Goal: Task Accomplishment & Management: Manage account settings

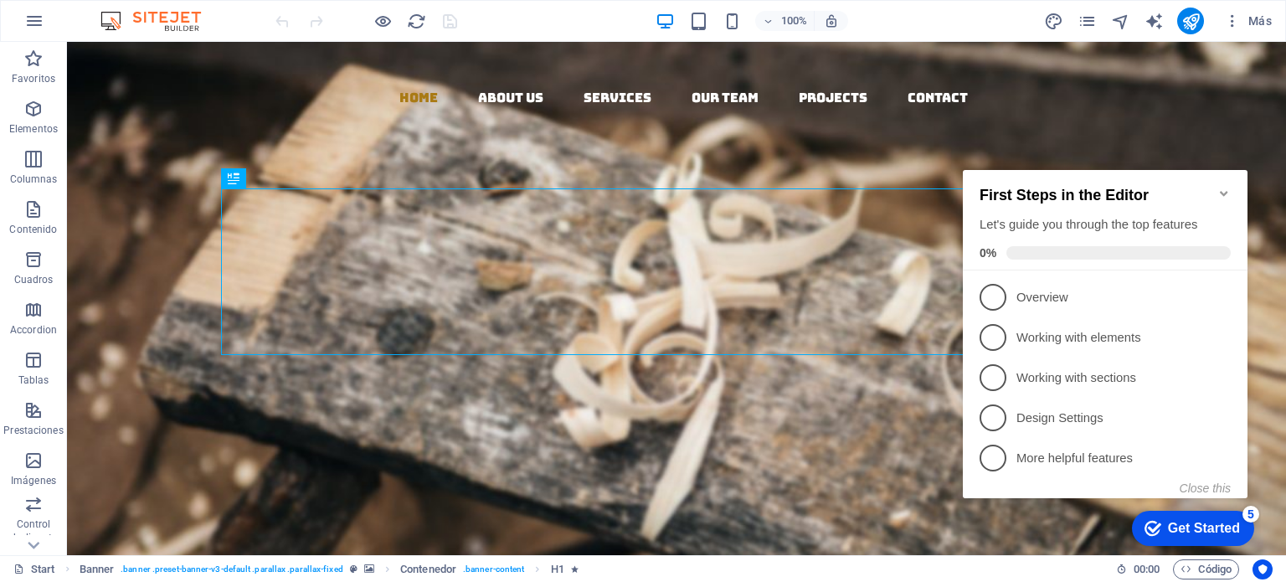
click at [1226, 189] on icon "Minimize checklist" at bounding box center [1223, 193] width 13 height 13
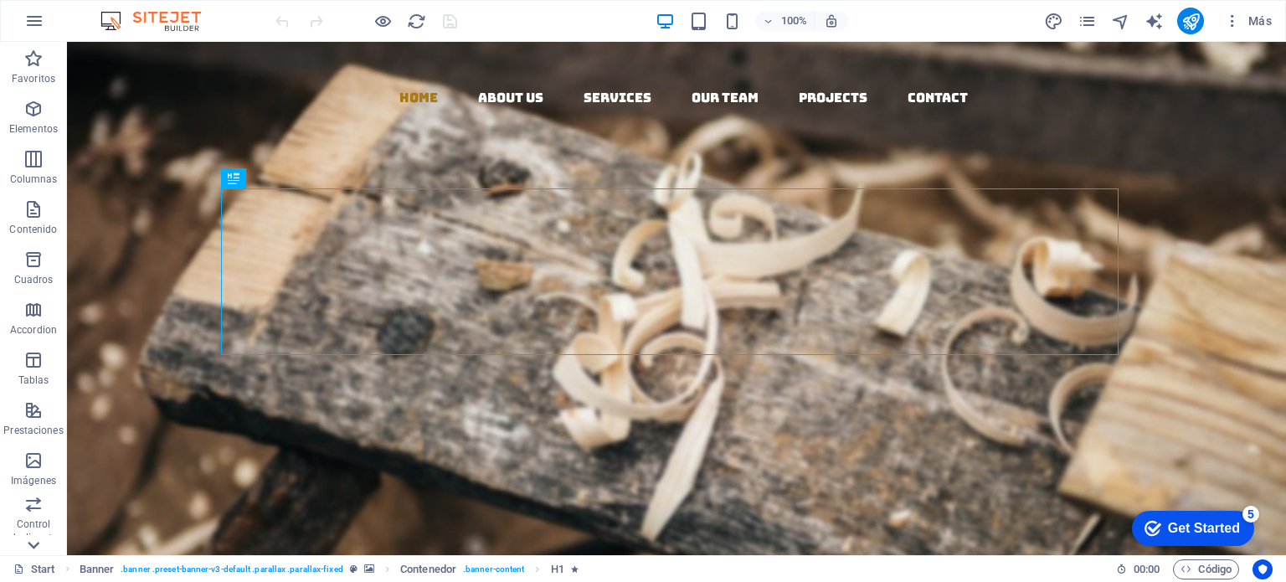
click at [40, 64] on icon at bounding box center [33, 51] width 23 height 23
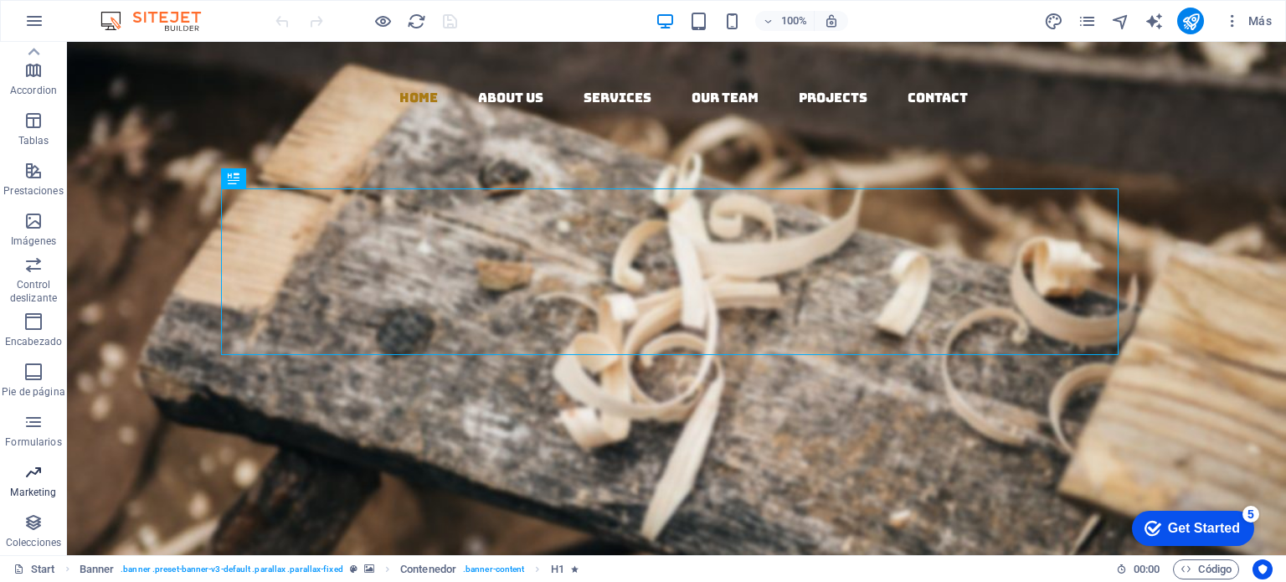
click at [35, 483] on span "Marketing" at bounding box center [33, 482] width 67 height 40
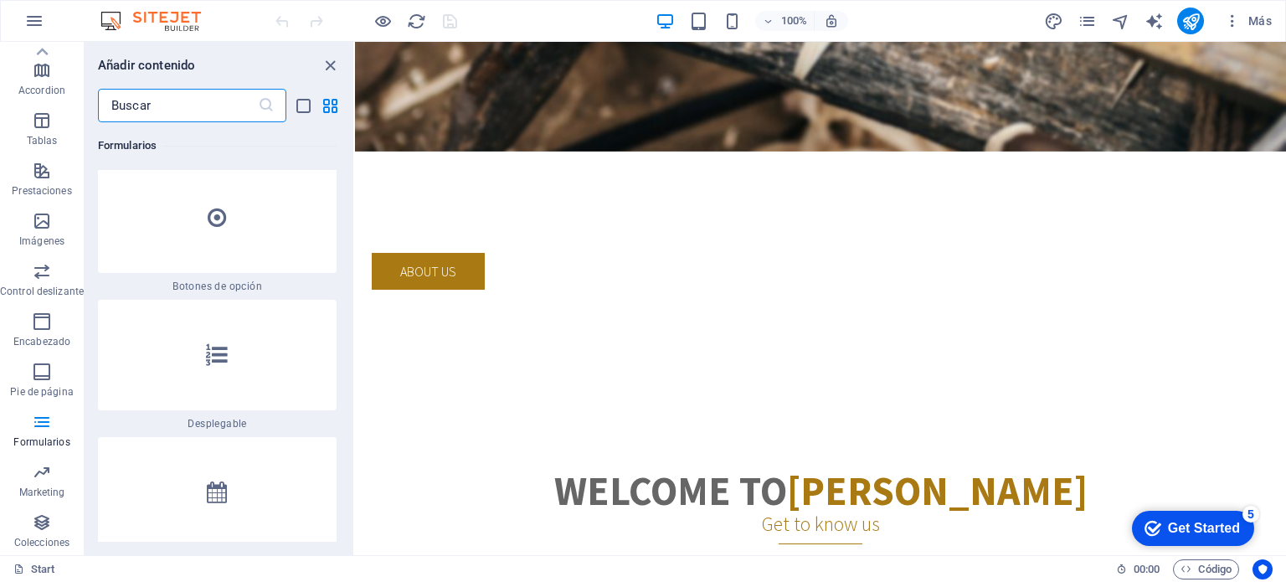
scroll to position [0, 0]
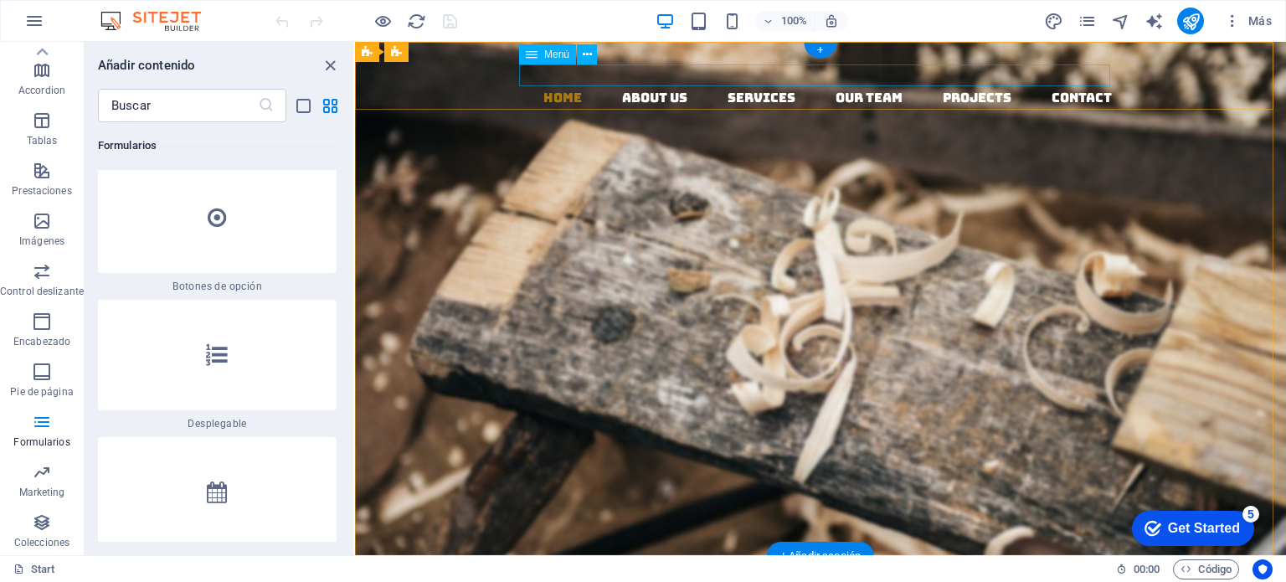
click at [961, 87] on nav "Home About us Services Our Team Projects Contact" at bounding box center [826, 98] width 917 height 22
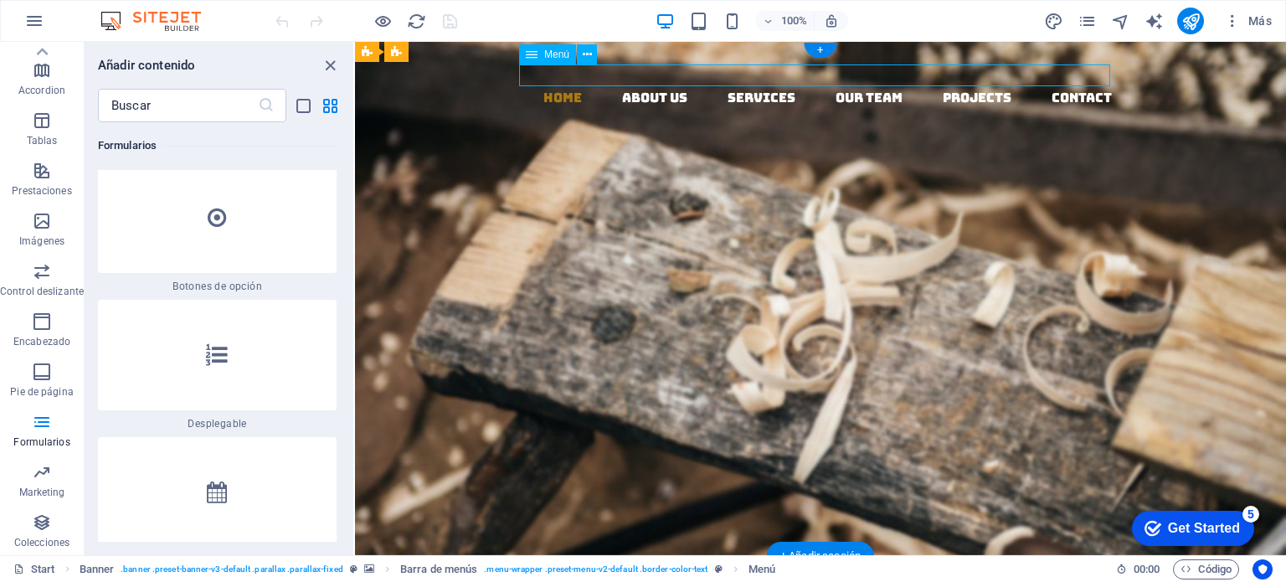
click at [961, 87] on nav "Home About us Services Our Team Projects Contact" at bounding box center [826, 98] width 917 height 22
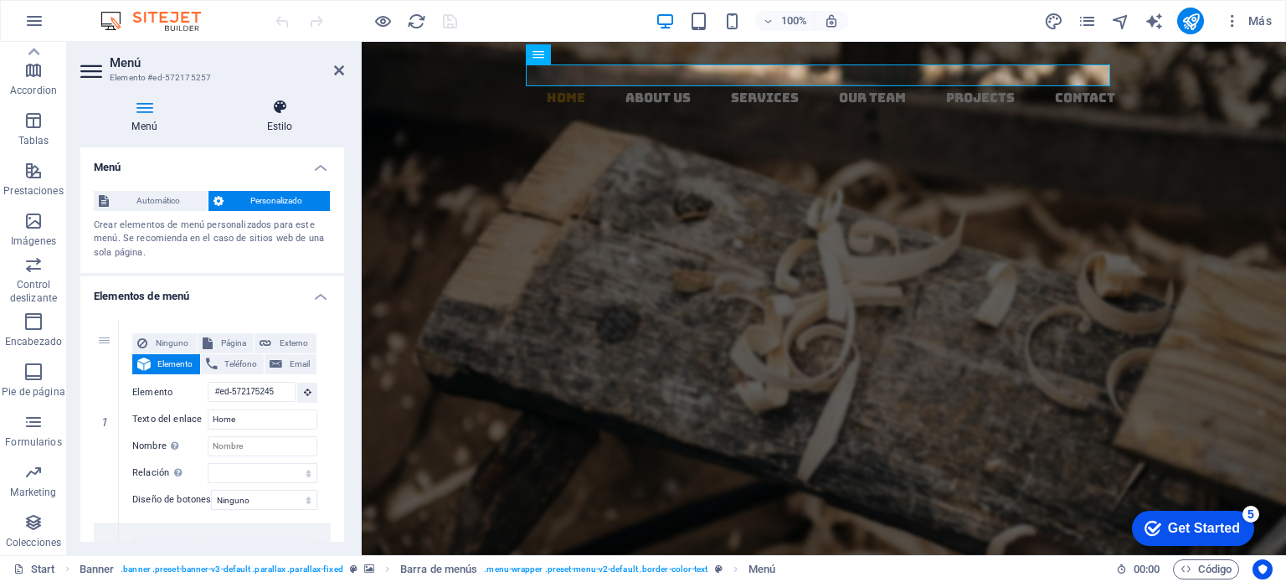
click at [279, 112] on icon at bounding box center [279, 107] width 129 height 17
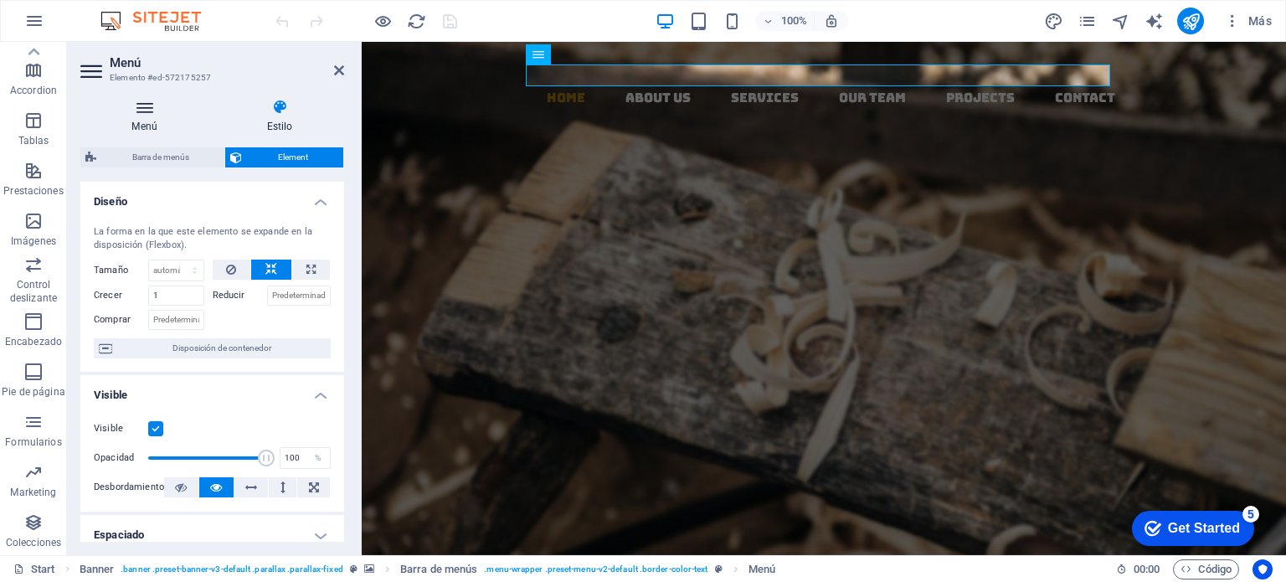
click at [152, 117] on h4 "Menú" at bounding box center [147, 116] width 135 height 35
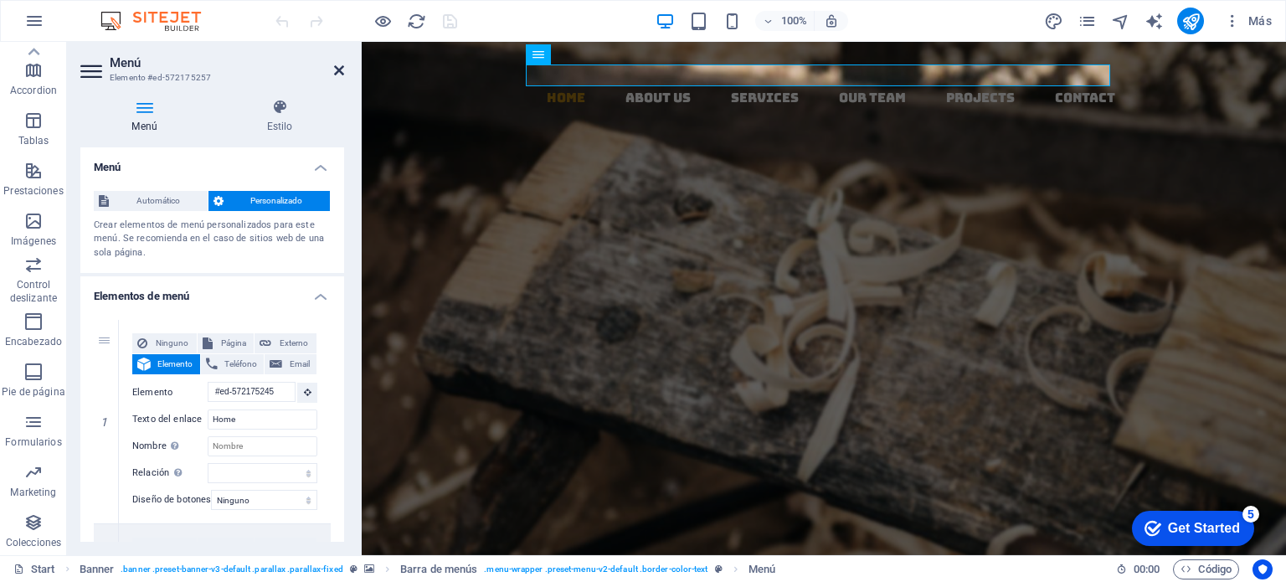
click at [338, 71] on icon at bounding box center [339, 70] width 10 height 13
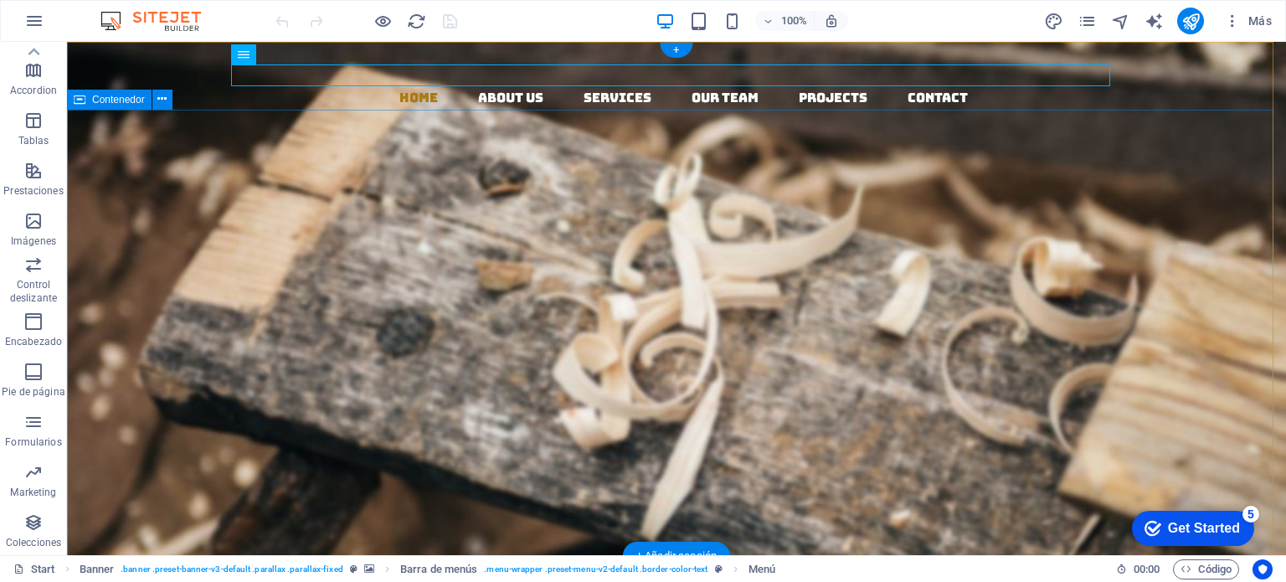
click at [168, 311] on div "Woodworks ­ made with Passion Lorem ipsum dolor sit amet, consectetuer adipisci…" at bounding box center [676, 559] width 1219 height 496
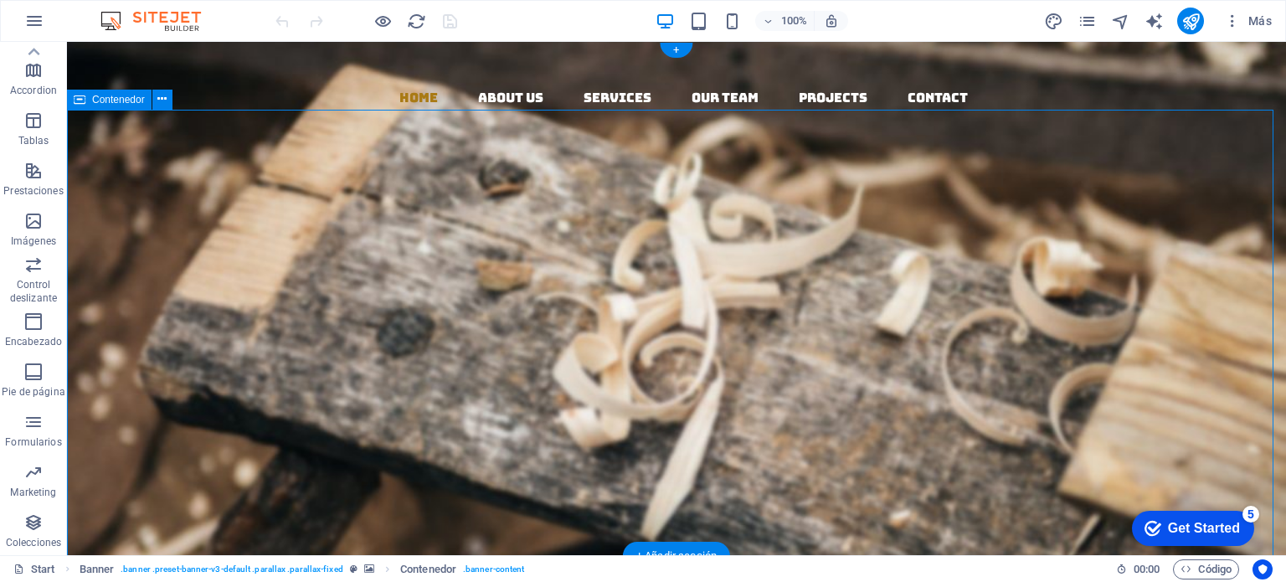
click at [168, 311] on div "Woodworks ­ made with Passion Lorem ipsum dolor sit amet, consectetuer adipisci…" at bounding box center [676, 559] width 1219 height 496
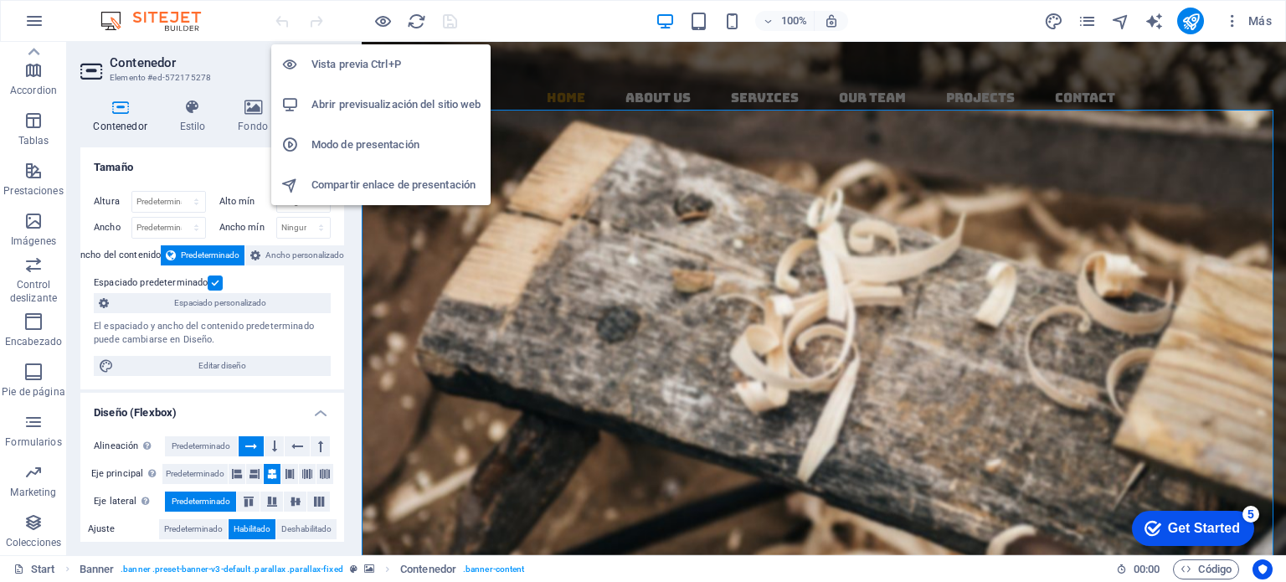
click at [370, 101] on h6 "Abrir previsualización del sitio web" at bounding box center [395, 105] width 169 height 20
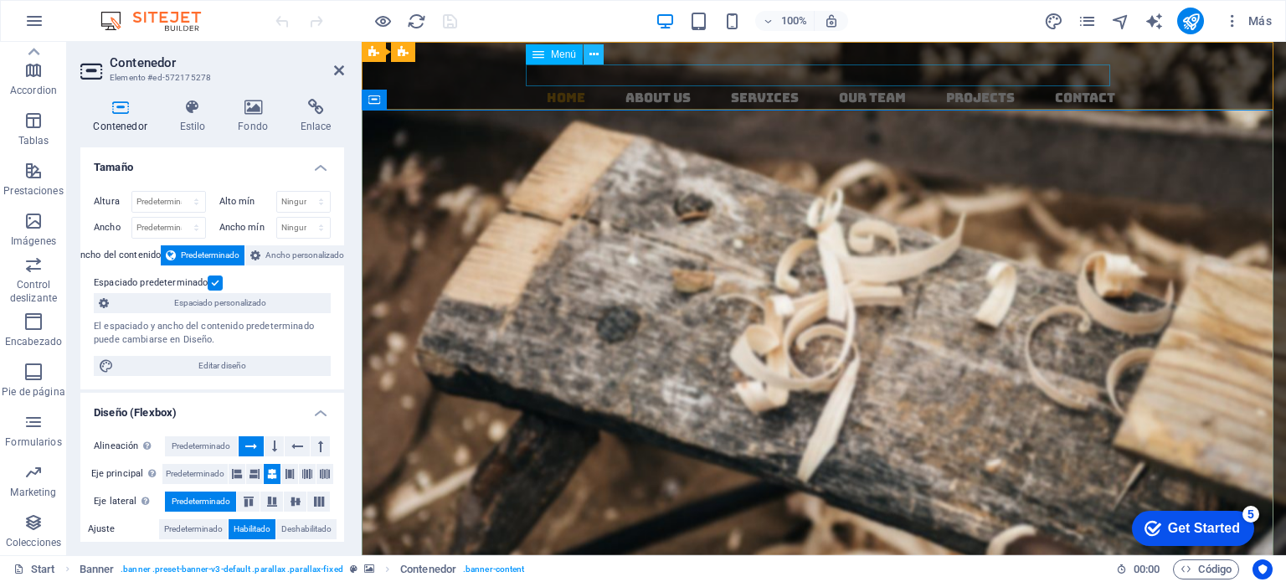
click at [599, 58] on button at bounding box center [593, 54] width 20 height 20
click at [593, 53] on icon at bounding box center [593, 55] width 9 height 18
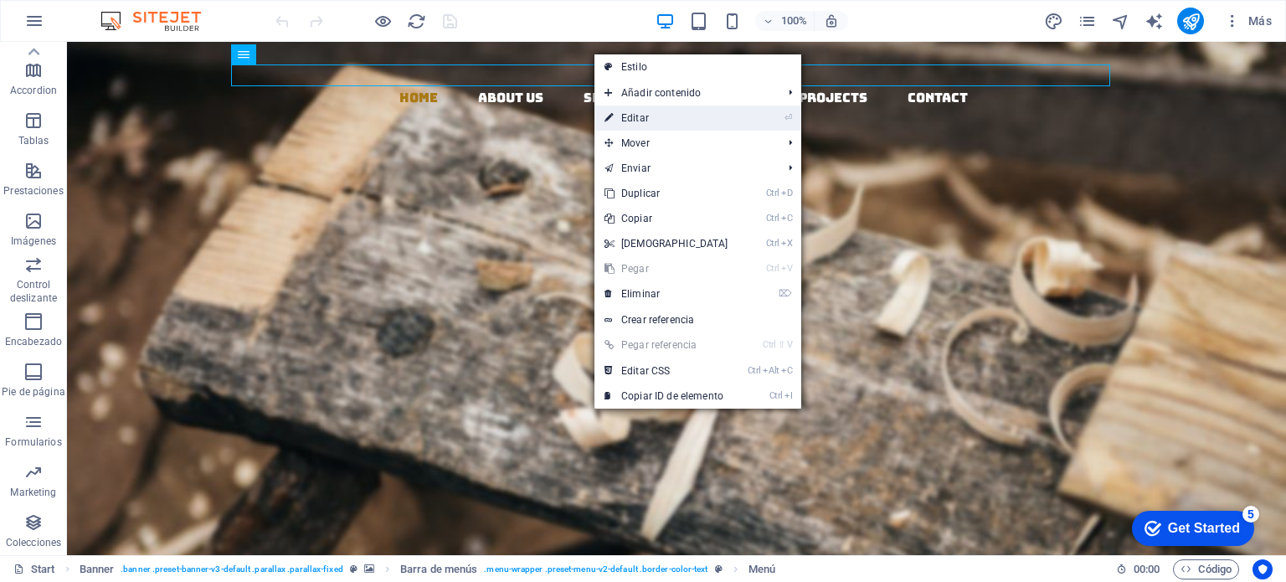
click at [635, 117] on link "⏎ Editar" at bounding box center [666, 117] width 144 height 25
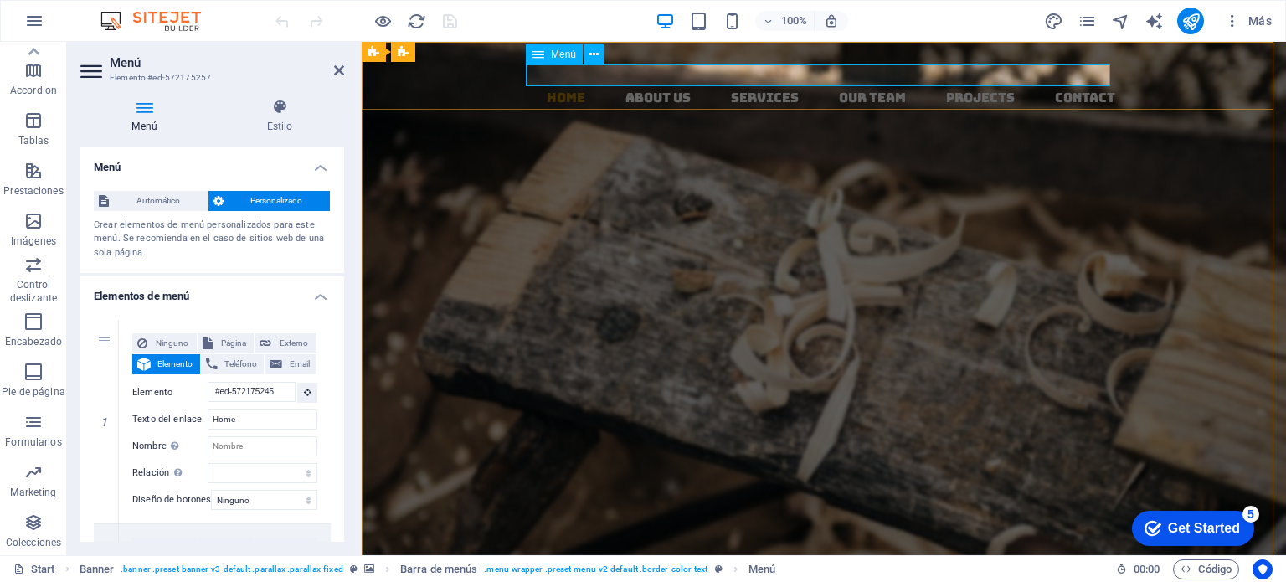
click at [557, 87] on nav "Home About us Services Our Team Projects Contact" at bounding box center [830, 98] width 911 height 22
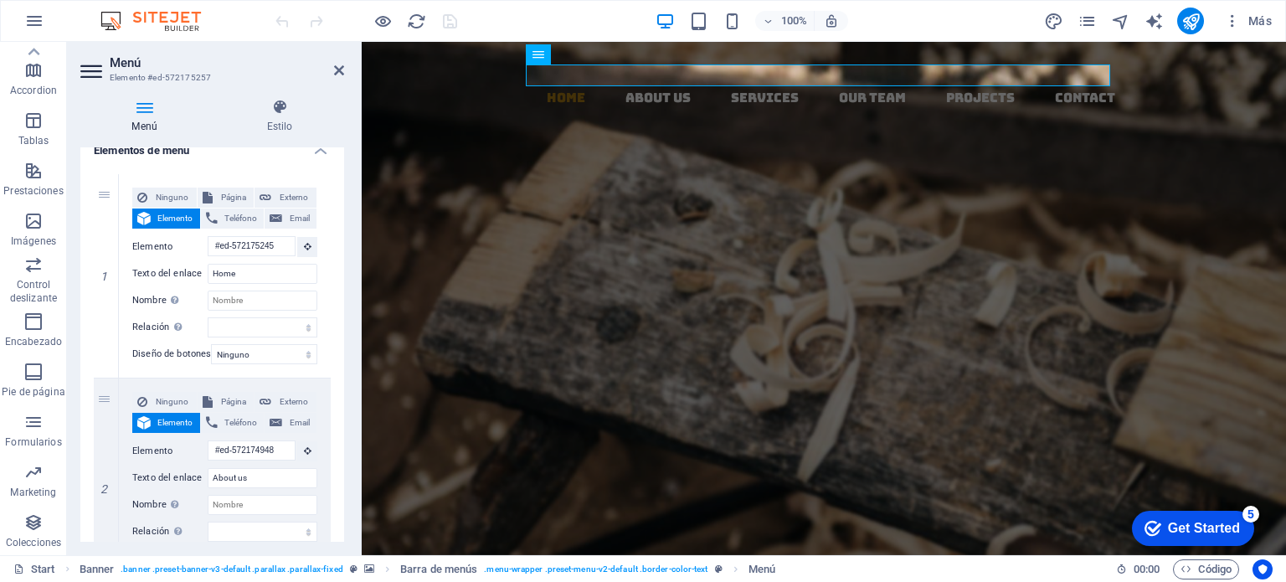
scroll to position [165, 0]
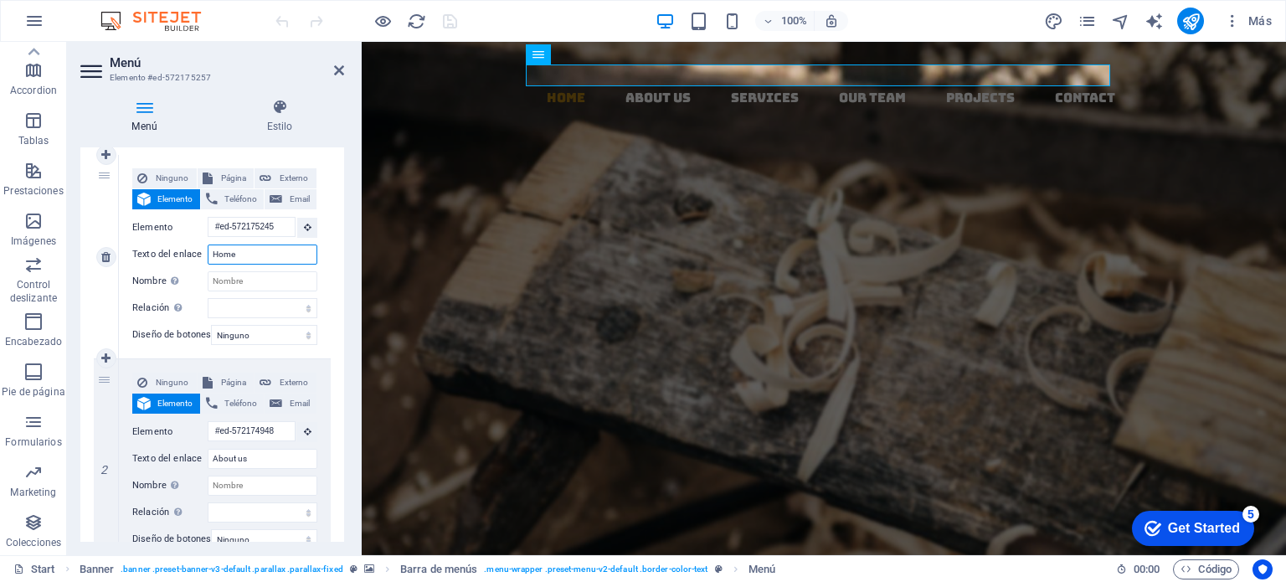
click at [251, 254] on input "Home" at bounding box center [263, 254] width 110 height 20
type input "H"
select select
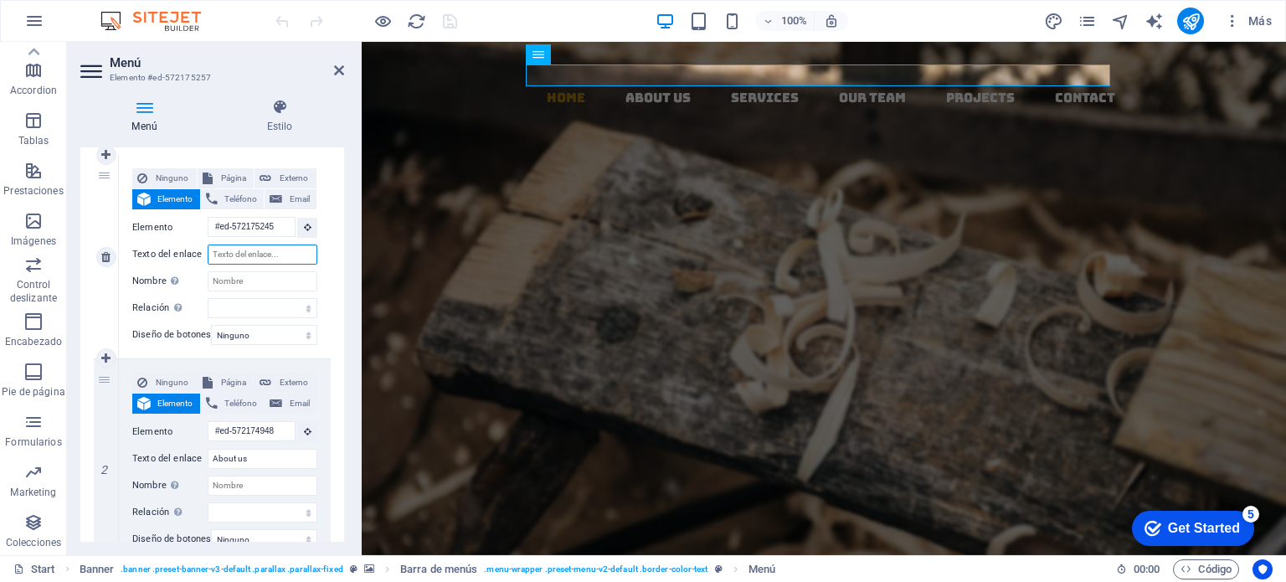
select select
type input "inicio"
select select
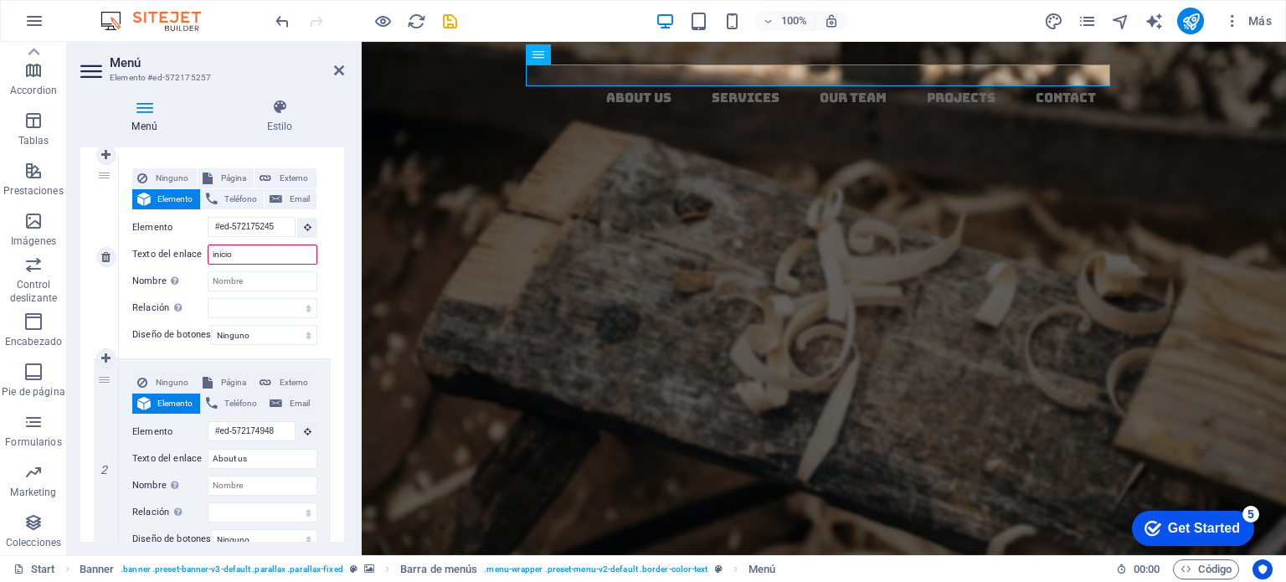
select select
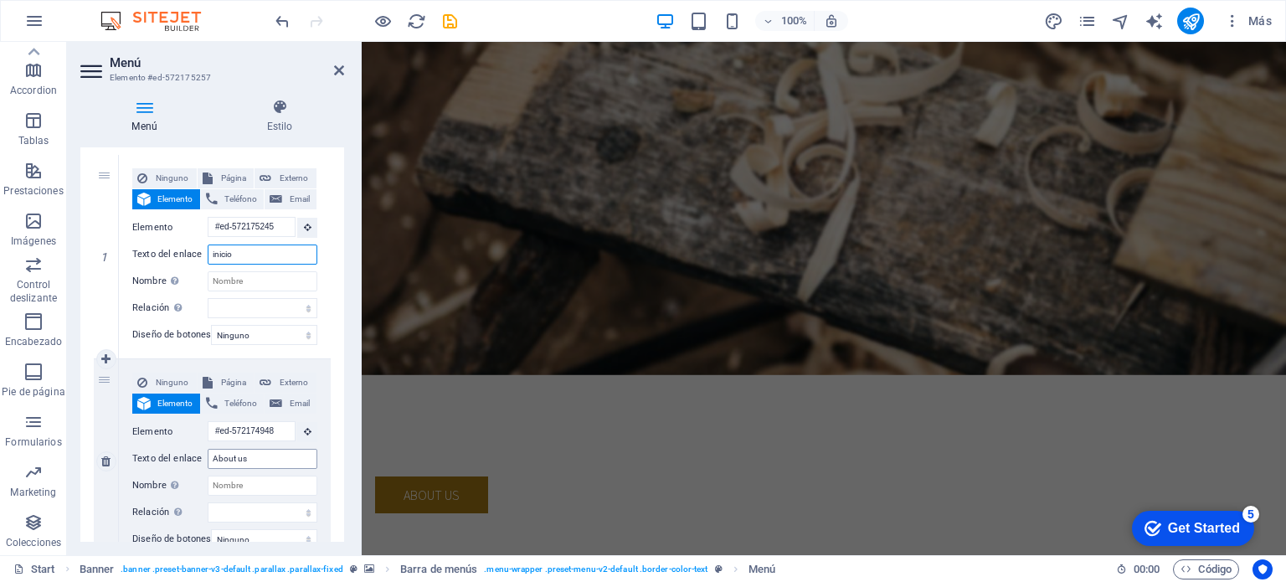
scroll to position [0, 0]
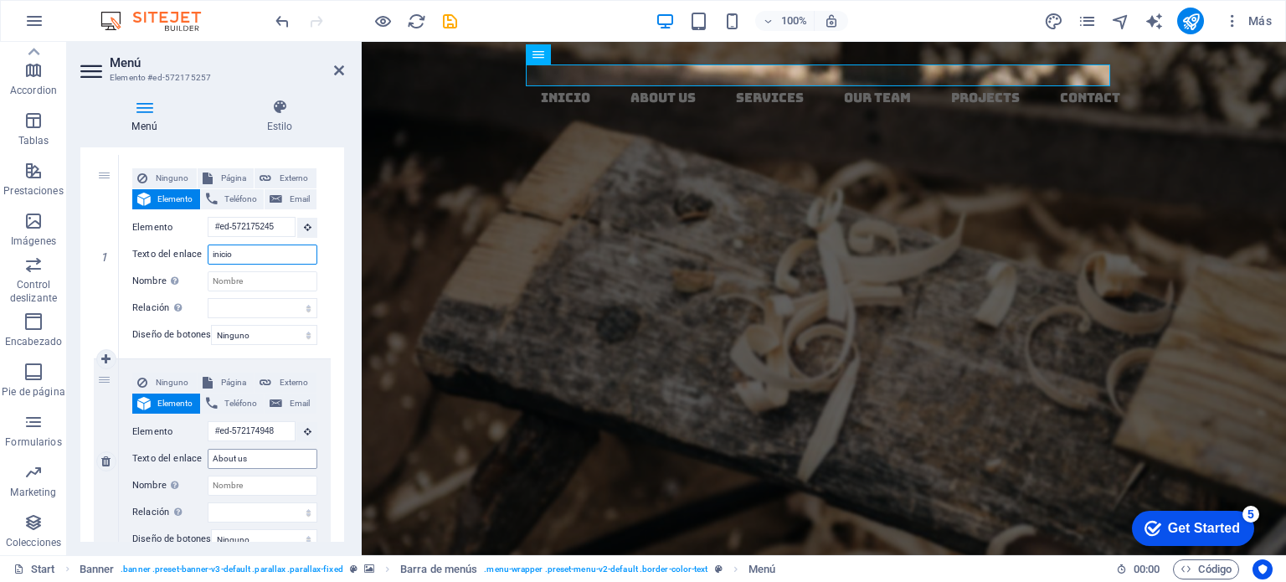
type input "inicio"
click at [260, 460] on input "About us" at bounding box center [263, 459] width 110 height 20
type input "A"
select select
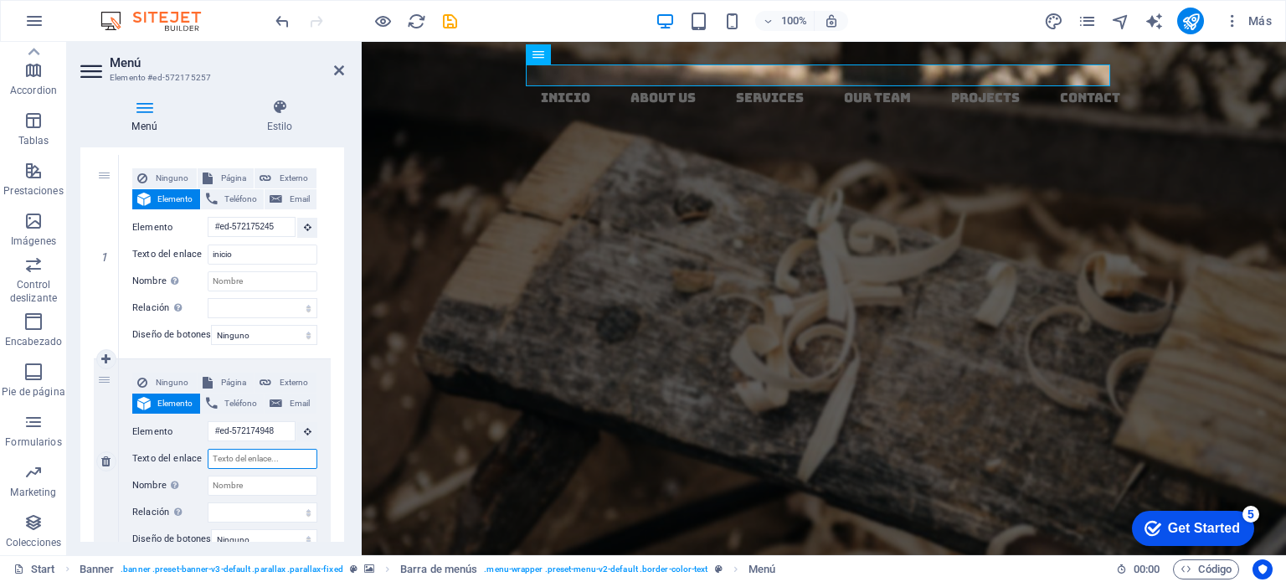
select select
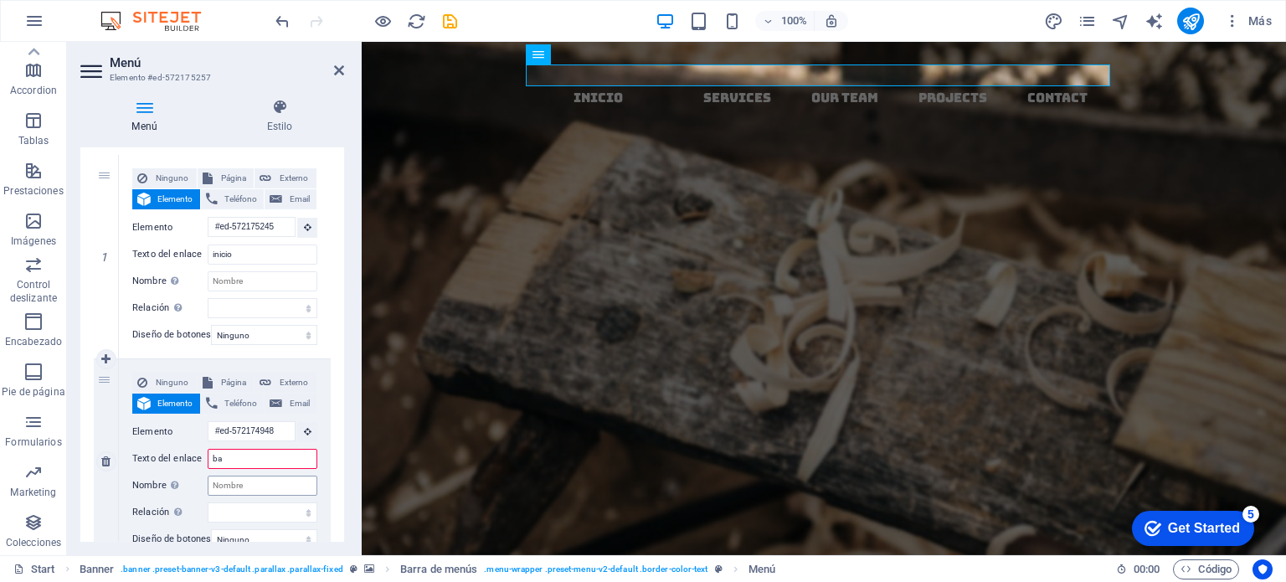
type input "baj"
select select
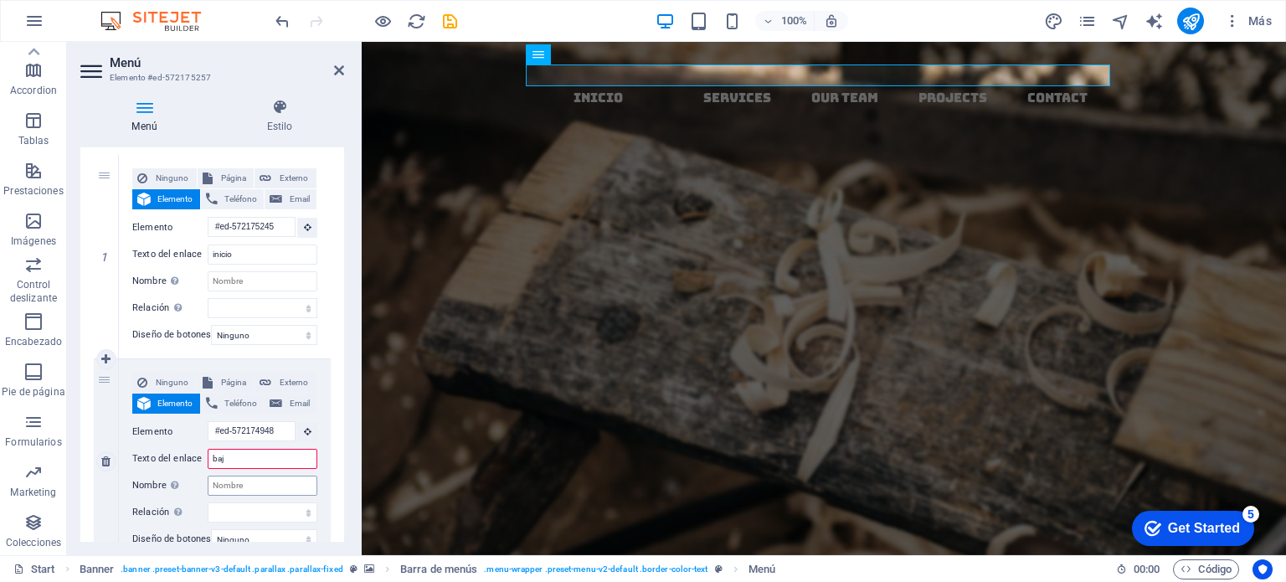
select select
type input "baja"
select select
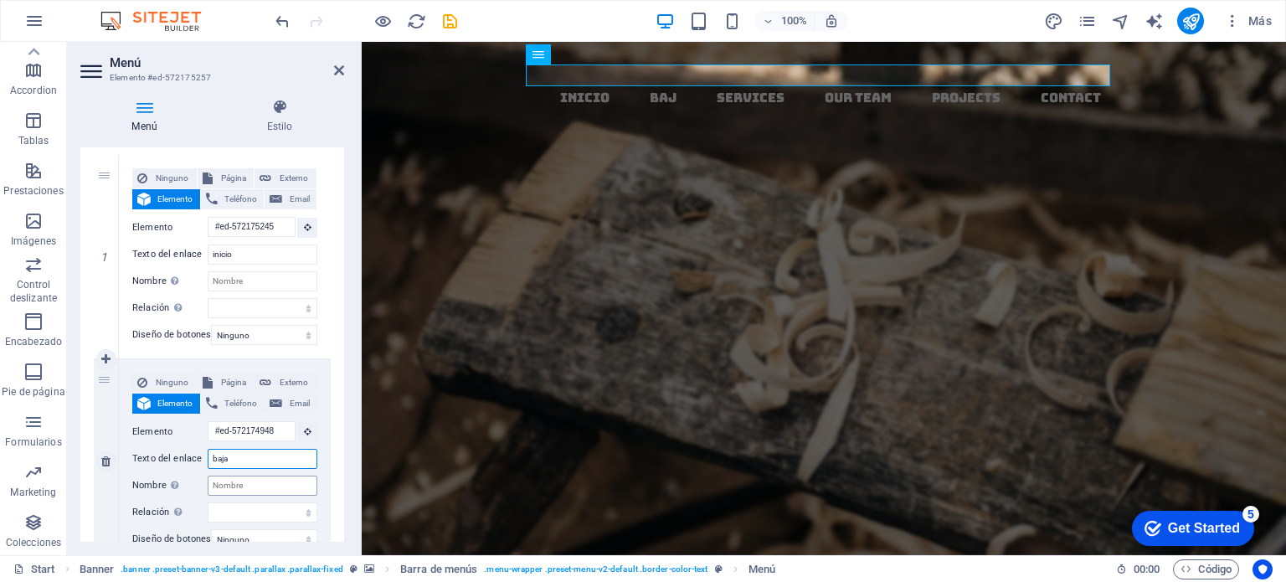
select select
type input "baja y media potencia"
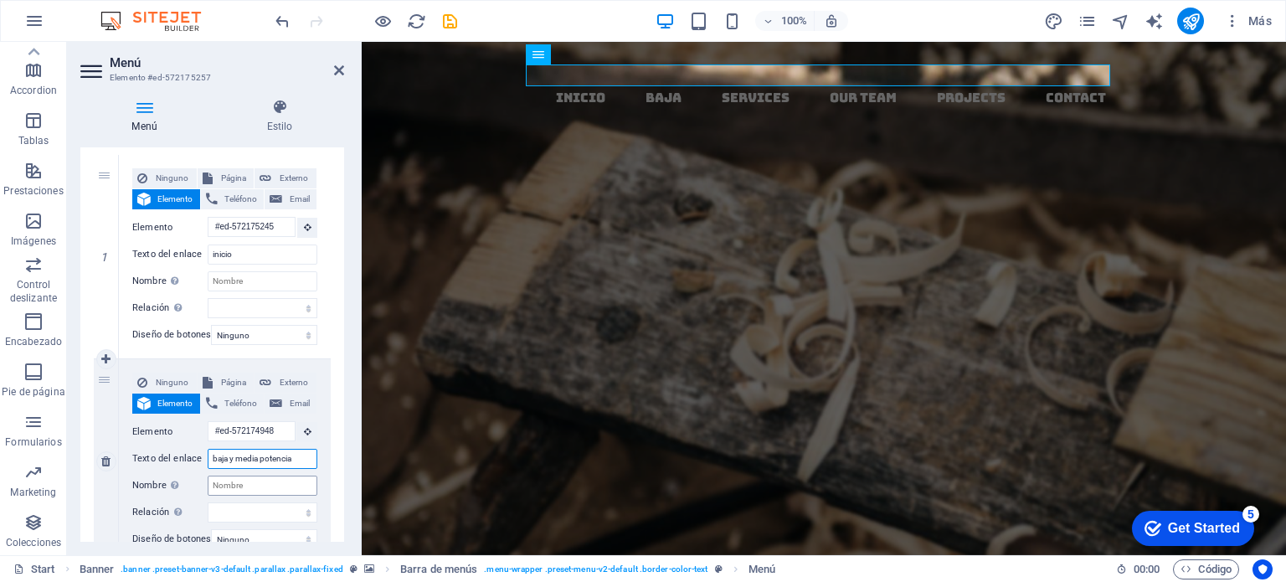
select select
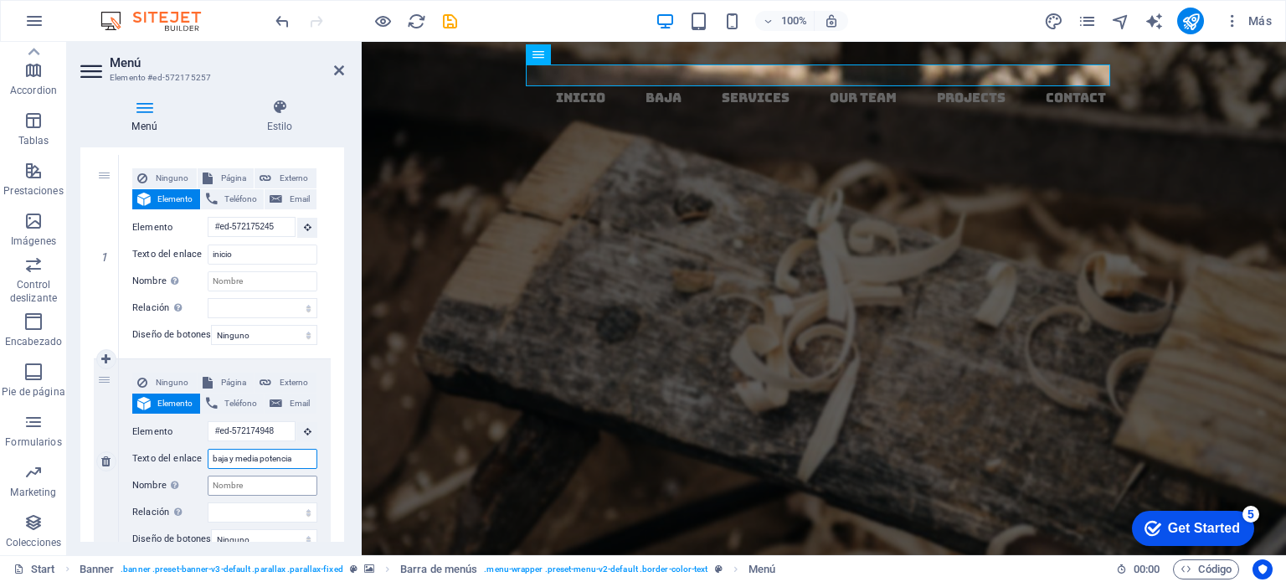
select select
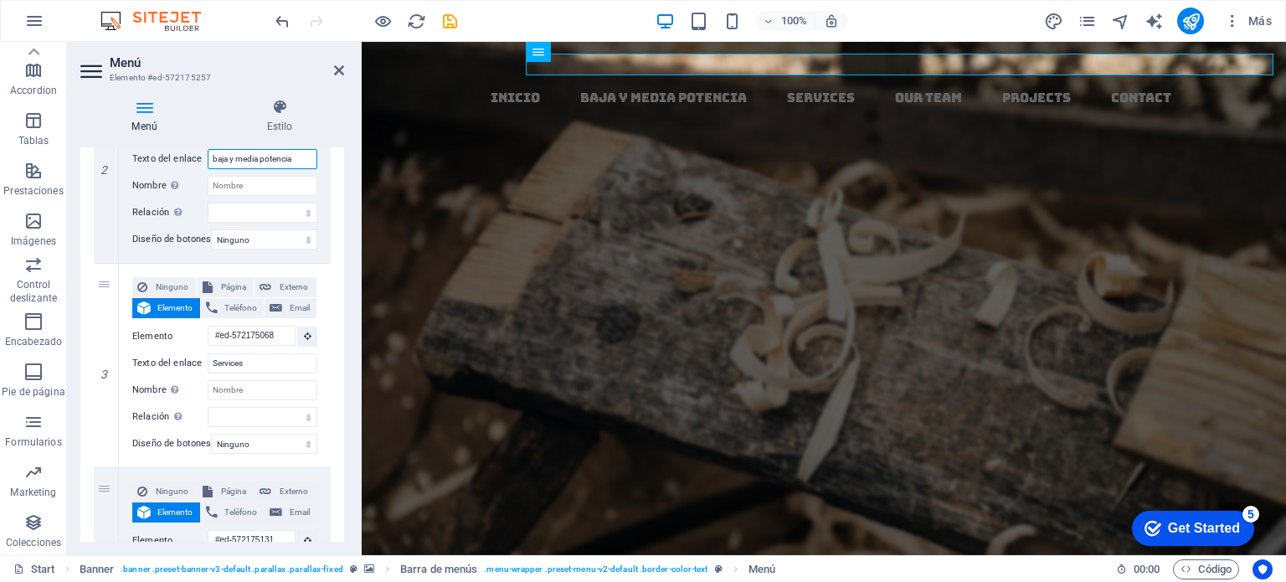
scroll to position [479, 0]
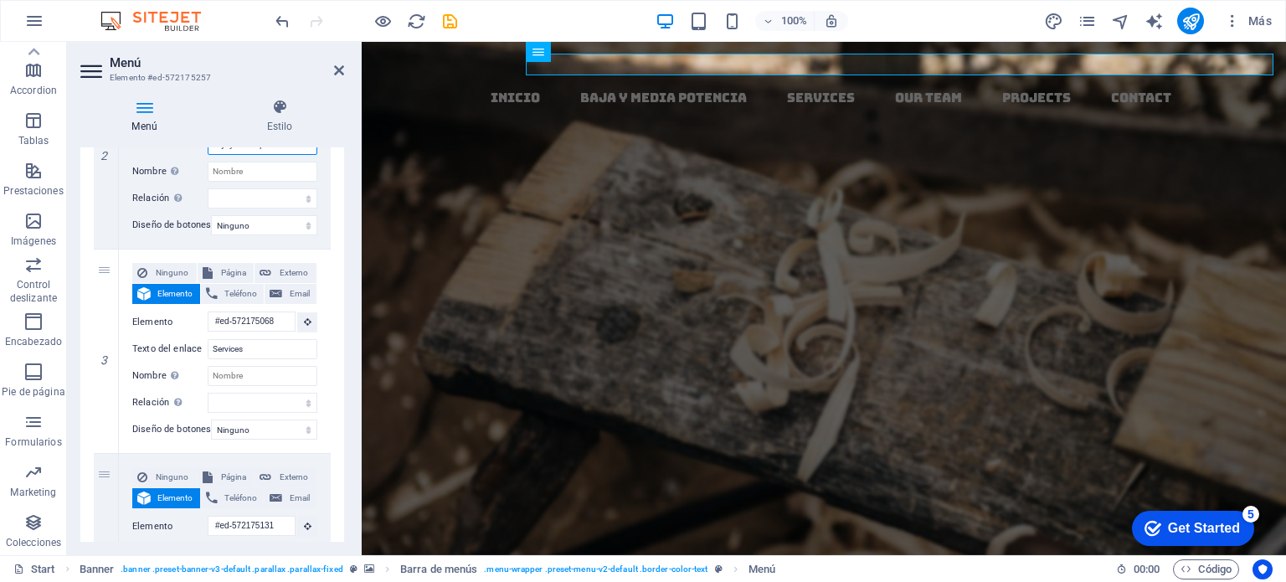
type input "baja y media potencia"
click at [260, 347] on input "Services" at bounding box center [263, 349] width 110 height 20
type input "S"
select select
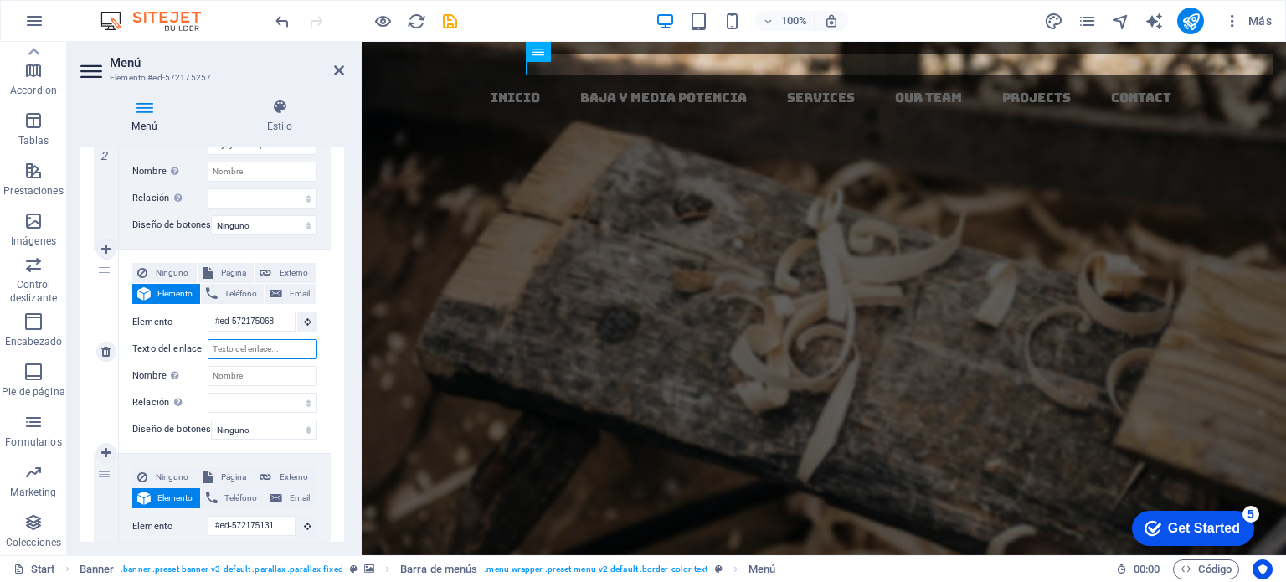
select select
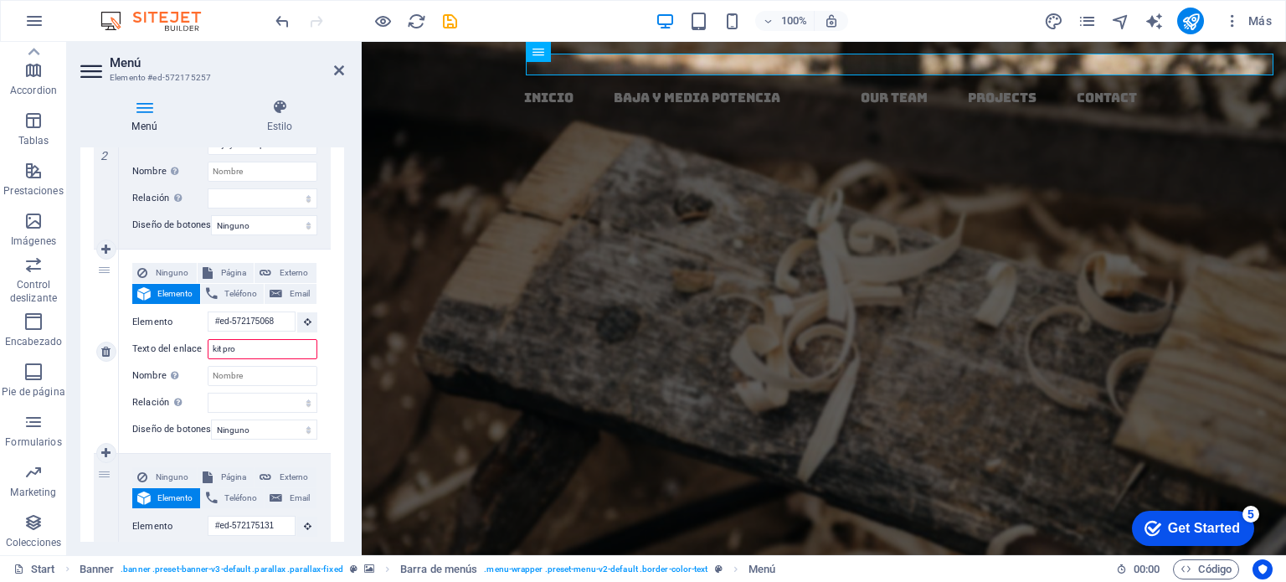
type input "kit pro y"
select select
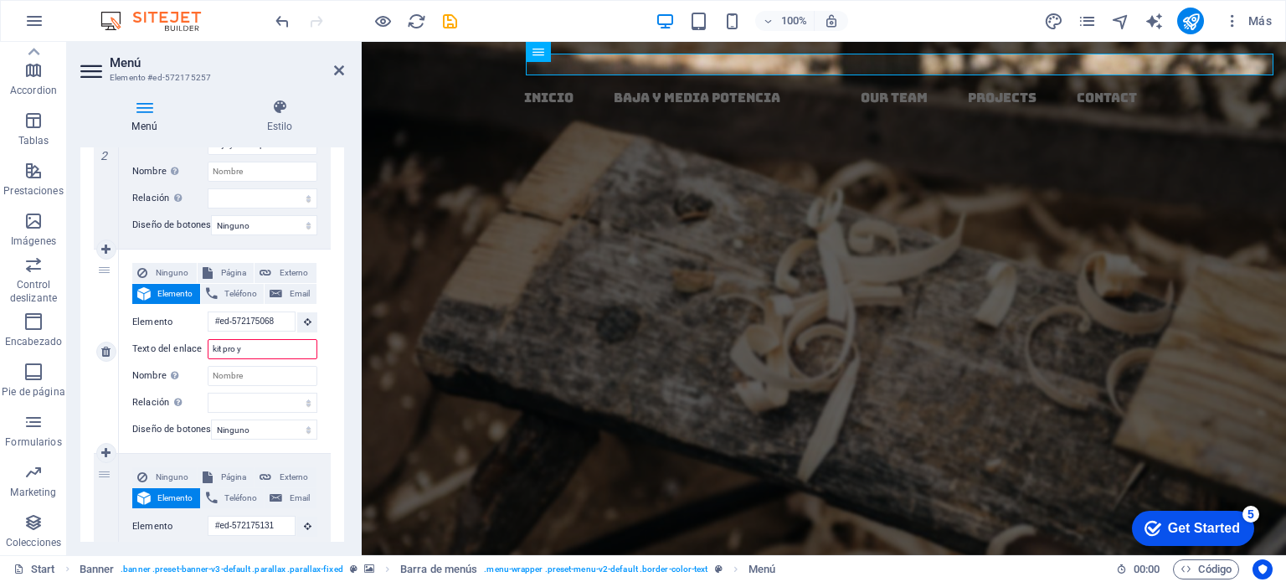
select select
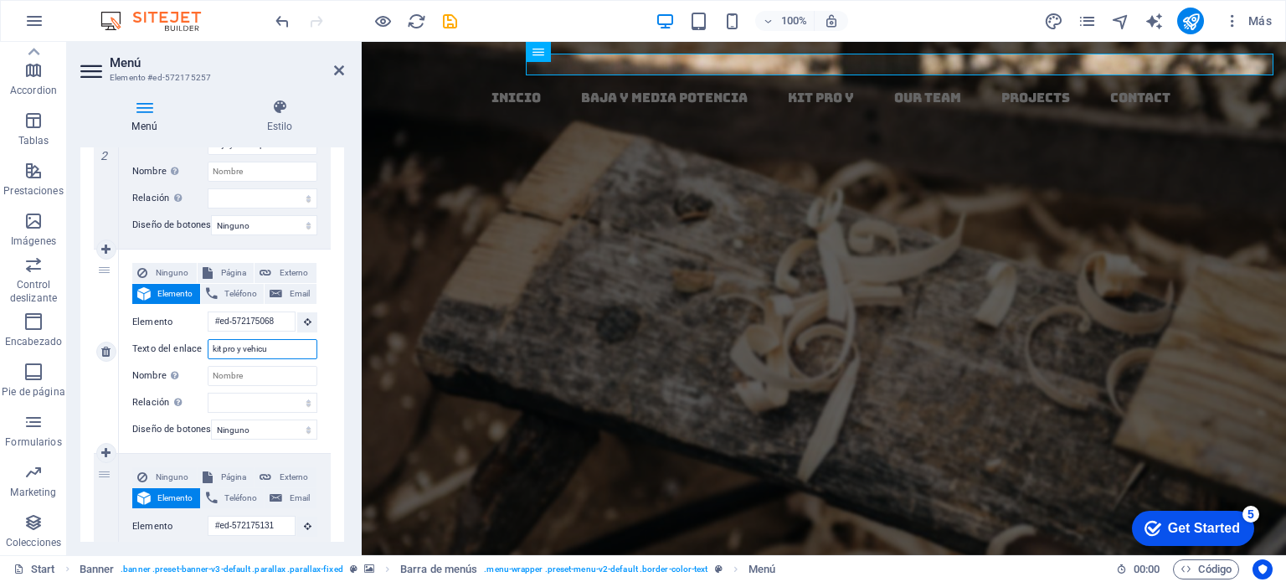
type input "kit pro y vehicul"
select select
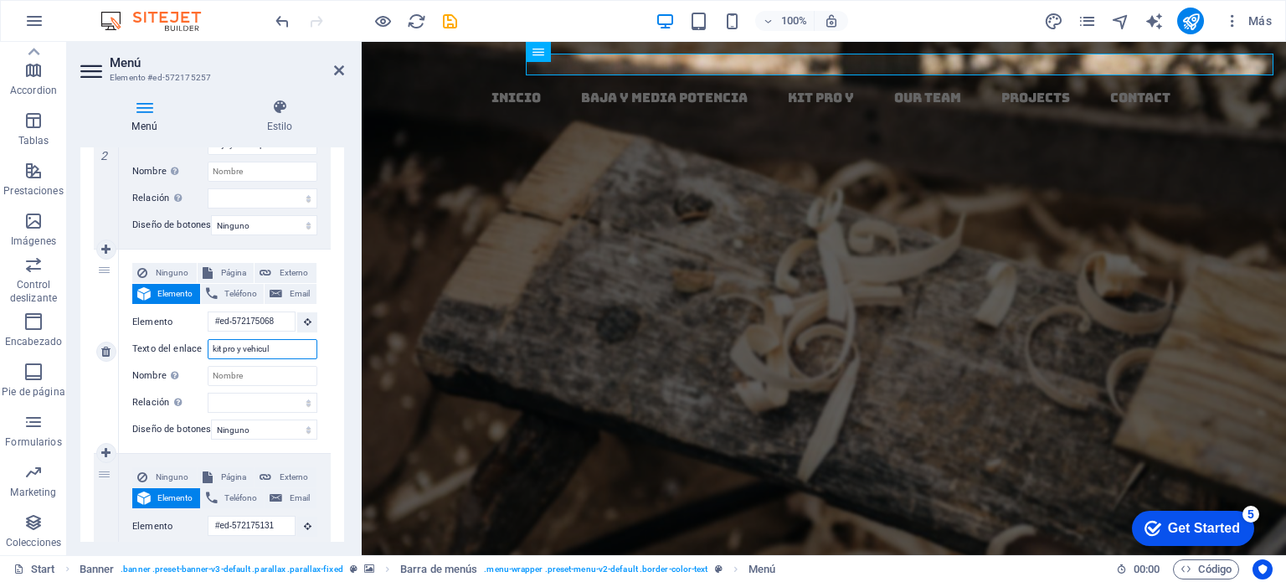
select select
type input "kit pro y vehiculr"
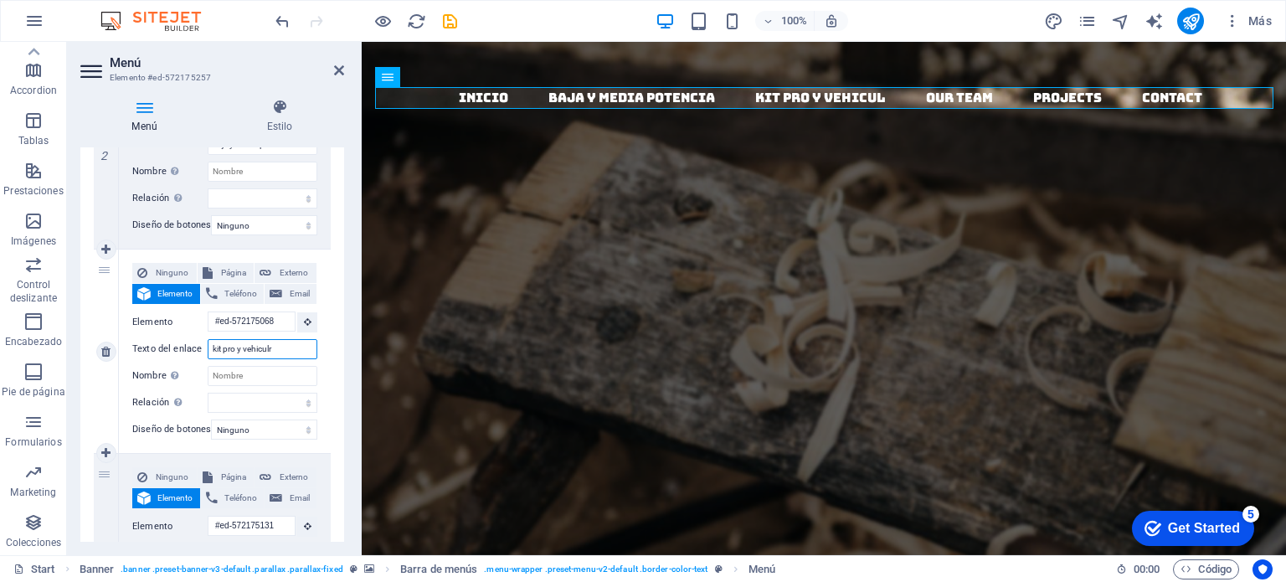
select select
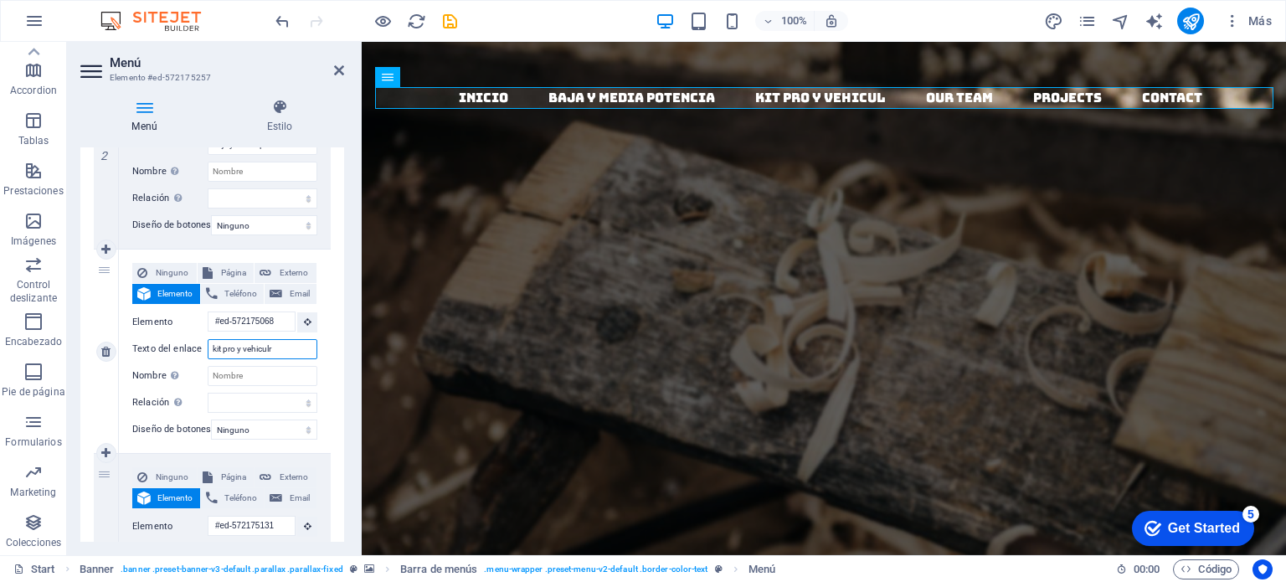
select select
type input "kit pro y vehicul"
select select
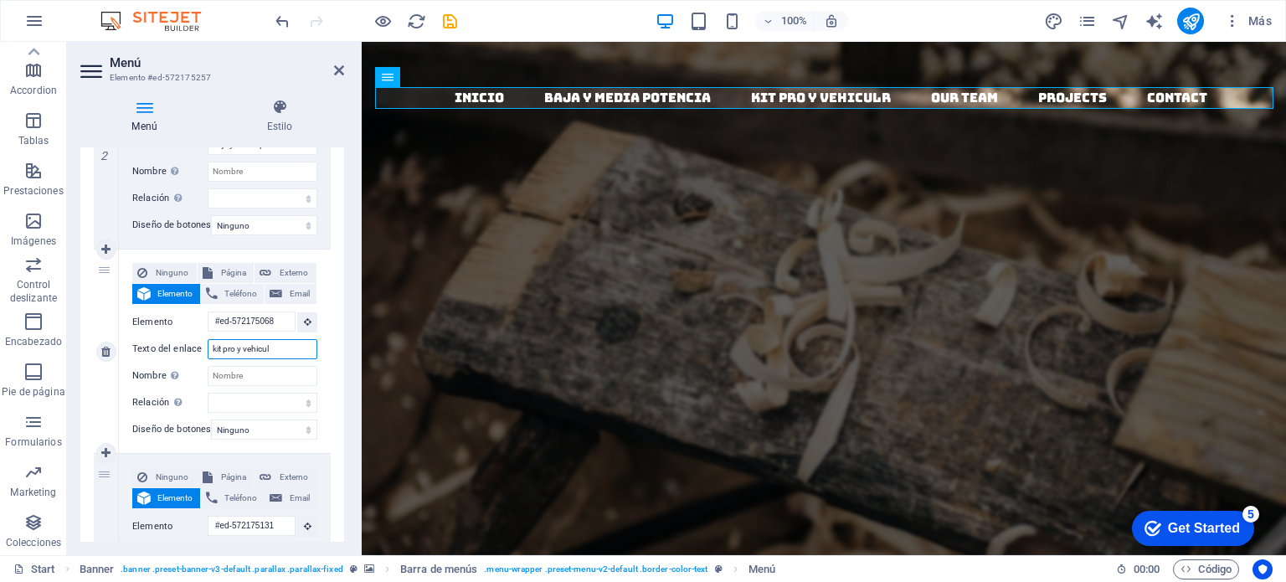
select select
type input "kit pro y vehicular"
select select
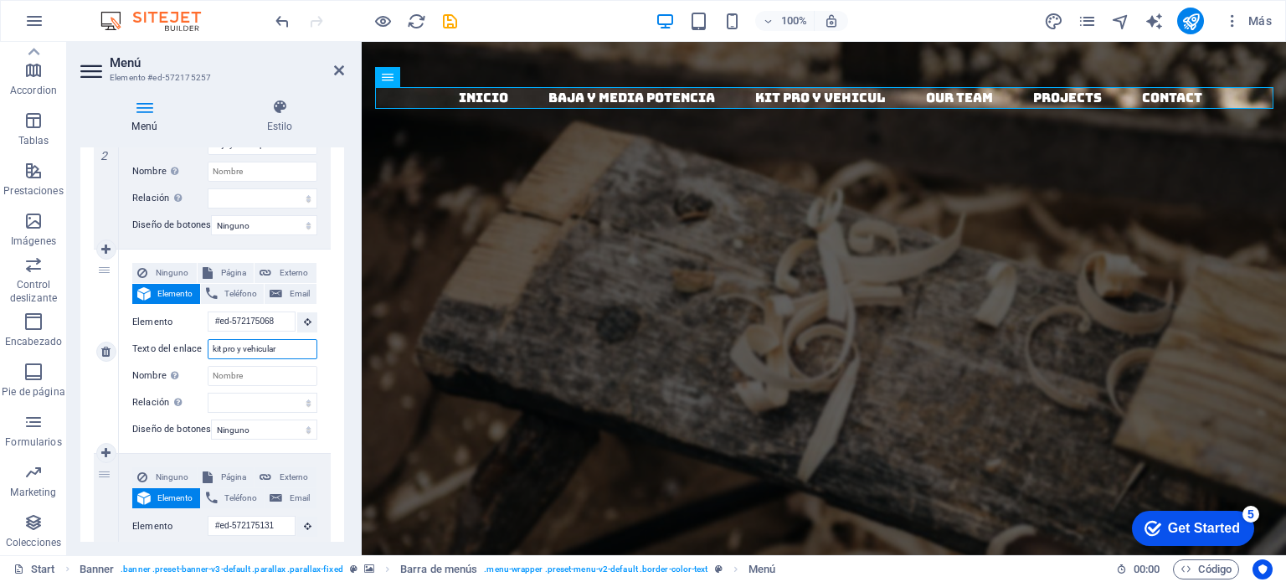
select select
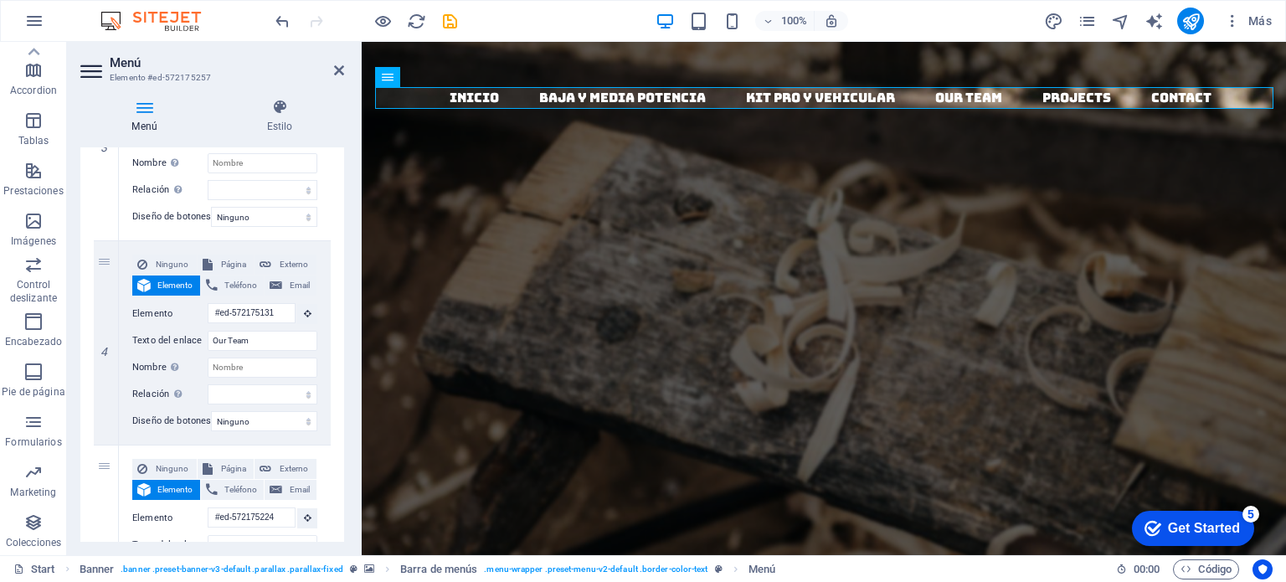
scroll to position [711, 0]
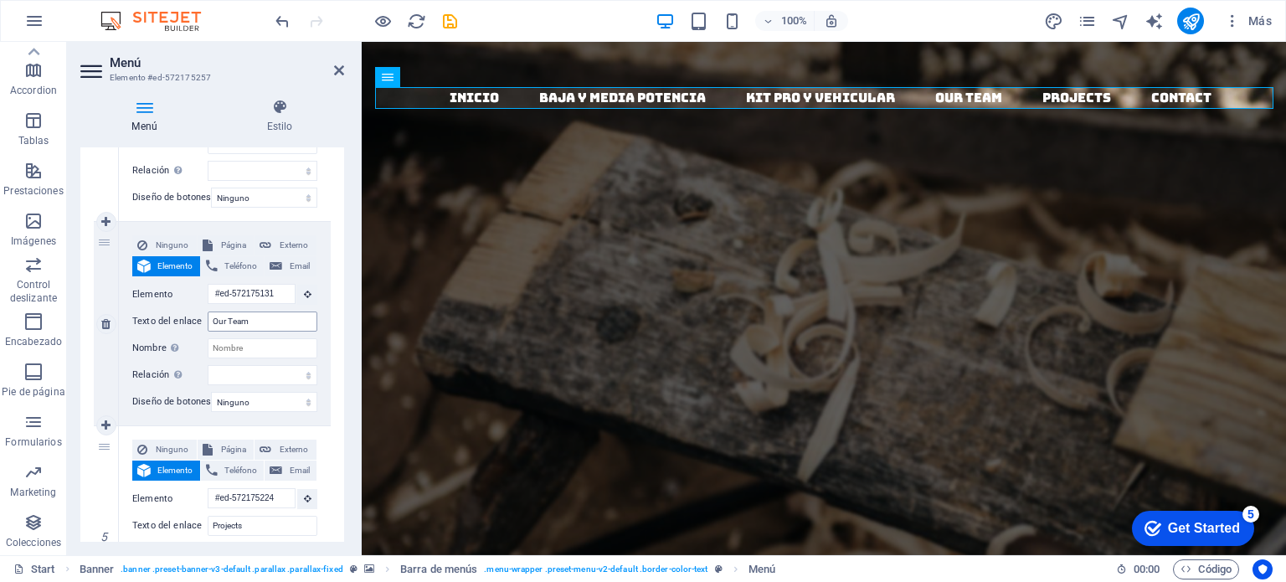
type input "kit pro y vehicular"
click at [270, 327] on input "Our Team" at bounding box center [263, 321] width 110 height 20
type input "O"
select select
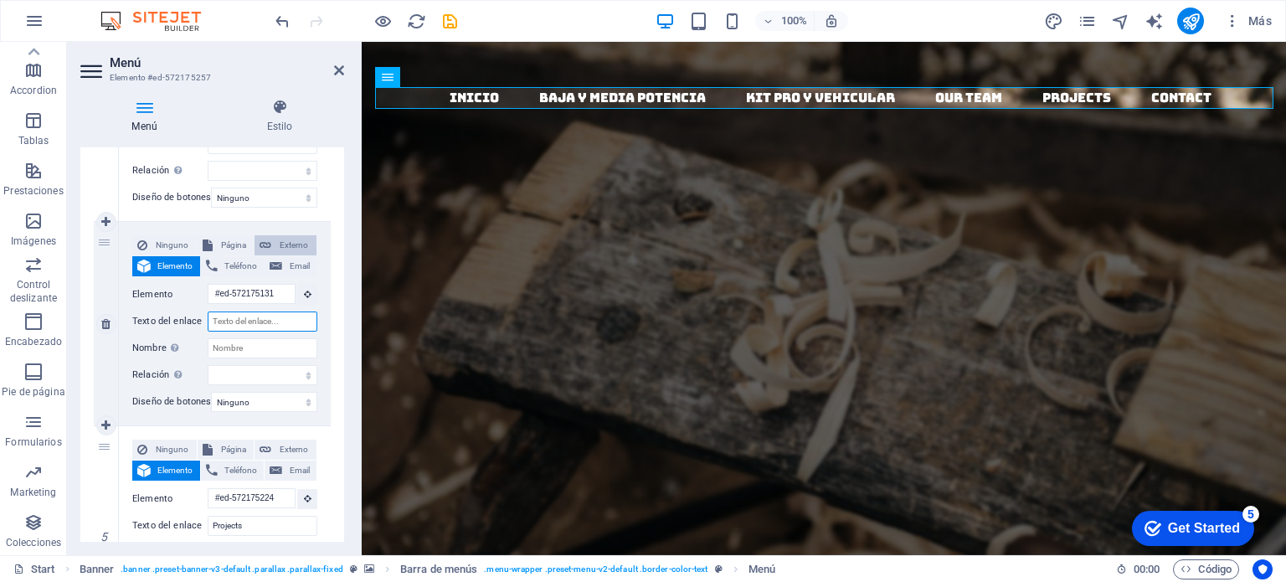
select select
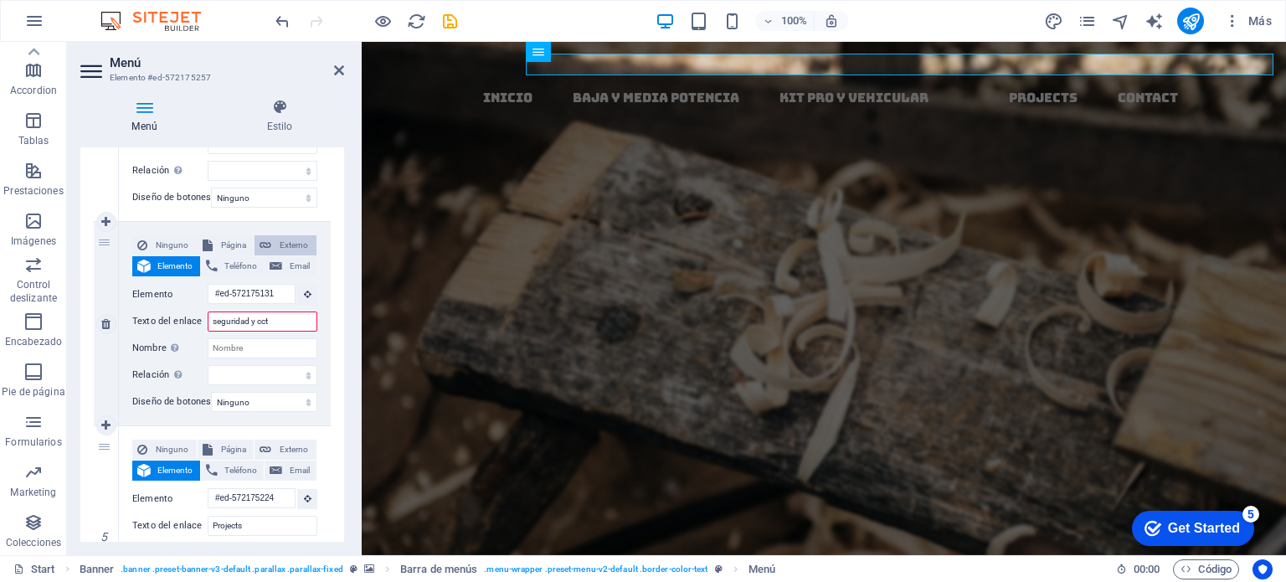
type input "seguridad y cctv"
select select
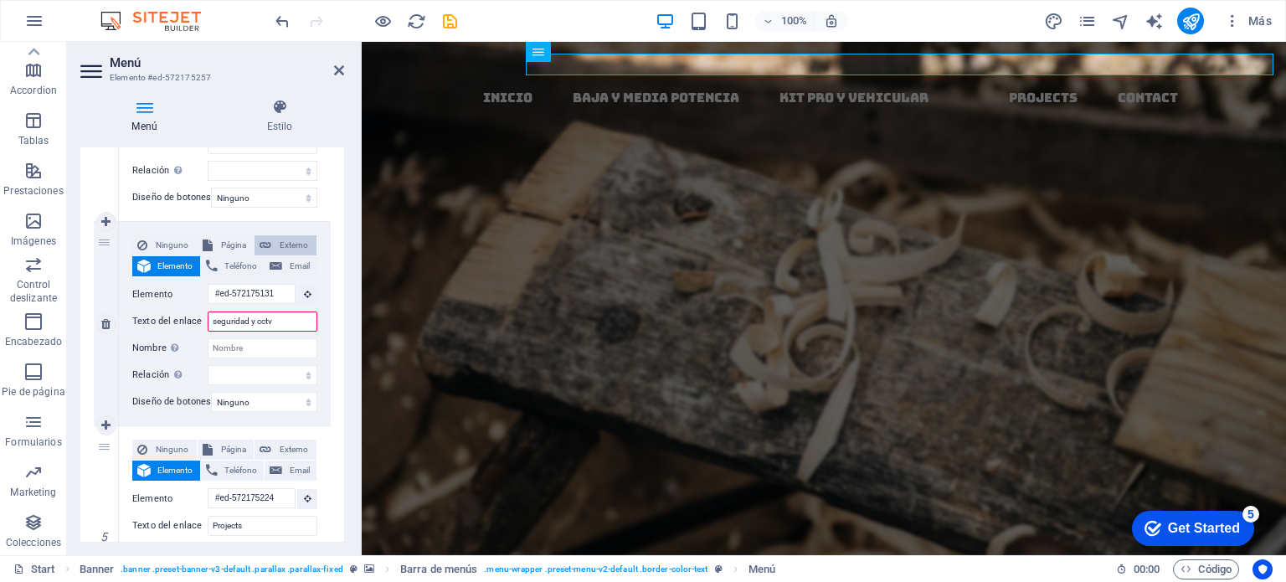
select select
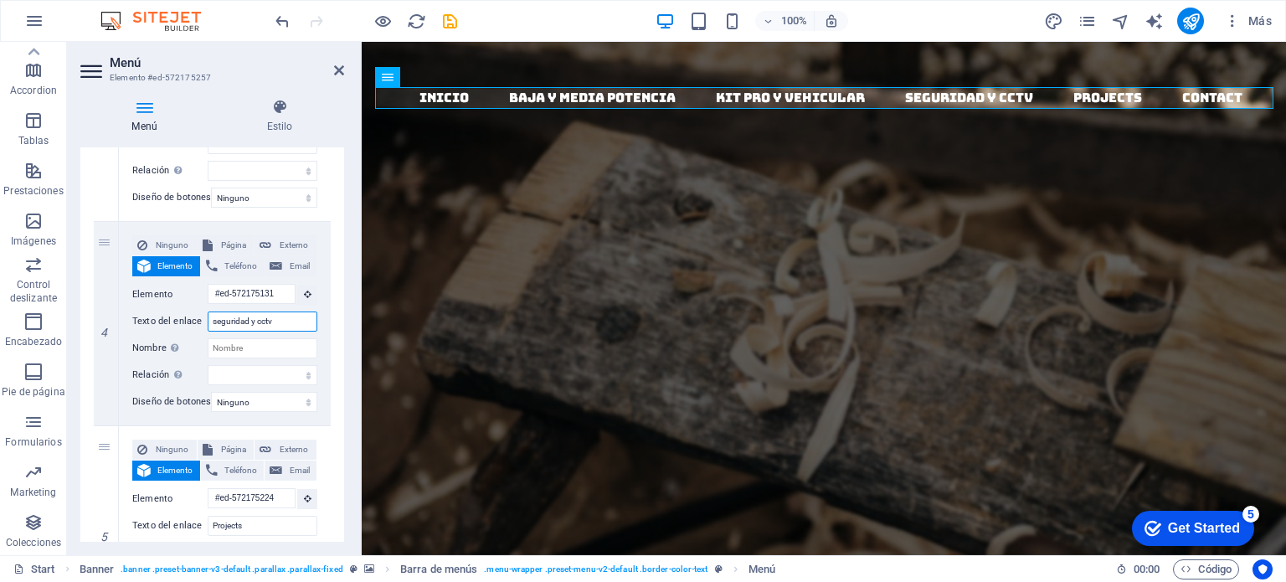
type input "seguridad y cctv"
drag, startPoint x: 339, startPoint y: 361, endPoint x: 351, endPoint y: 400, distance: 41.1
click at [351, 400] on div "Menú Estilo Menú Automático Personalizado Crear elementos de menú personalizado…" at bounding box center [212, 320] width 290 height 470
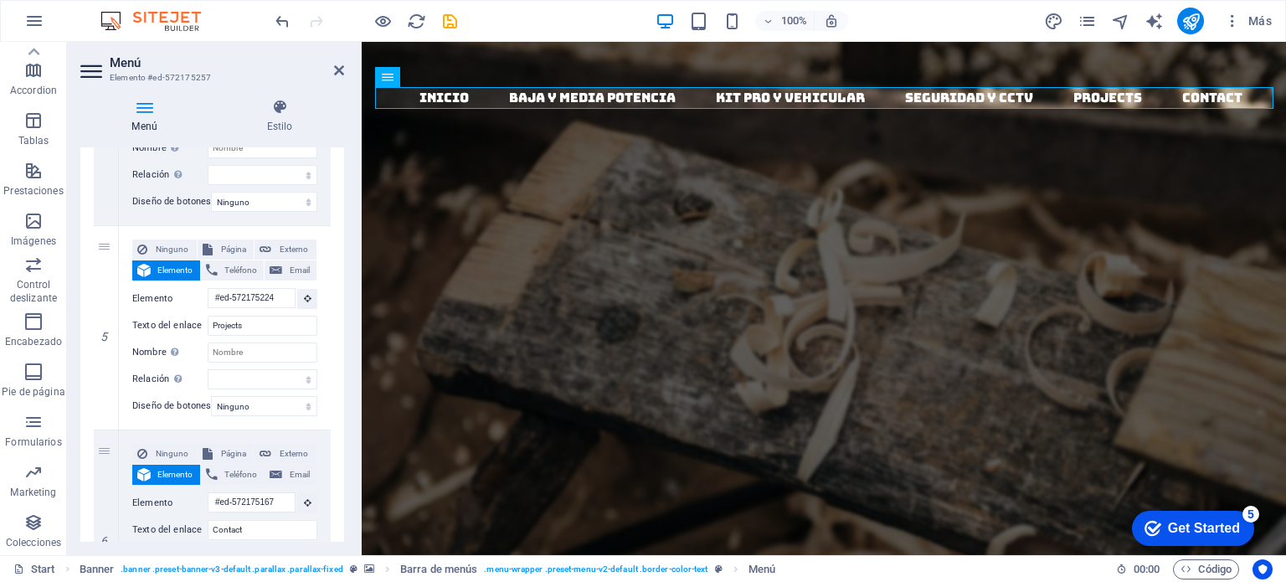
scroll to position [928, 0]
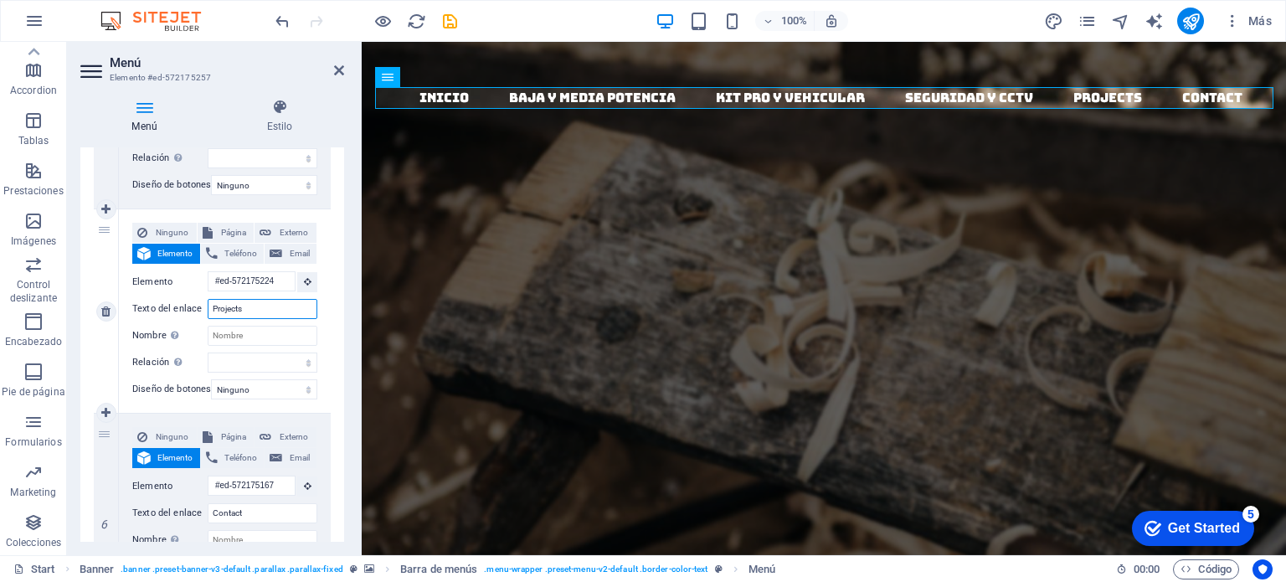
click at [260, 311] on input "Projects" at bounding box center [263, 309] width 110 height 20
type input "P"
type input "a"
select select
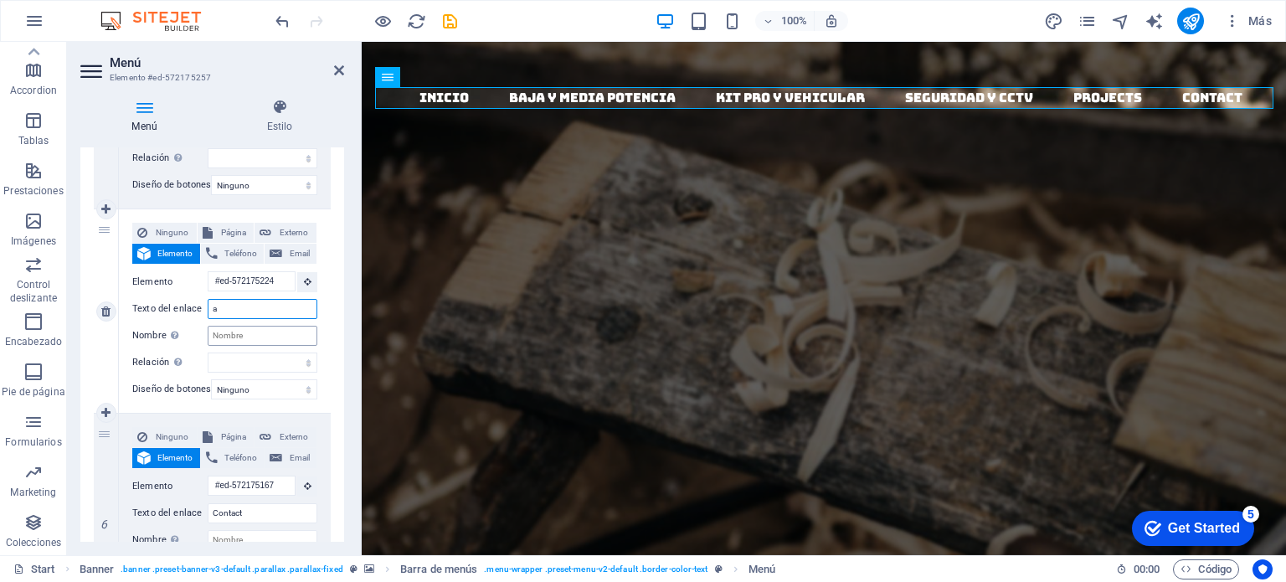
select select
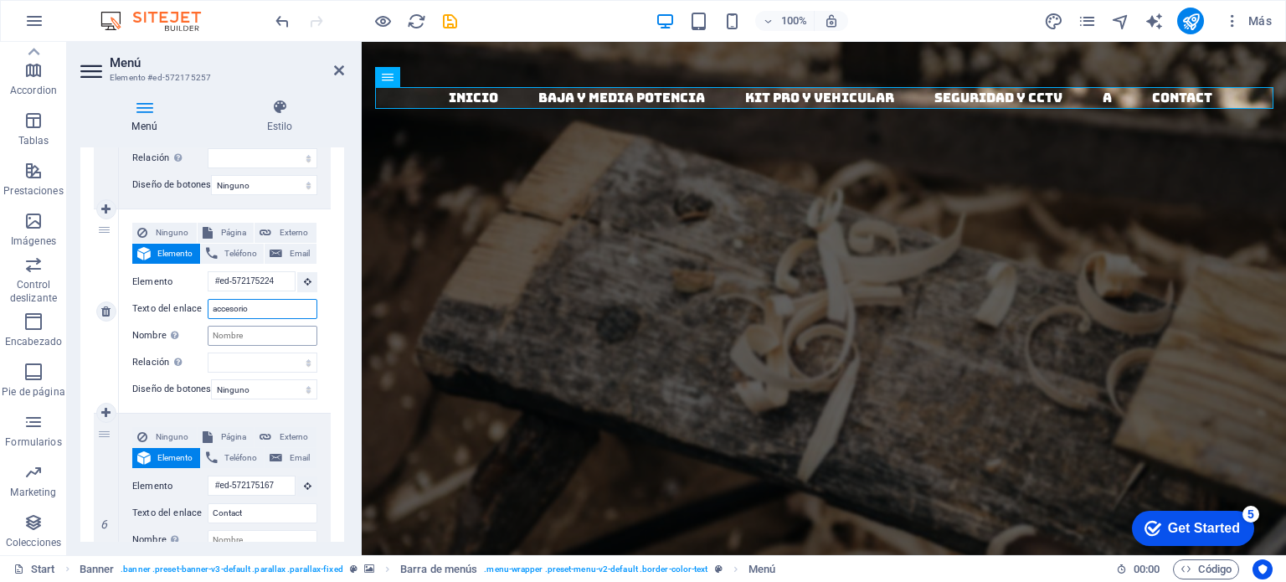
type input "accesorios"
select select
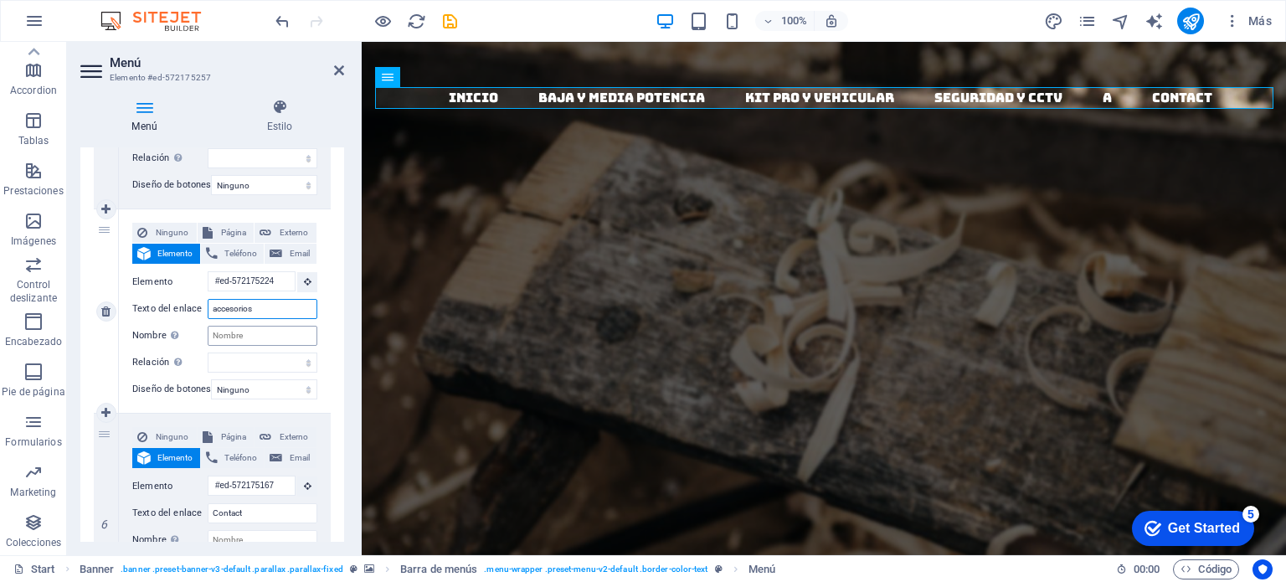
select select
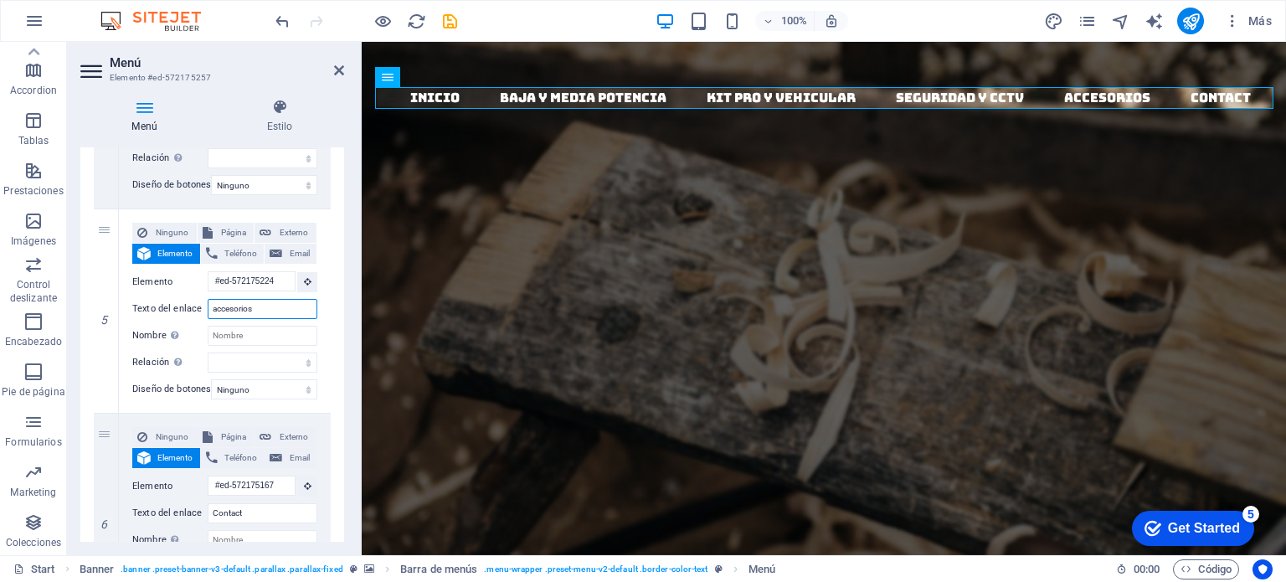
type input "accesorios"
click at [347, 419] on div "Menú Estilo Menú Automático Personalizado Crear elementos de menú personalizado…" at bounding box center [212, 320] width 290 height 470
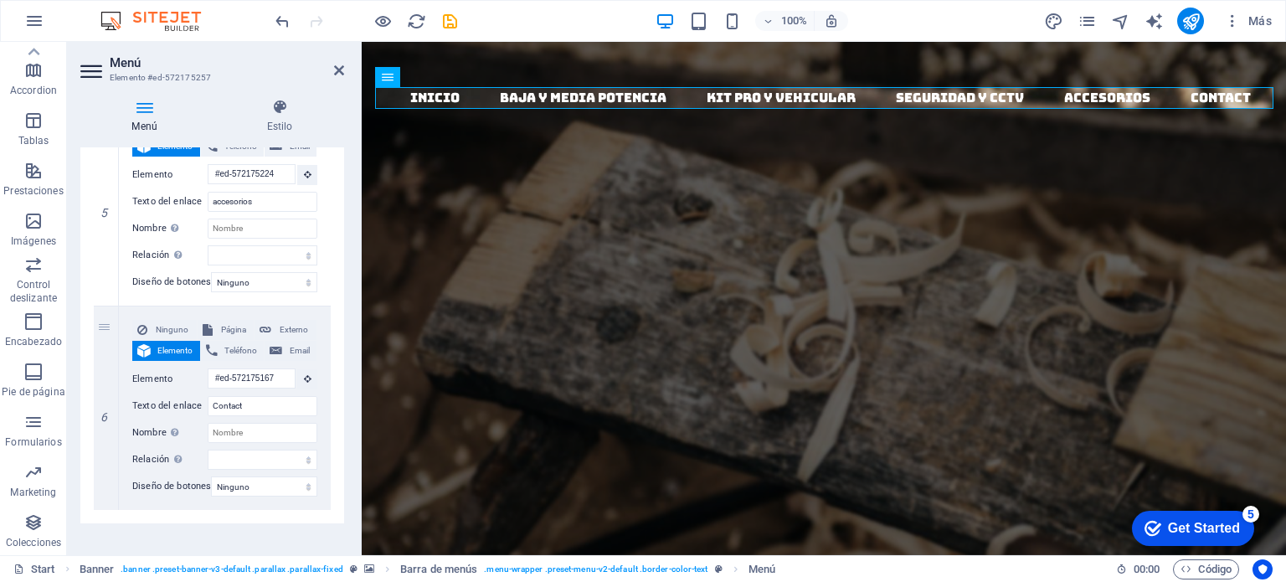
scroll to position [1059, 0]
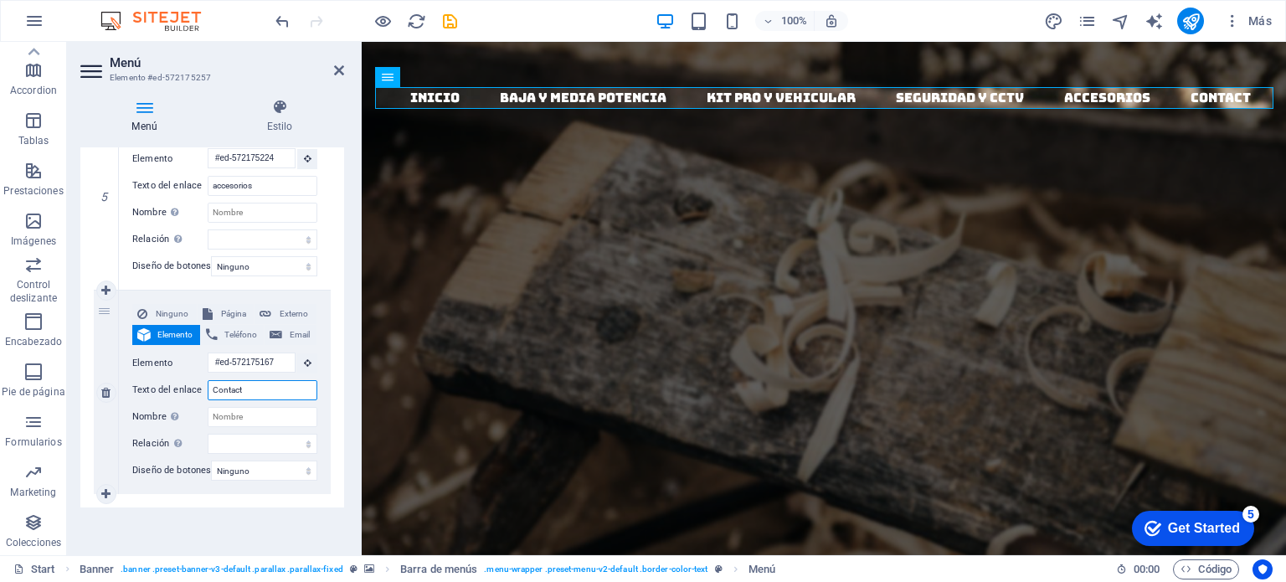
click at [255, 388] on input "Contact" at bounding box center [263, 390] width 110 height 20
type input "Contact0"
select select
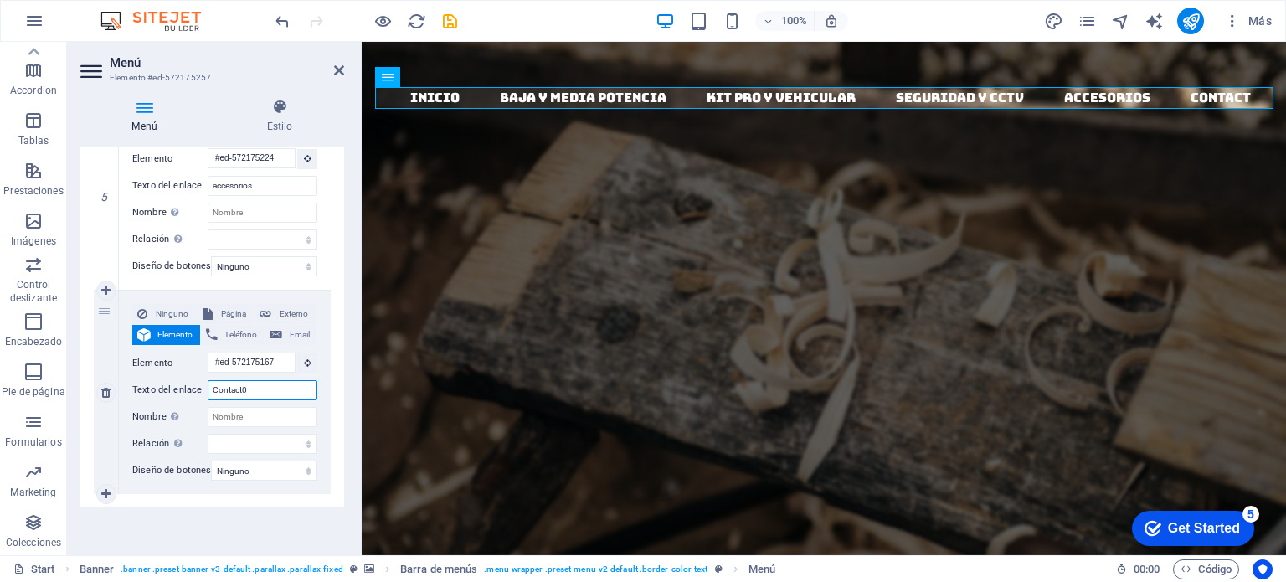
select select
type input "Contact0"
click at [338, 70] on icon at bounding box center [339, 70] width 10 height 13
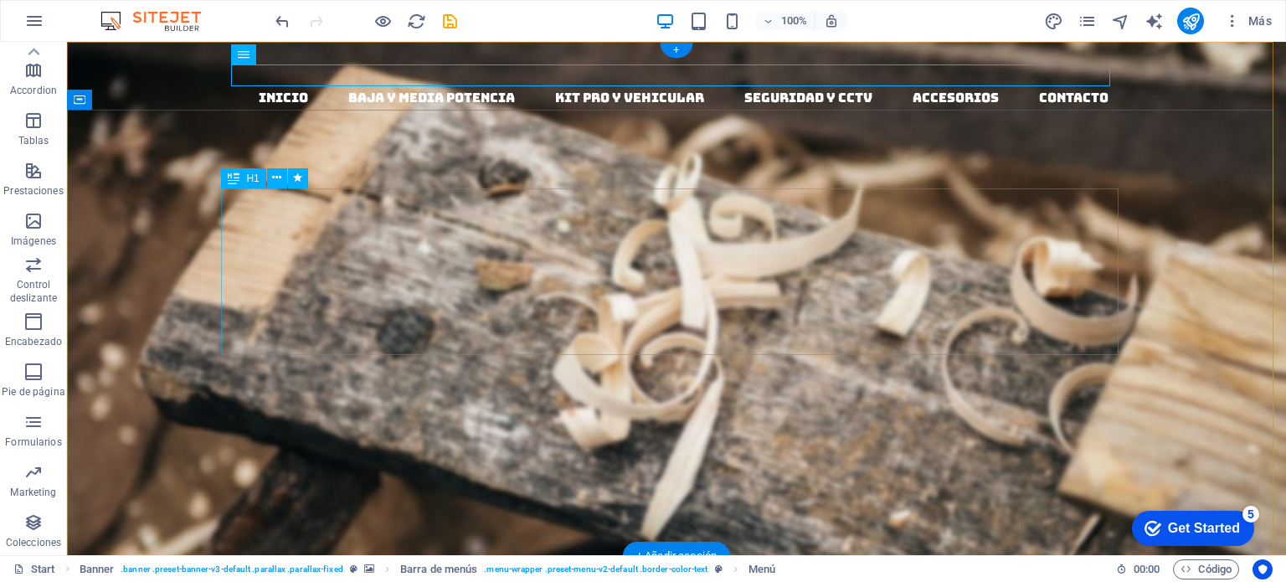
click at [228, 378] on div "Woodworks ­ made with Passion" at bounding box center [676, 461] width 897 height 167
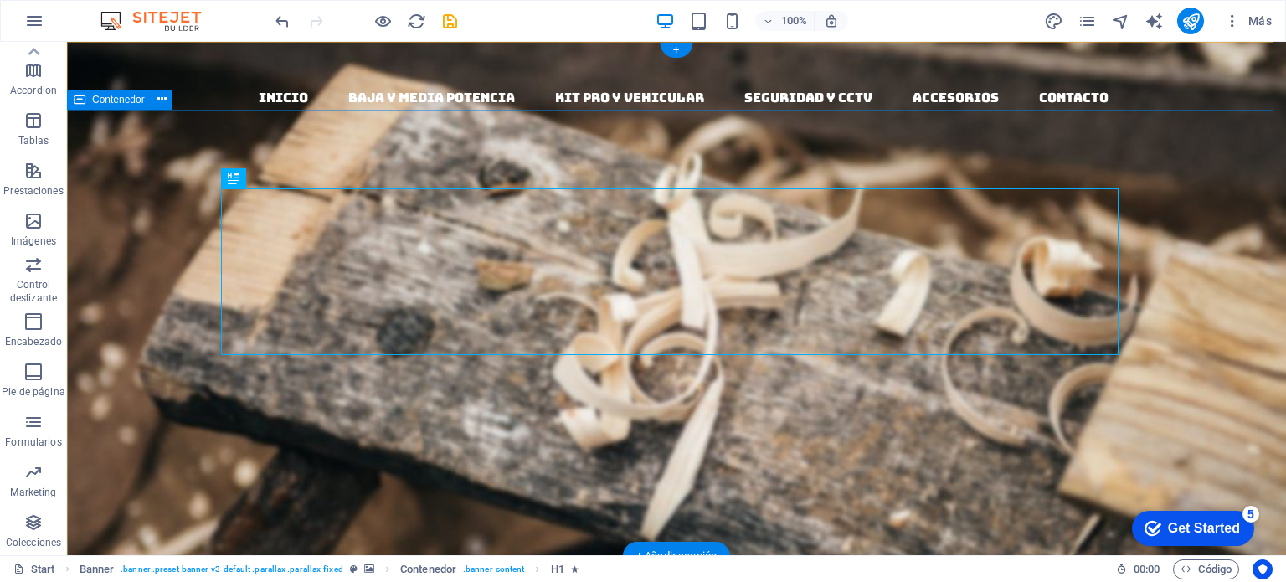
click at [167, 311] on div "Woodworks ­ made with Passion Lorem ipsum dolor sit amet, consectetuer adipisci…" at bounding box center [676, 559] width 1219 height 496
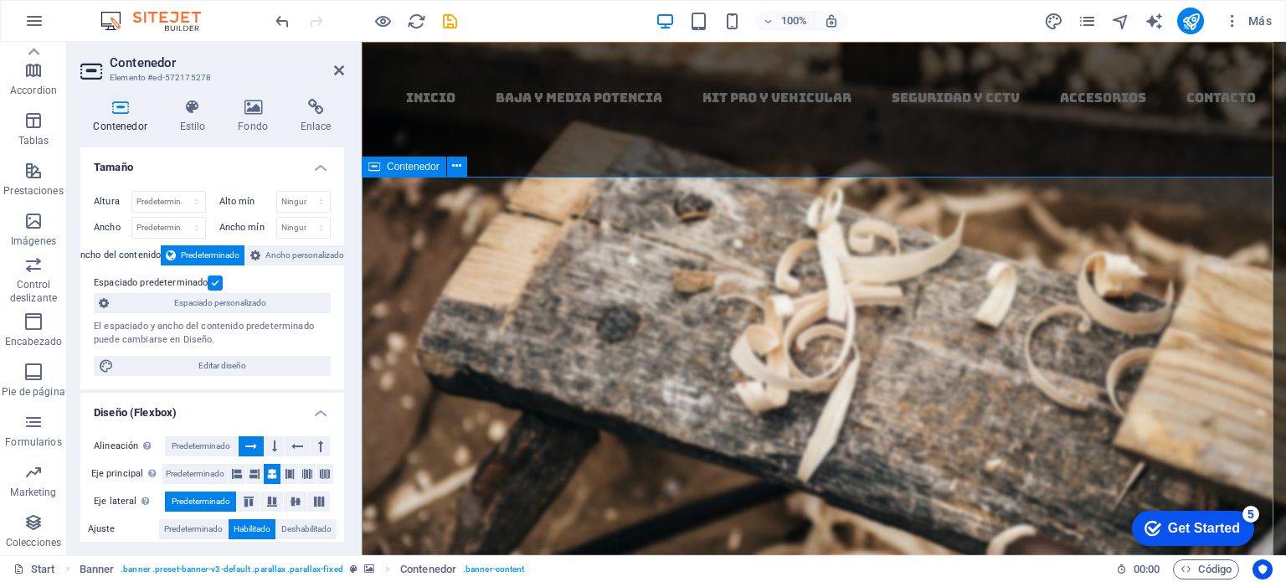
click at [373, 168] on icon at bounding box center [374, 167] width 12 height 20
click at [465, 160] on button at bounding box center [457, 167] width 20 height 20
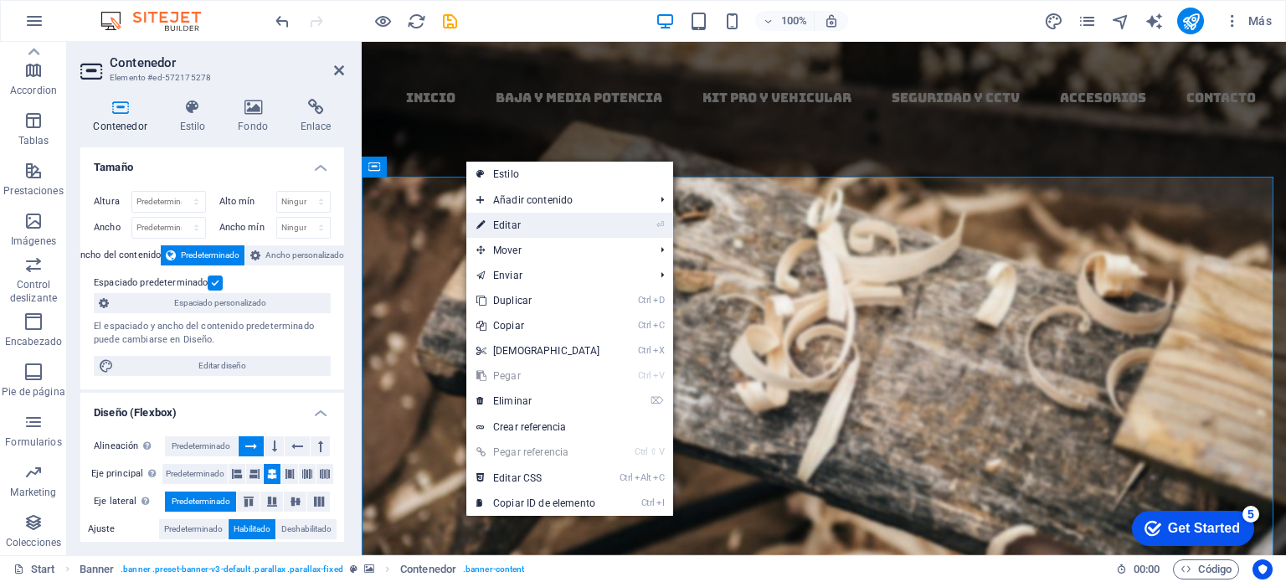
click at [522, 226] on link "⏎ Editar" at bounding box center [538, 225] width 144 height 25
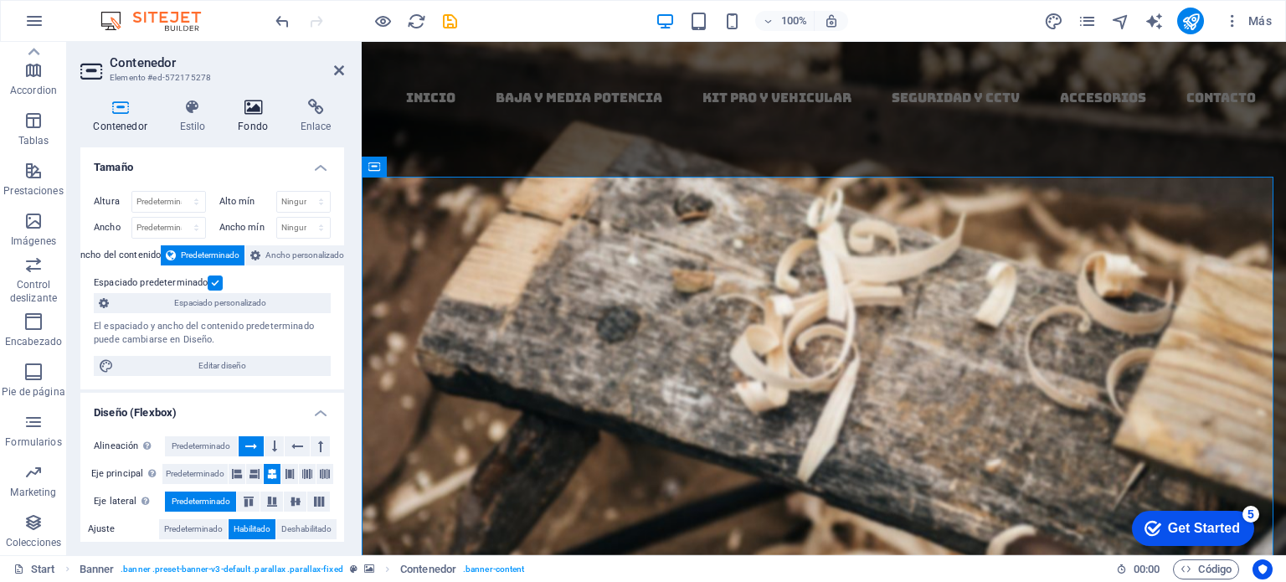
click at [255, 111] on icon at bounding box center [253, 107] width 56 height 17
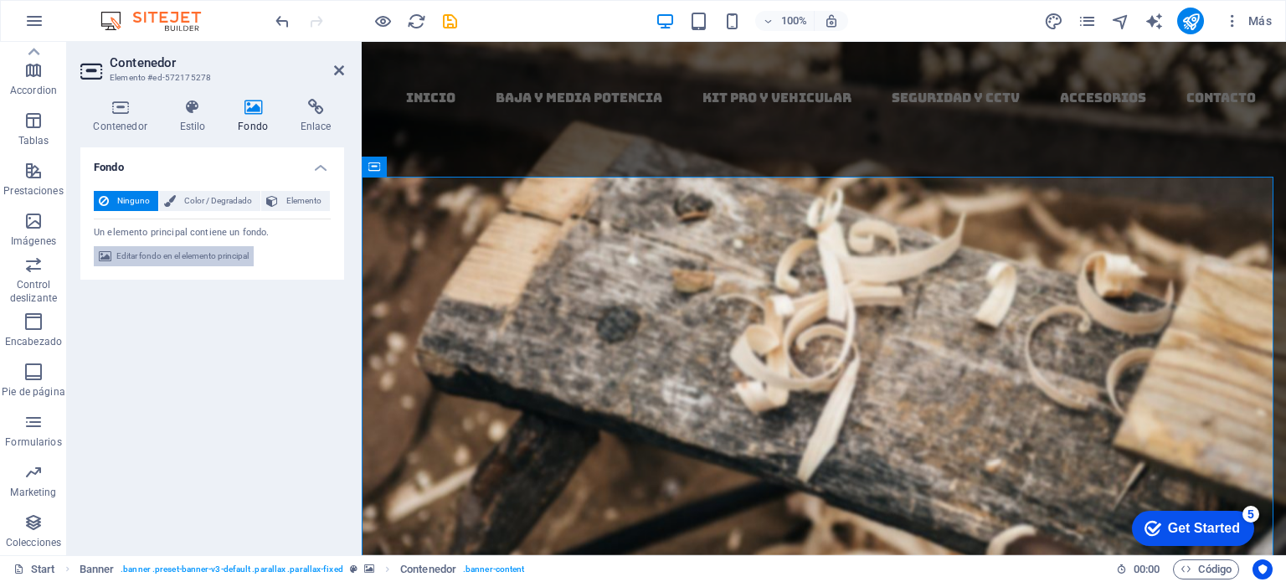
click at [168, 254] on span "Editar fondo en el elemento principal" at bounding box center [182, 256] width 132 height 20
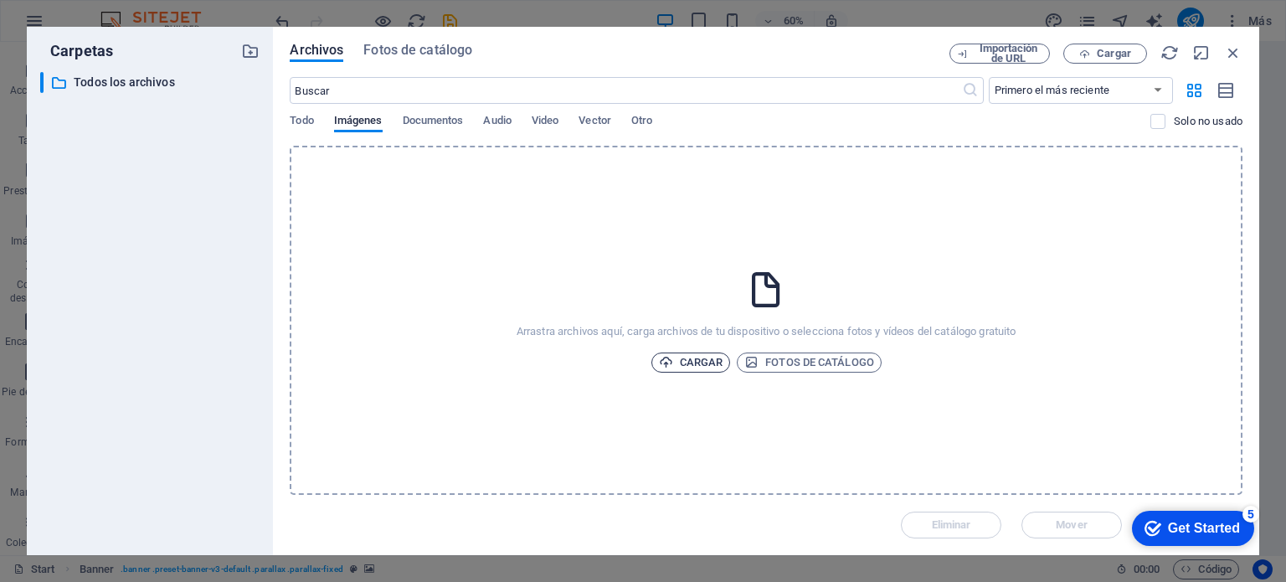
click at [698, 361] on span "Cargar" at bounding box center [691, 362] width 64 height 20
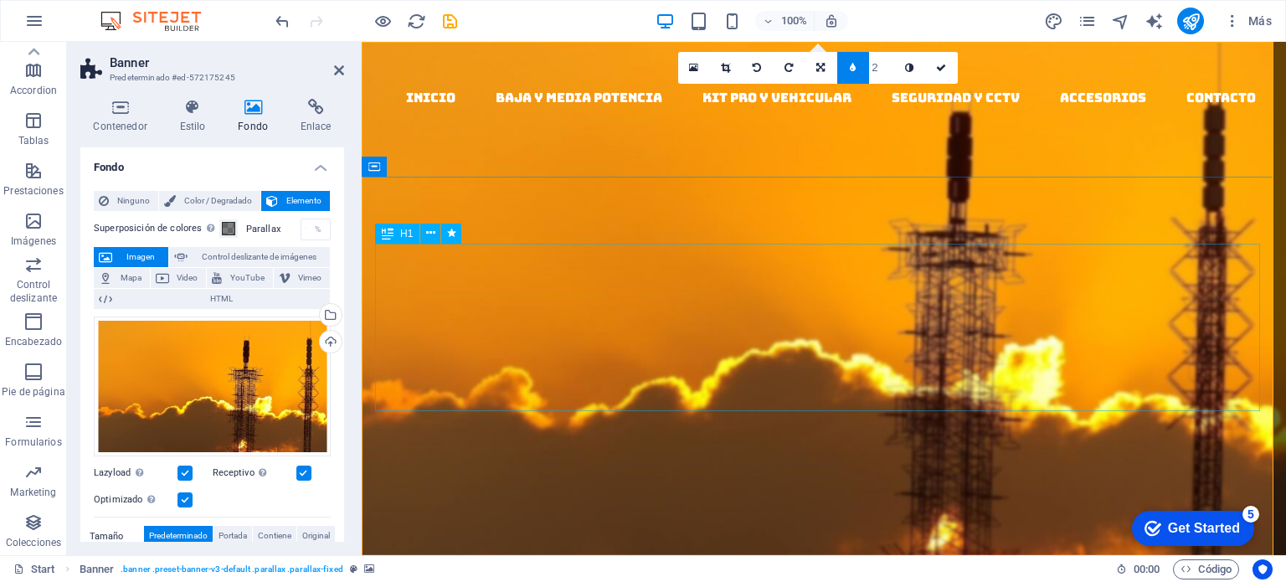
click at [651, 378] on div "Woodworks ­ made with Passion" at bounding box center [823, 461] width 897 height 167
click at [460, 378] on div "Woodworks ­ made with Passion" at bounding box center [823, 461] width 897 height 167
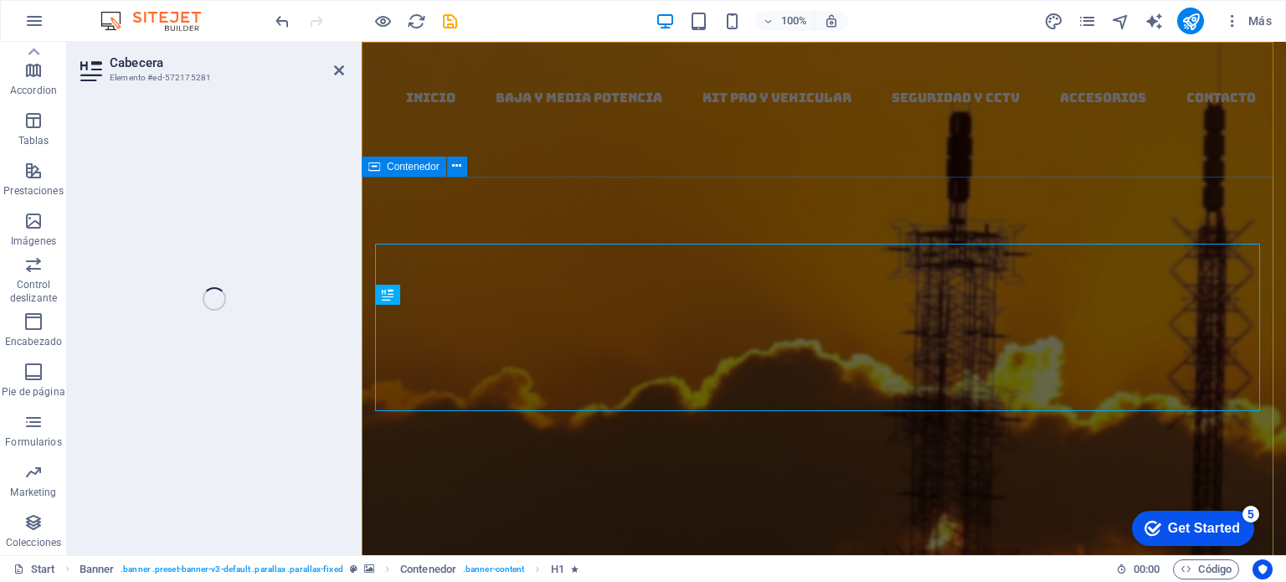
click at [547, 311] on div "Woodworks ­ made with Passion Lorem ipsum dolor sit amet, consectetuer adipisci…" at bounding box center [824, 559] width 924 height 496
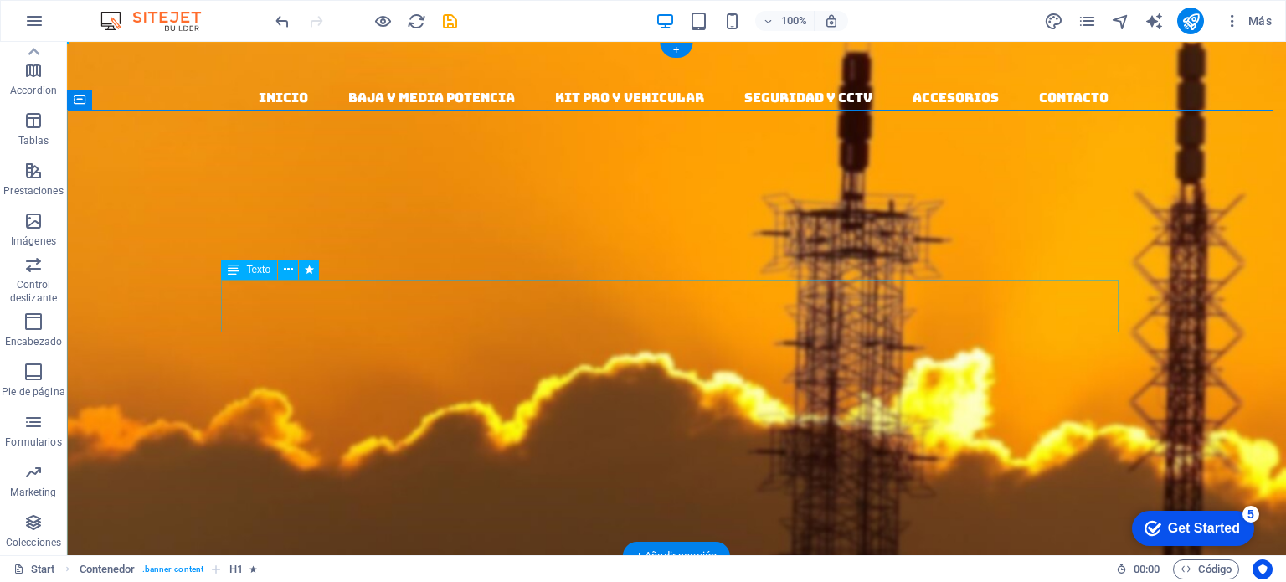
click at [599, 386] on div "Lorem ipsum dolor sit amet, consectetuer adipiscing elit. Aenean commodo ligula…" at bounding box center [676, 425] width 897 height 79
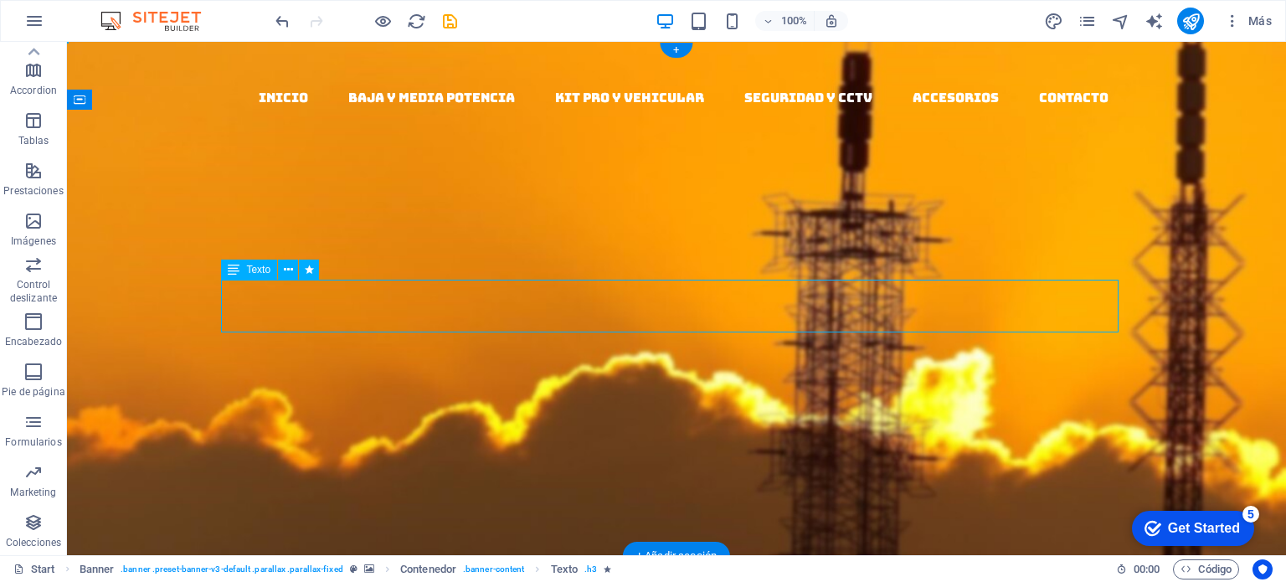
click at [1018, 386] on div "Lorem ipsum dolor sit amet, consectetuer adipiscing elit. Aenean commodo ligula…" at bounding box center [676, 425] width 897 height 79
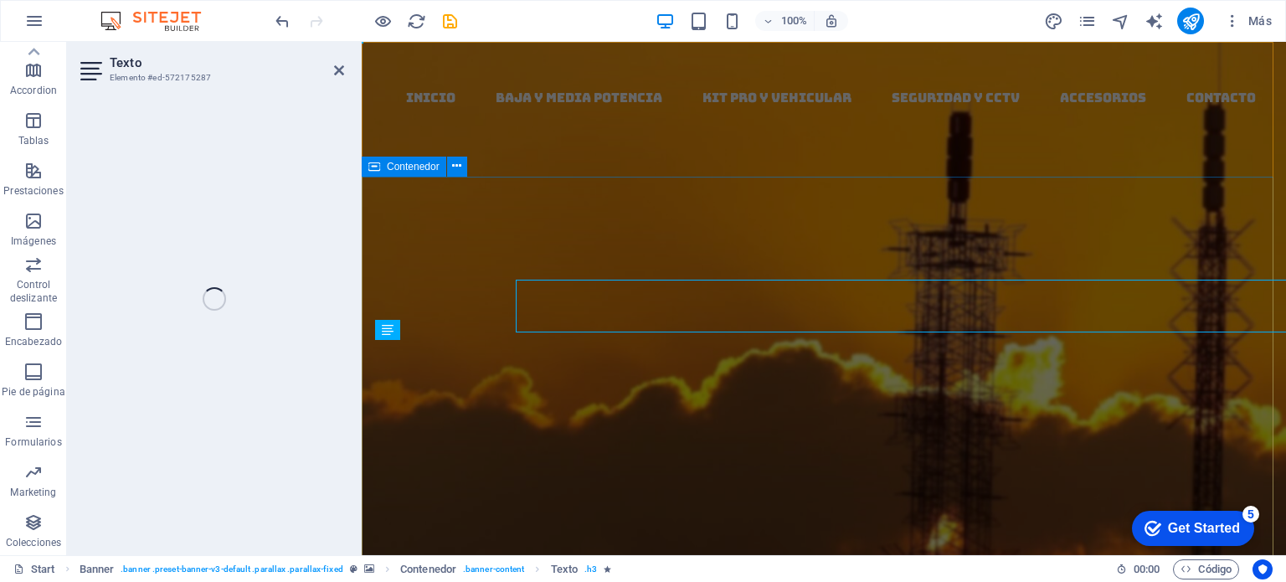
drag, startPoint x: 951, startPoint y: 277, endPoint x: 281, endPoint y: 263, distance: 669.9
click at [281, 263] on div "Texto Elemento #ed-572175287 H1 Banner Contenedor Texto Separador Contenedor Bo…" at bounding box center [676, 298] width 1219 height 513
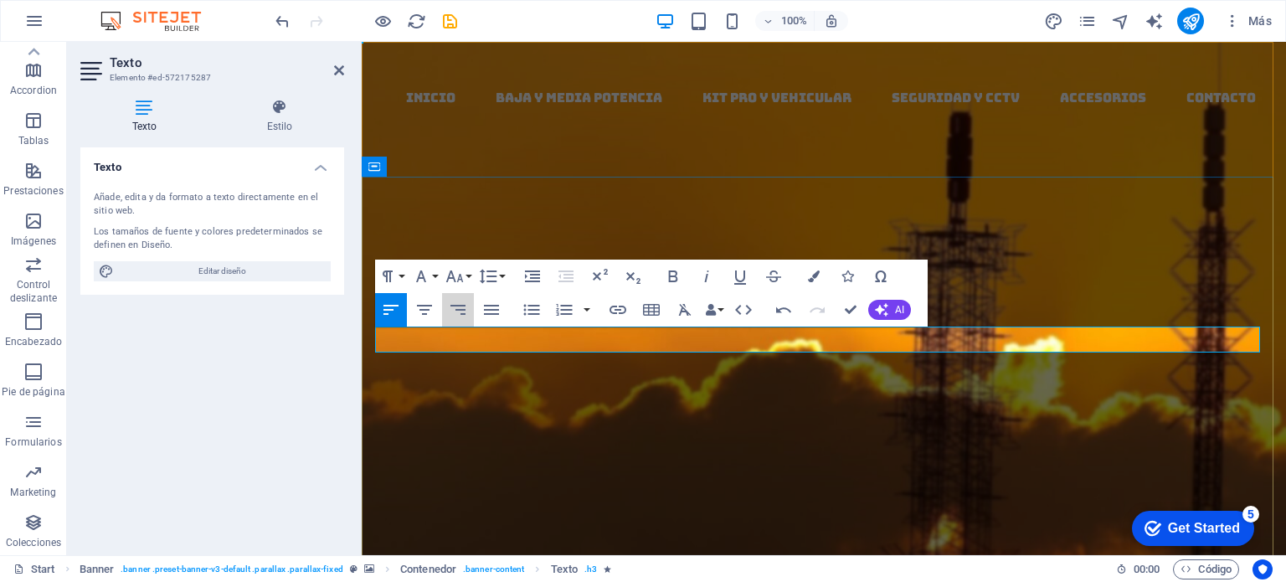
click at [556, 386] on p "sistemas de" at bounding box center [823, 399] width 897 height 26
click at [556, 386] on p "​ ​ ​" at bounding box center [823, 399] width 897 height 26
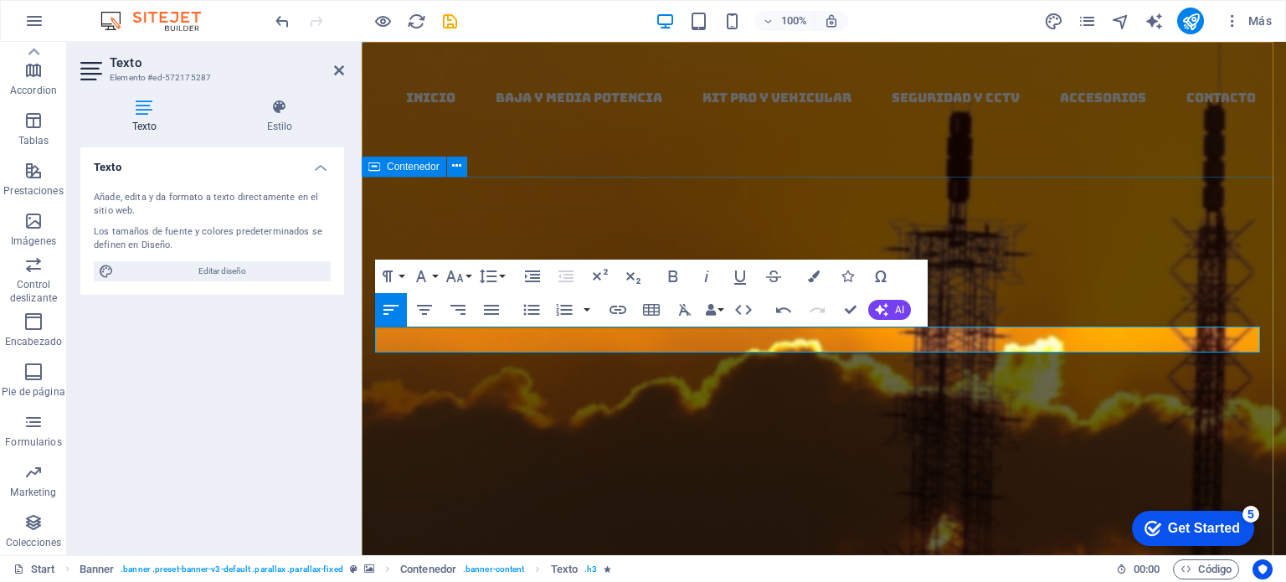
click at [1045, 311] on div "​sistemas de amplificacion de señal celular sistemas de amplificacion de señal …" at bounding box center [824, 449] width 924 height 277
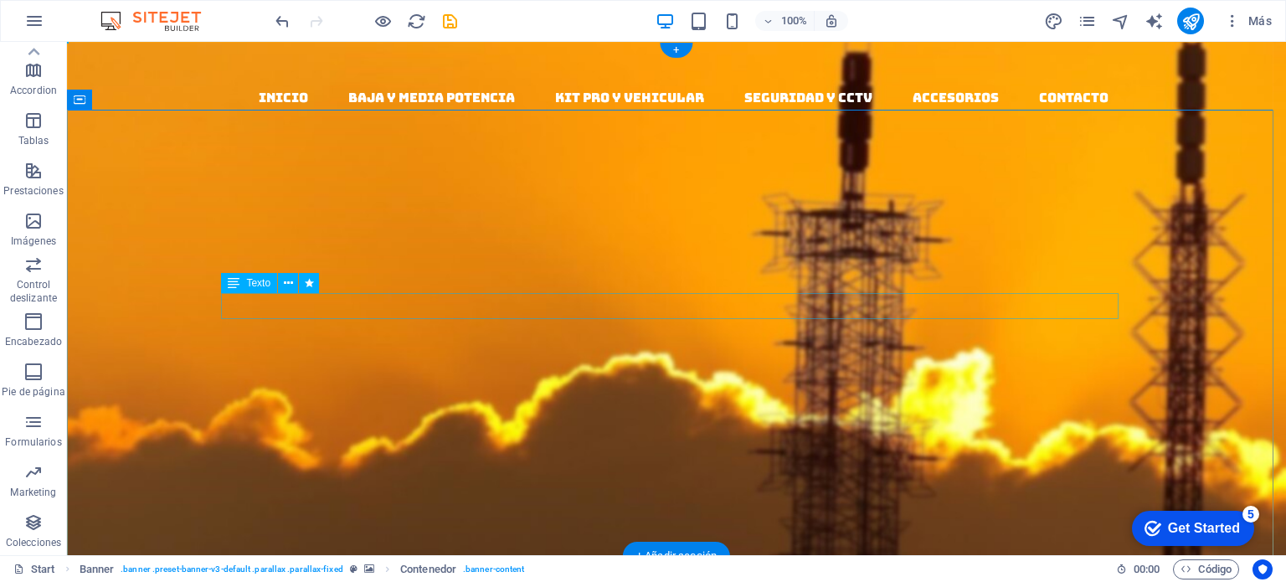
click at [522, 386] on div "sistemas de amplificacion de señal celular" at bounding box center [676, 399] width 897 height 26
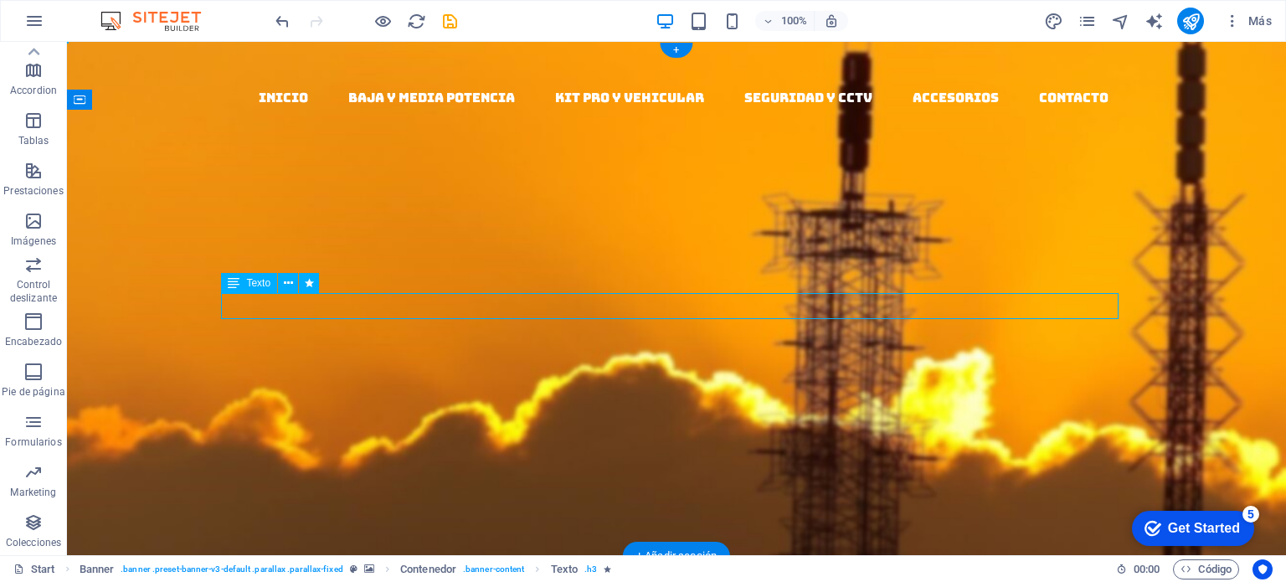
click at [562, 386] on div "sistemas de amplificacion de señal celular" at bounding box center [676, 399] width 897 height 26
click at [563, 386] on div "sistemas de amplificacion de señal celular" at bounding box center [676, 399] width 897 height 26
click at [533, 386] on div "sistemas de amplificacion de señal celular" at bounding box center [676, 399] width 897 height 26
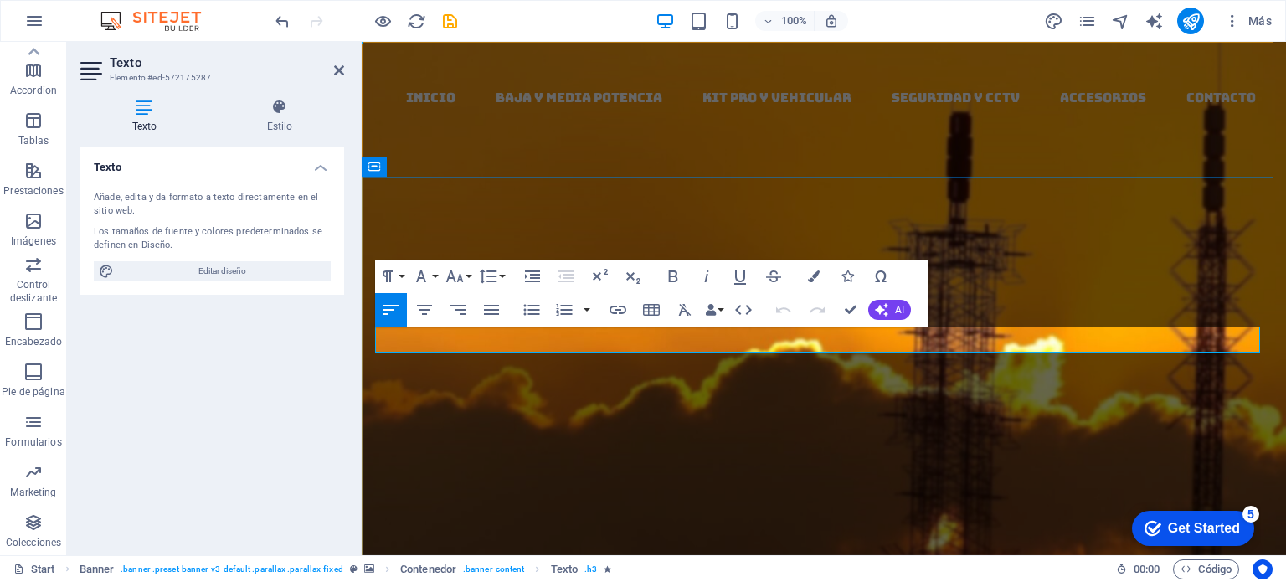
click at [724, 386] on p "sistemas de amplificacion de señal celular" at bounding box center [823, 399] width 897 height 26
click at [741, 386] on p "sistemas de amplificacion de señal celular" at bounding box center [823, 399] width 897 height 26
click at [1088, 311] on div "sistemas de amplificacion de señal celular para tecnologias 3g/4g/4g+ y 5g Abou…" at bounding box center [824, 449] width 924 height 277
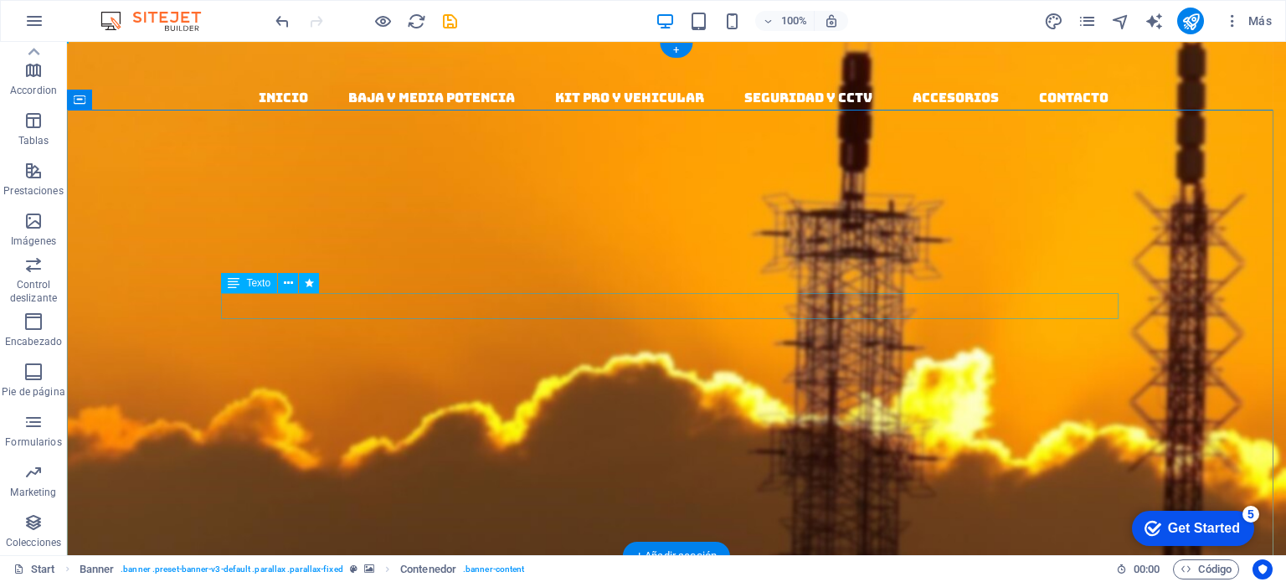
click at [479, 386] on div "sistemas de amplificacion de señal celular para tecnologias 3g/4g/4g+ y 5g" at bounding box center [676, 399] width 897 height 26
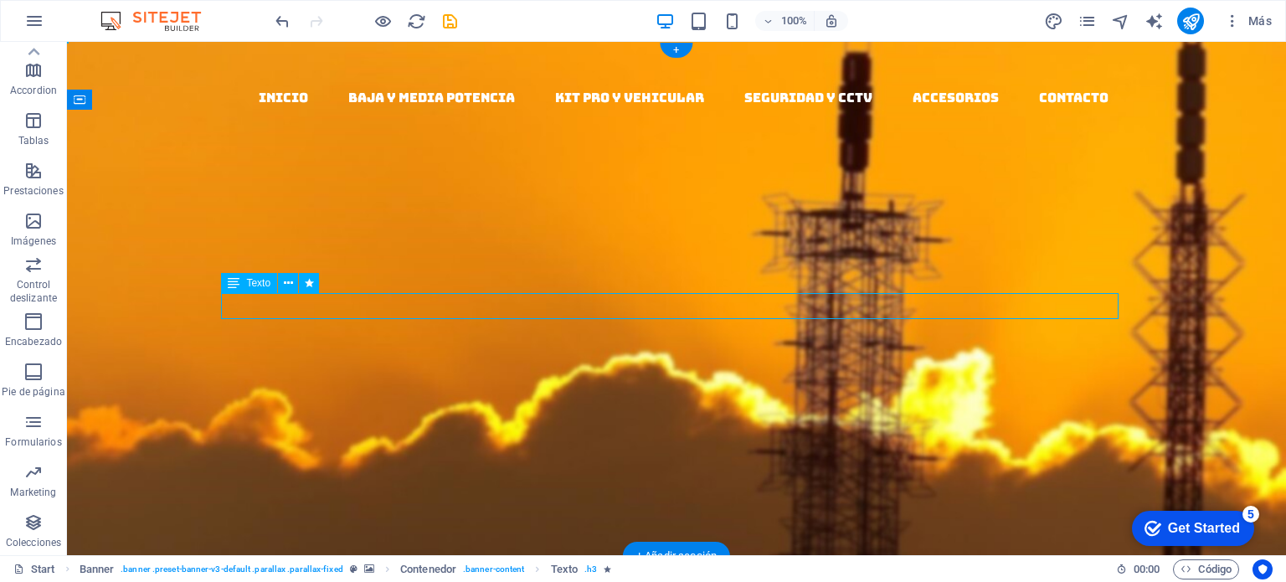
click at [479, 386] on div "sistemas de amplificacion de señal celular para tecnologias 3g/4g/4g+ y 5g" at bounding box center [676, 399] width 897 height 26
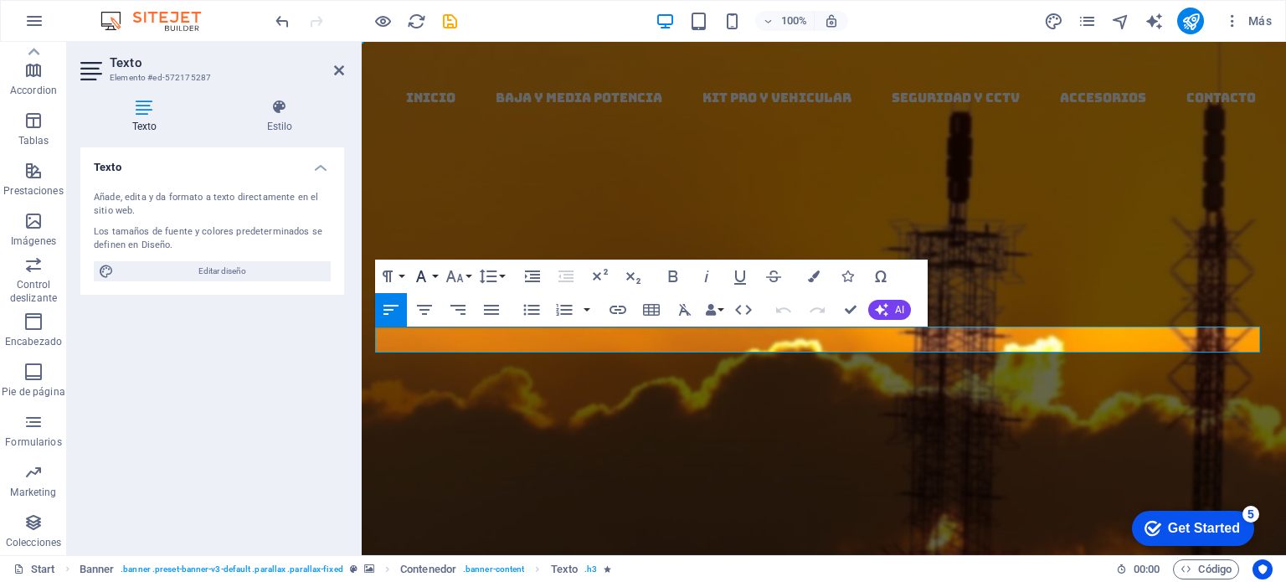
click at [433, 277] on button "Font Family" at bounding box center [425, 276] width 32 height 33
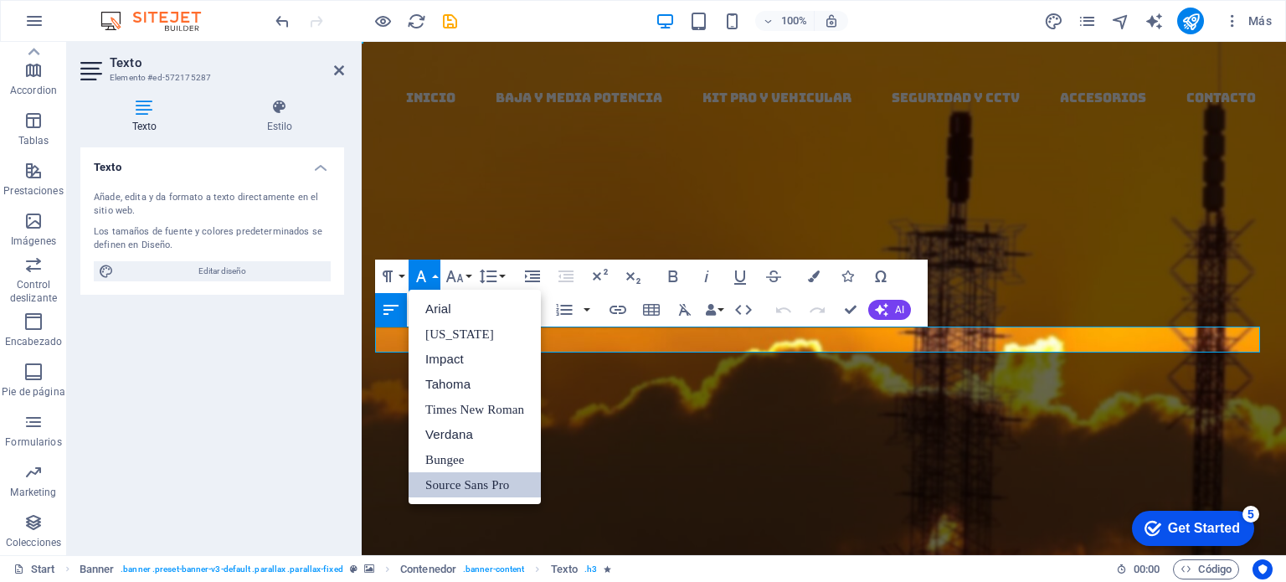
scroll to position [0, 0]
click at [455, 362] on link "Impact" at bounding box center [475, 359] width 132 height 25
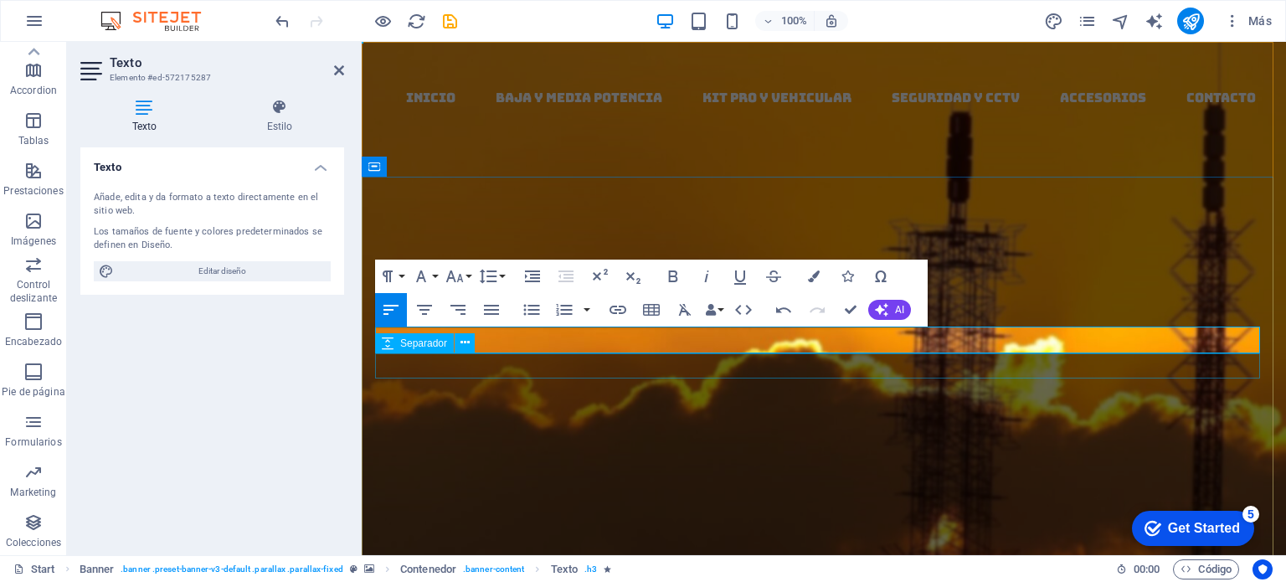
drag, startPoint x: 984, startPoint y: 344, endPoint x: 403, endPoint y: 353, distance: 581.0
click at [403, 353] on div "​ sistemas de amplificacion de señal celular para tecnologias 3g/4g/4g+ y 5g Ab…" at bounding box center [824, 449] width 924 height 277
click at [432, 281] on button "Font Family" at bounding box center [425, 276] width 32 height 33
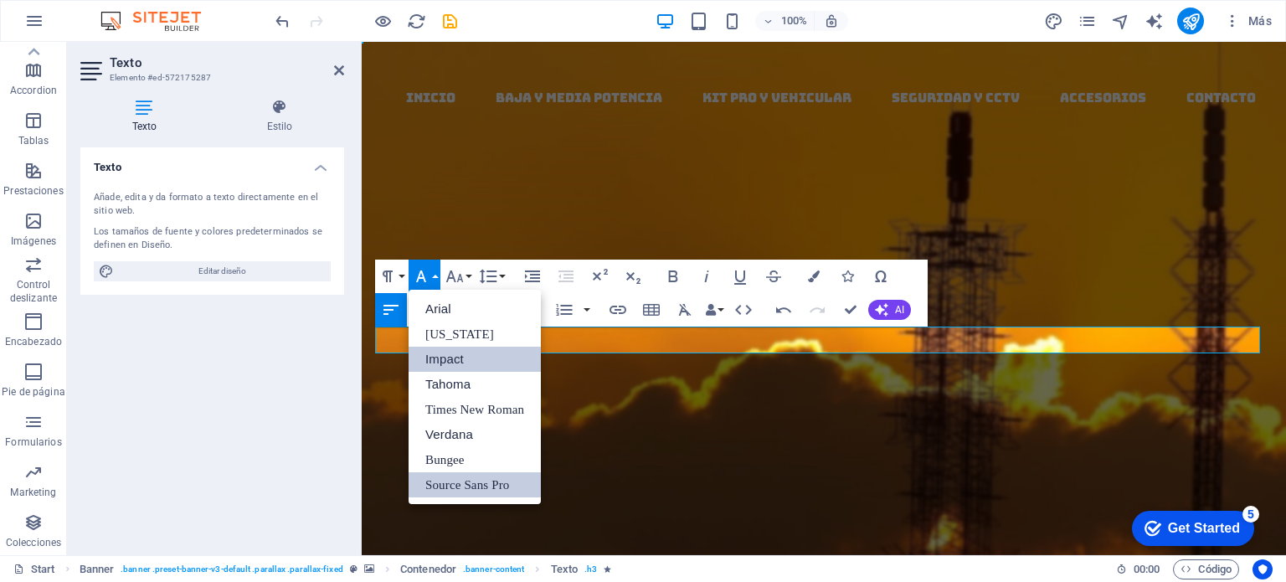
click at [439, 356] on link "Impact" at bounding box center [475, 359] width 132 height 25
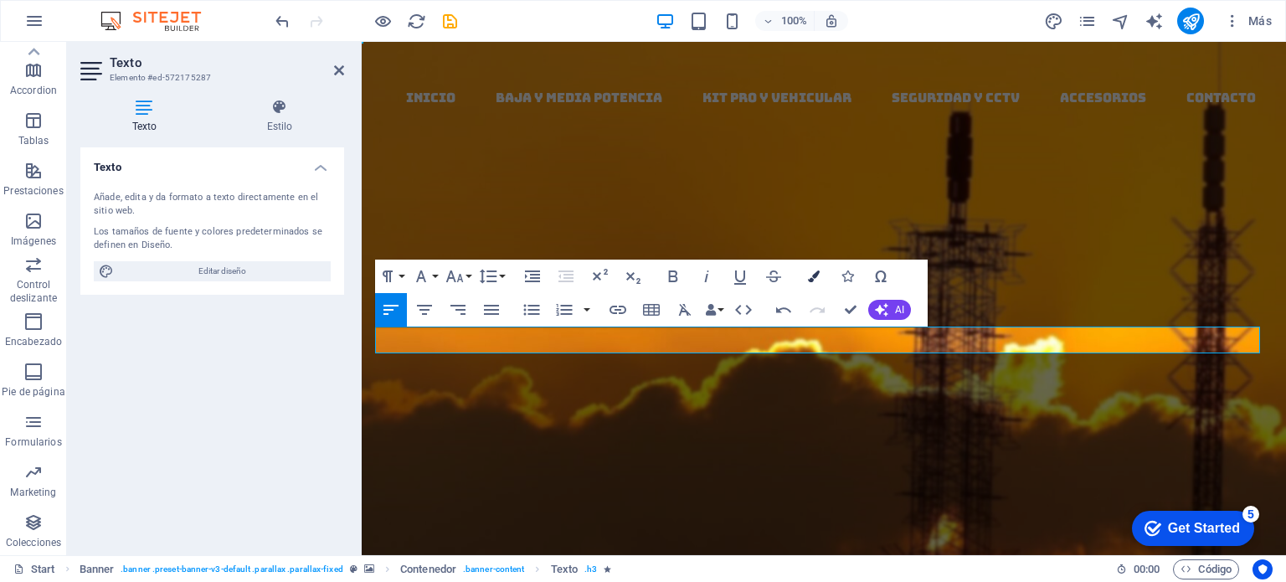
click at [817, 277] on icon "button" at bounding box center [814, 276] width 12 height 12
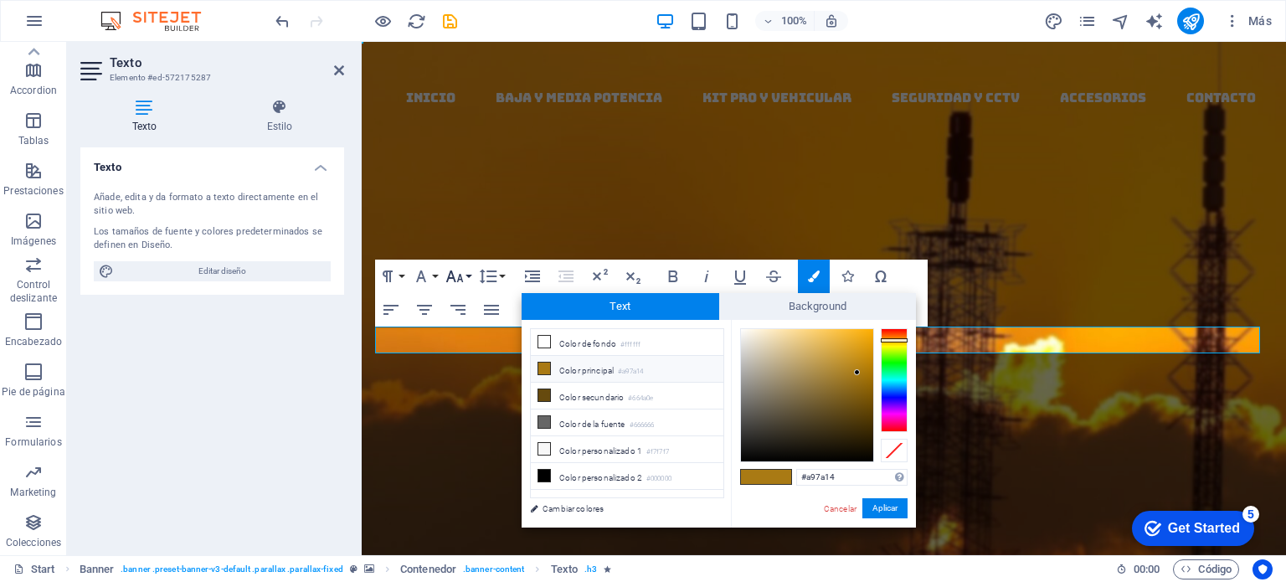
click at [450, 280] on icon "button" at bounding box center [455, 276] width 20 height 20
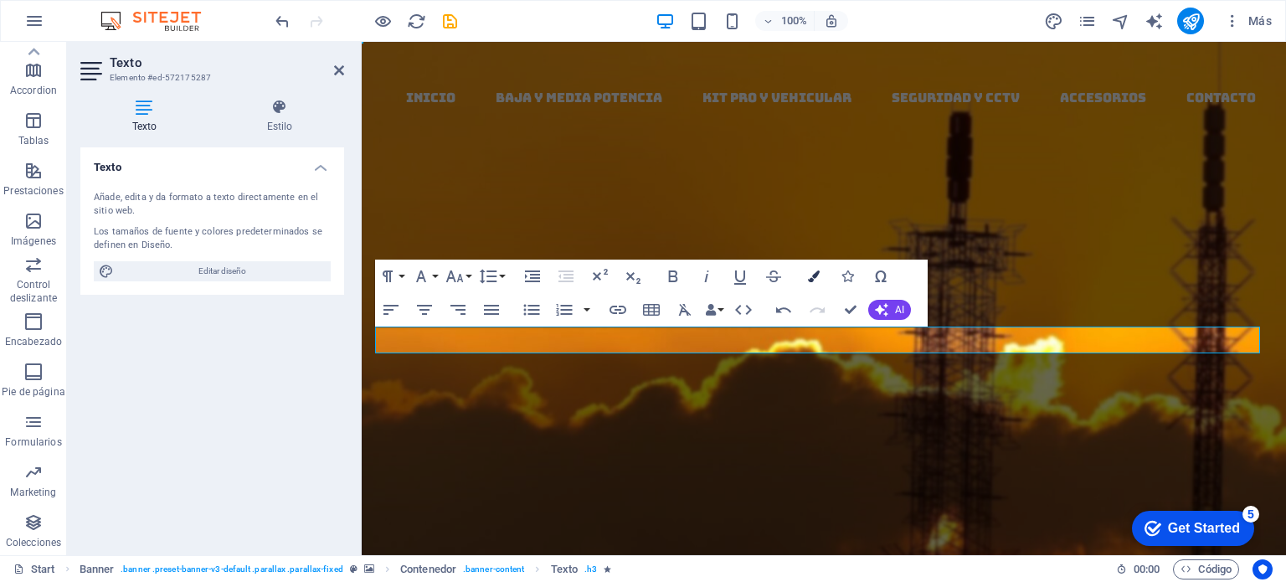
scroll to position [194, 0]
click at [634, 311] on div "​ sist emas de amplificacion de señal celular para tecnologias 3g/4g/4g+ y 5g A…" at bounding box center [824, 449] width 924 height 277
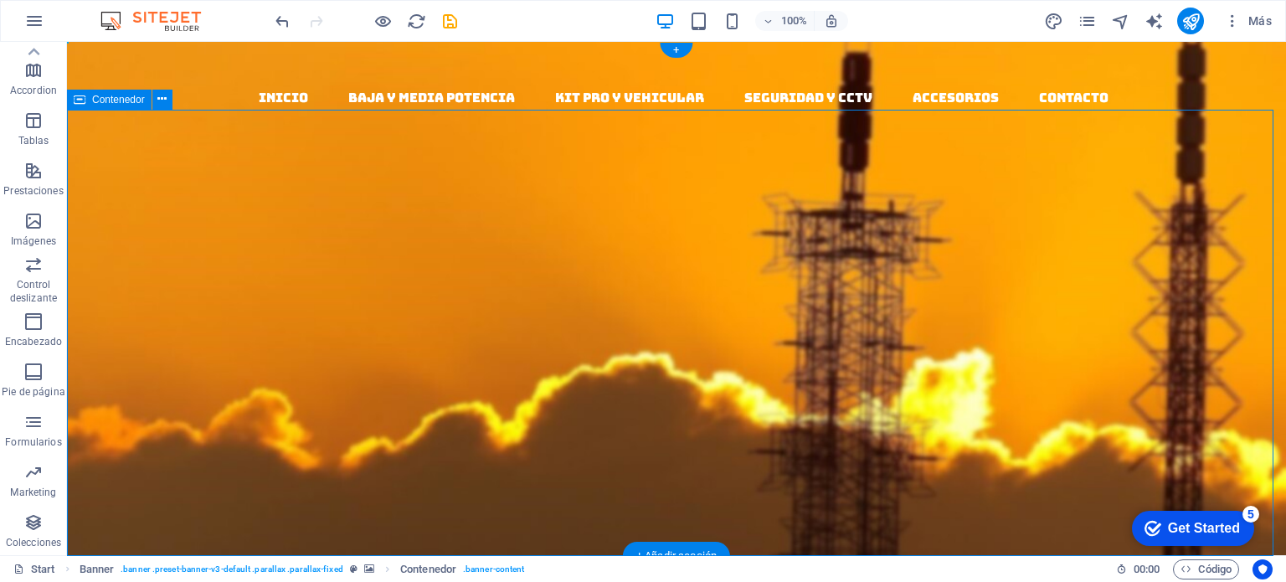
drag, startPoint x: 998, startPoint y: 403, endPoint x: 832, endPoint y: 398, distance: 165.9
click at [832, 398] on div "sist emas de amplificacion de señal celular para tecnologias 3g/4g/4g+ y 5g Abo…" at bounding box center [676, 449] width 1219 height 277
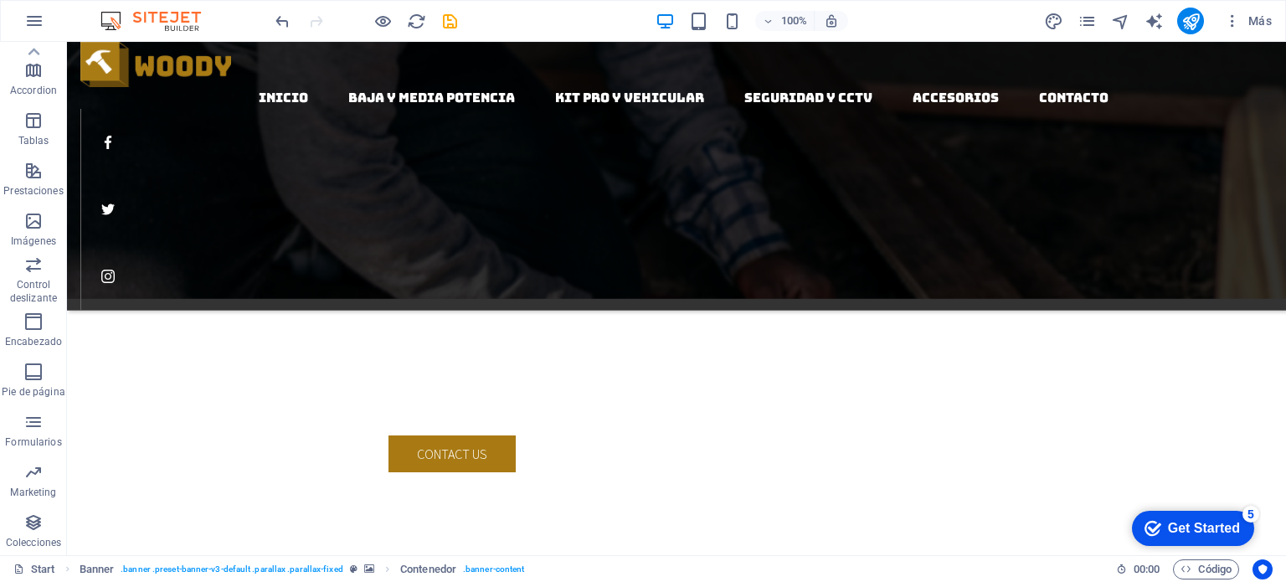
scroll to position [2021, 0]
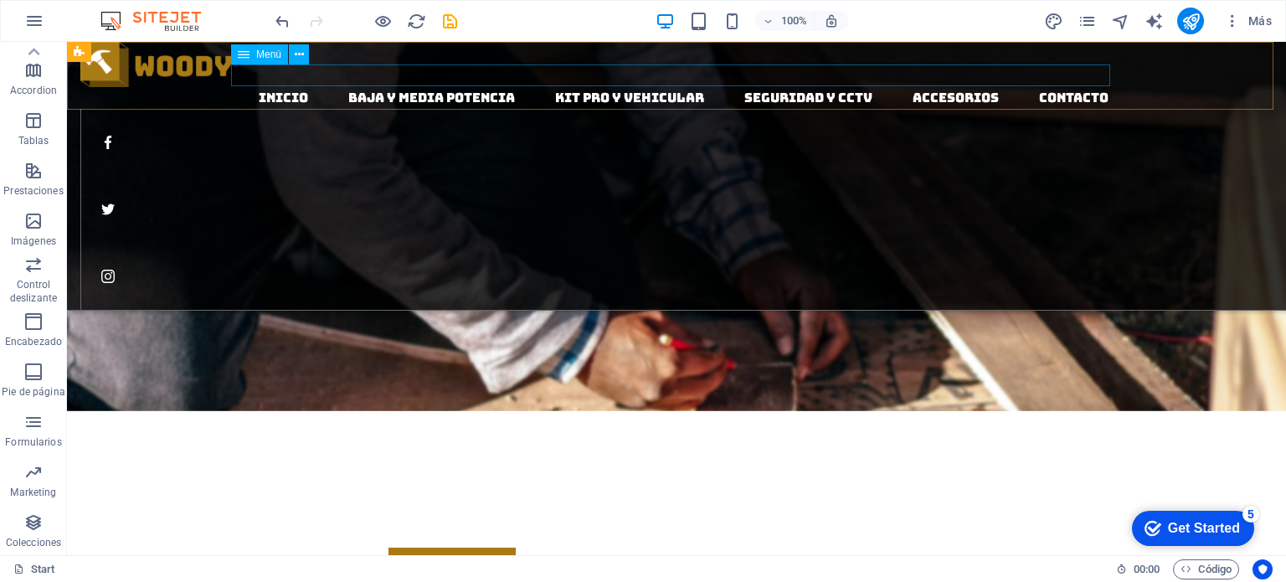
click at [258, 87] on nav "inicio baja y media potencia kit pro y vehicular seguridad y cctv accesorios Co…" at bounding box center [682, 98] width 1205 height 22
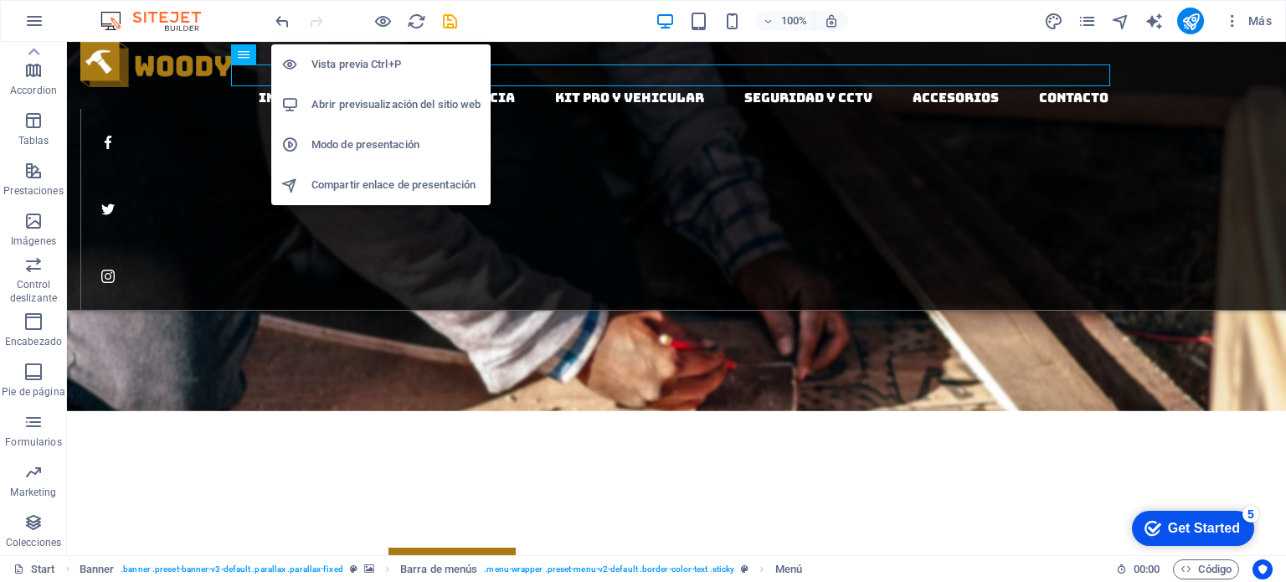
click at [368, 101] on h6 "Abrir previsualización del sitio web" at bounding box center [395, 105] width 169 height 20
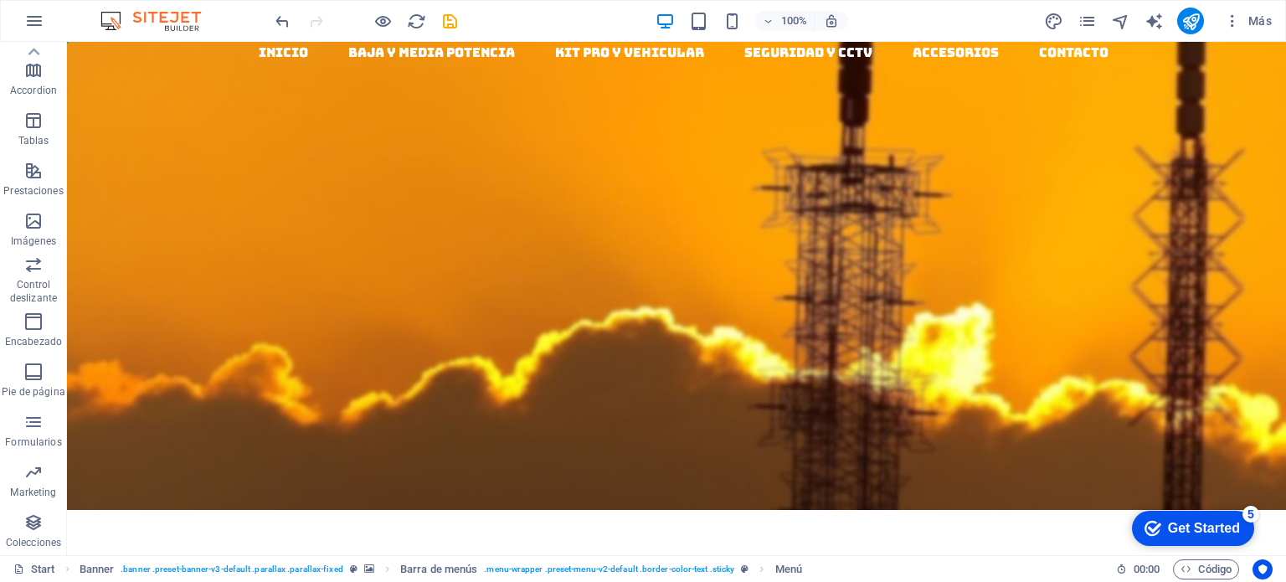
scroll to position [0, 0]
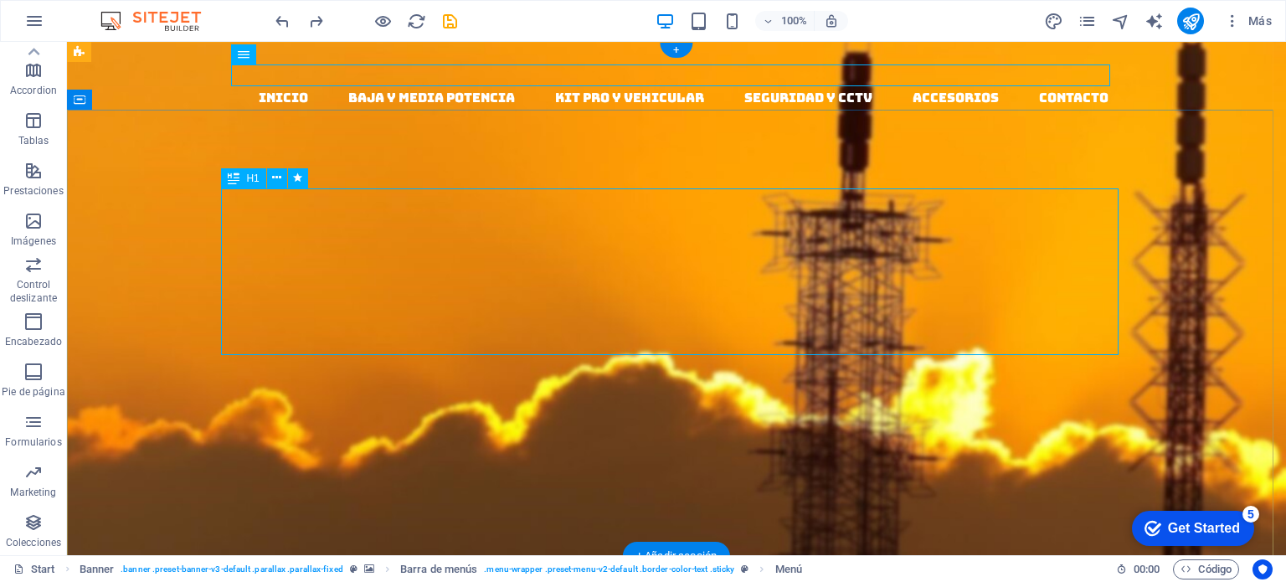
click at [634, 378] on div "Woodworks ­ made with Passion" at bounding box center [676, 461] width 897 height 167
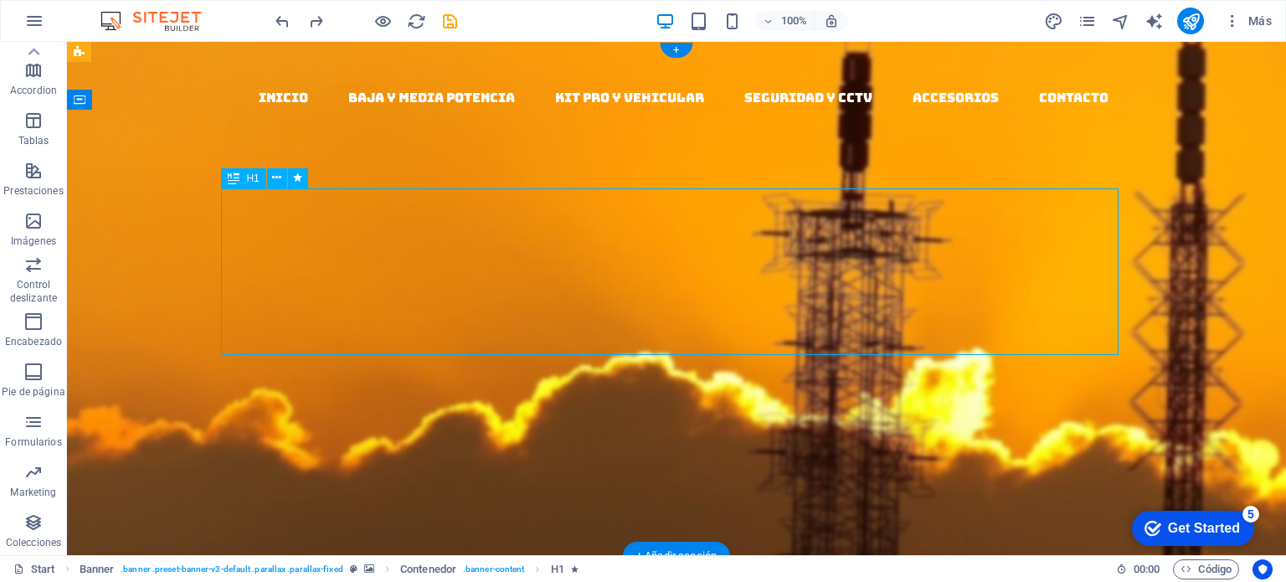
click at [691, 378] on div "Woodworks ­ made with Passion" at bounding box center [676, 461] width 897 height 167
click at [897, 378] on div "Woodworks ­ made with Passion" at bounding box center [676, 461] width 897 height 167
click at [899, 378] on div "Woodworks ­ made with Passion" at bounding box center [676, 461] width 897 height 167
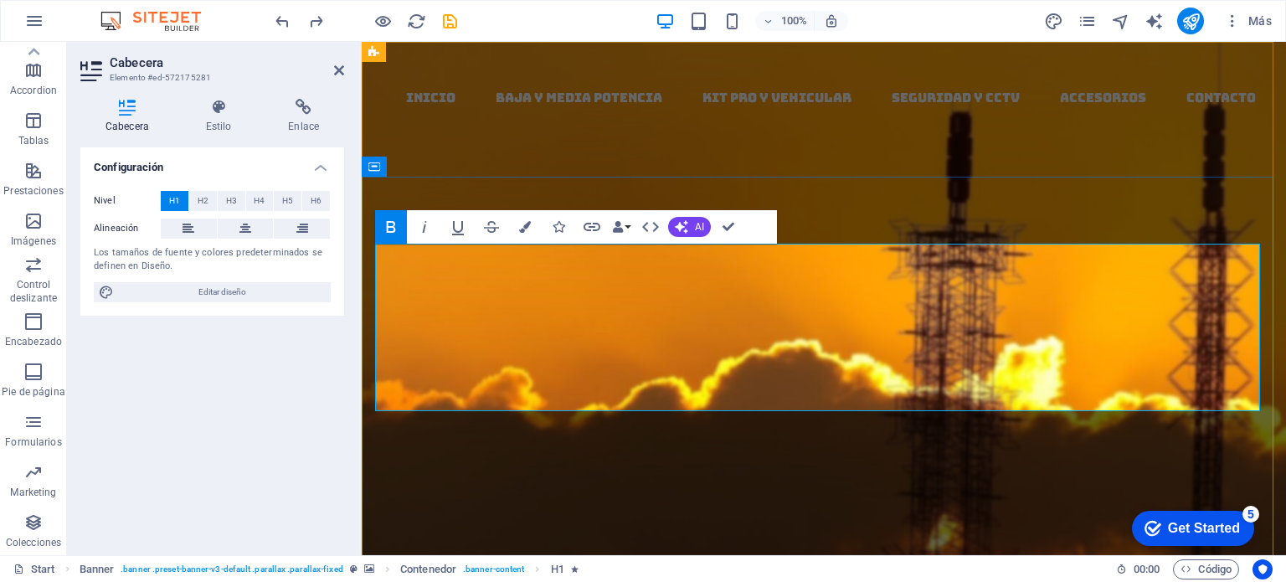
click at [1094, 378] on h1 "Woodworks ­ made with Passion" at bounding box center [823, 461] width 897 height 167
click at [946, 373] on strong "Woodworks ­" at bounding box center [720, 419] width 486 height 92
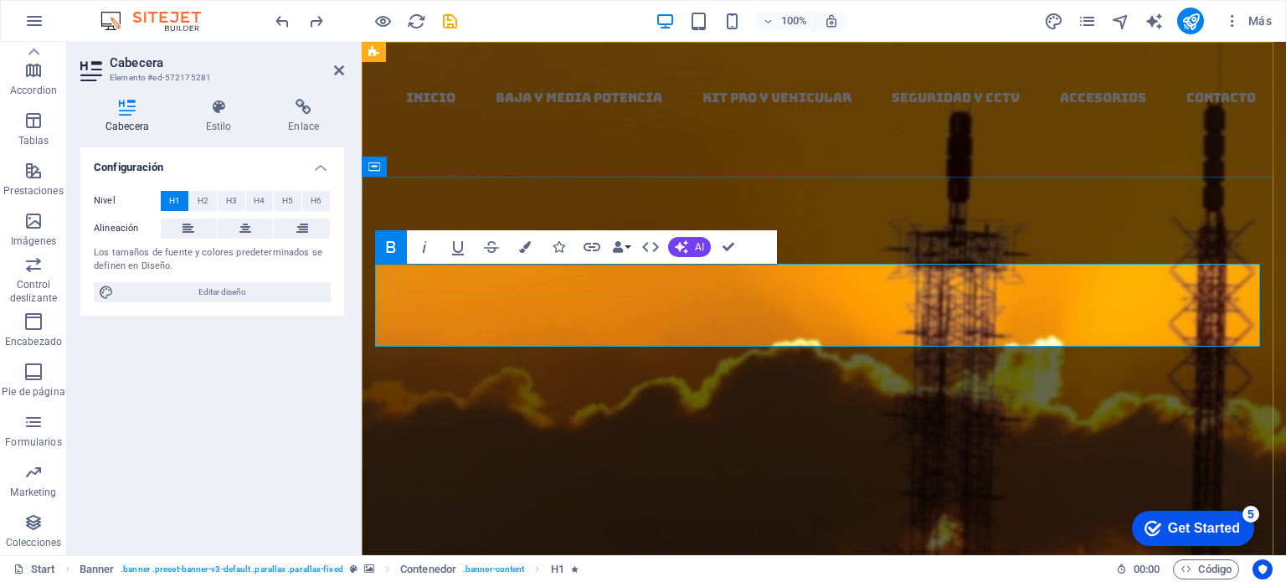
click at [1031, 378] on h1 "­ made with" at bounding box center [823, 420] width 897 height 84
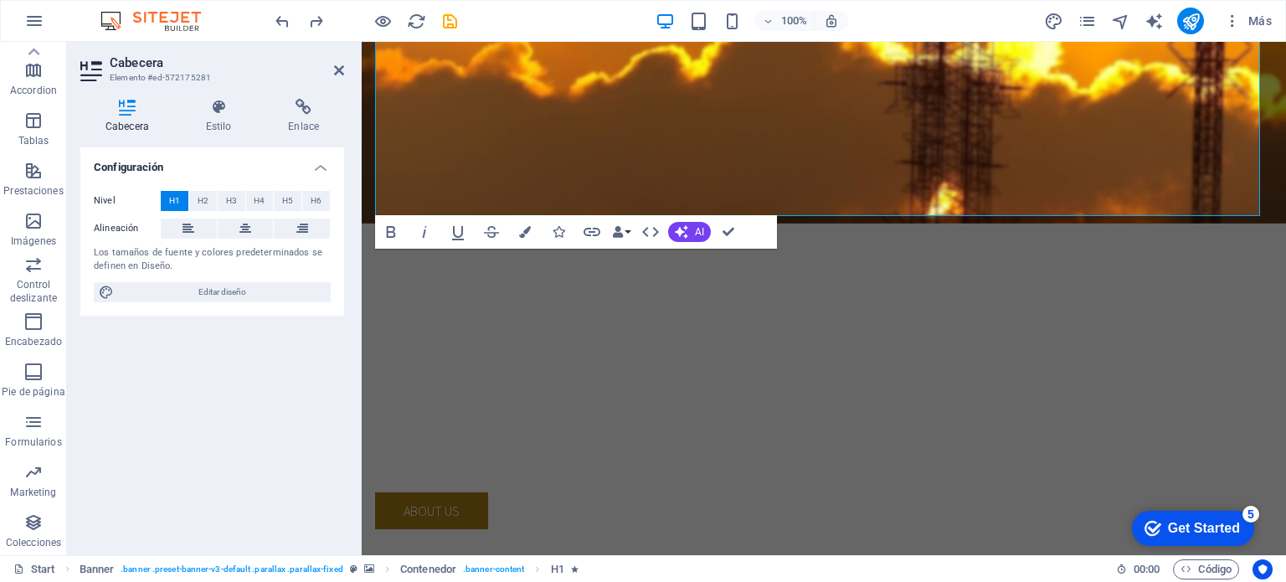
scroll to position [362, 0]
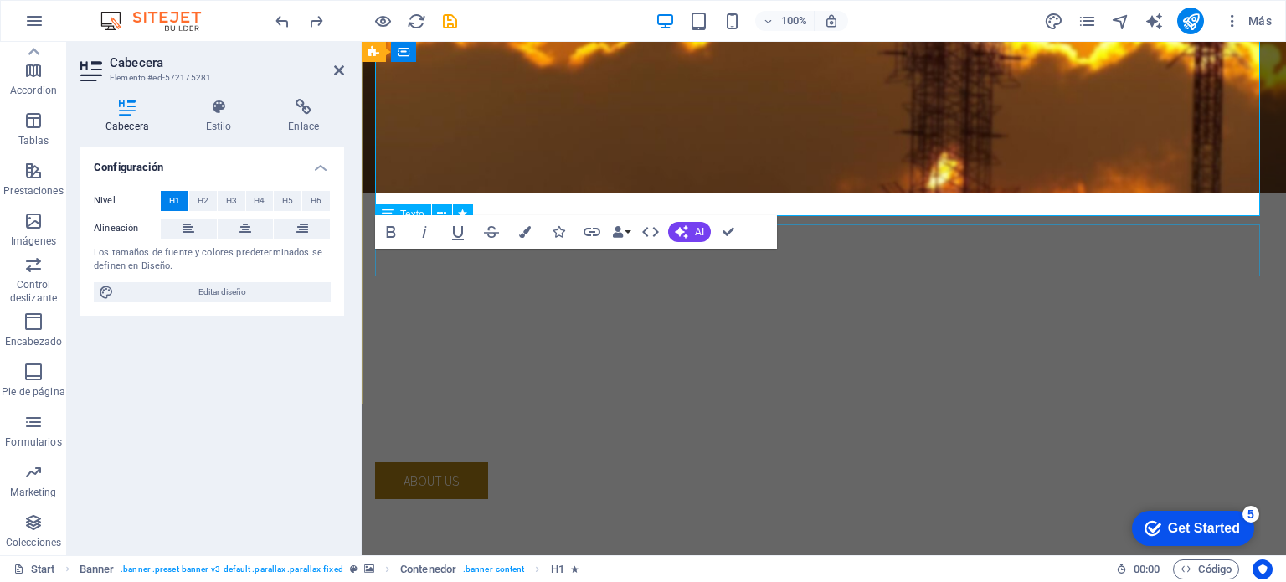
click at [1146, 359] on div "Lorem ipsum dolor sit amet, consectetuer adipiscing elit. Aenean commodo ligula…" at bounding box center [823, 398] width 897 height 79
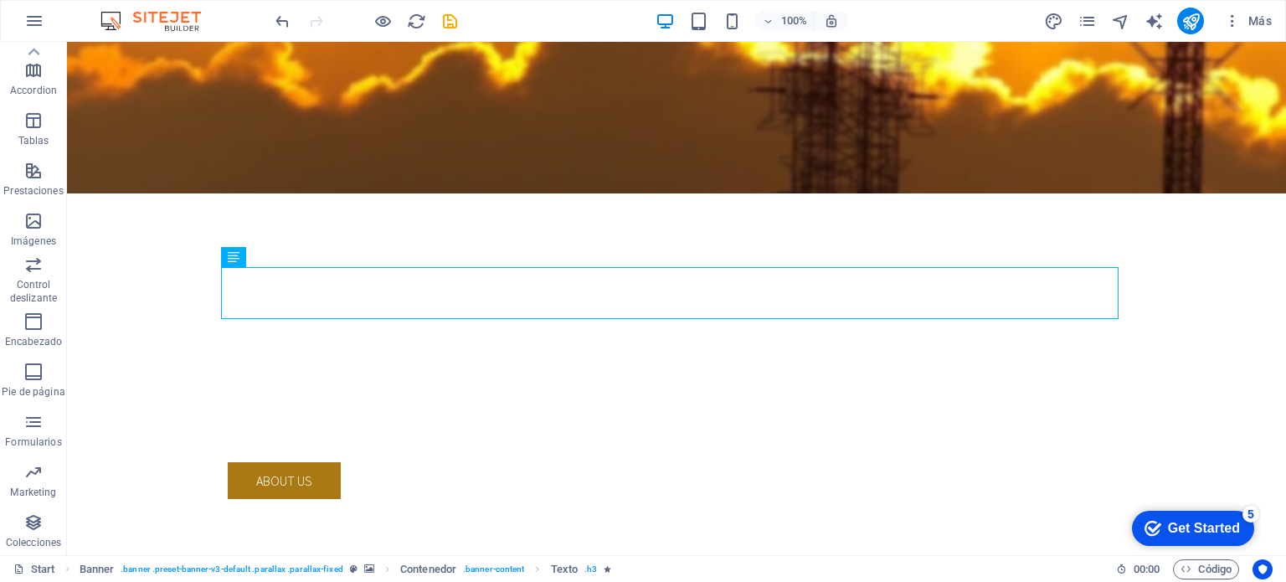
scroll to position [211, 0]
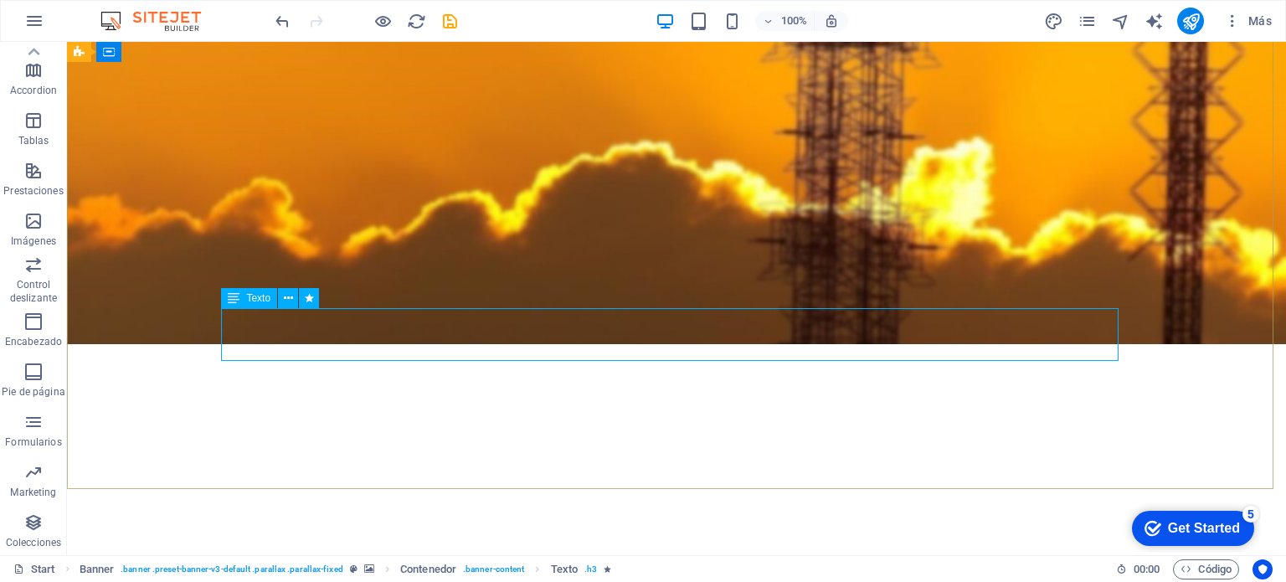
click at [234, 304] on icon at bounding box center [234, 298] width 12 height 20
click at [284, 301] on icon at bounding box center [288, 299] width 9 height 18
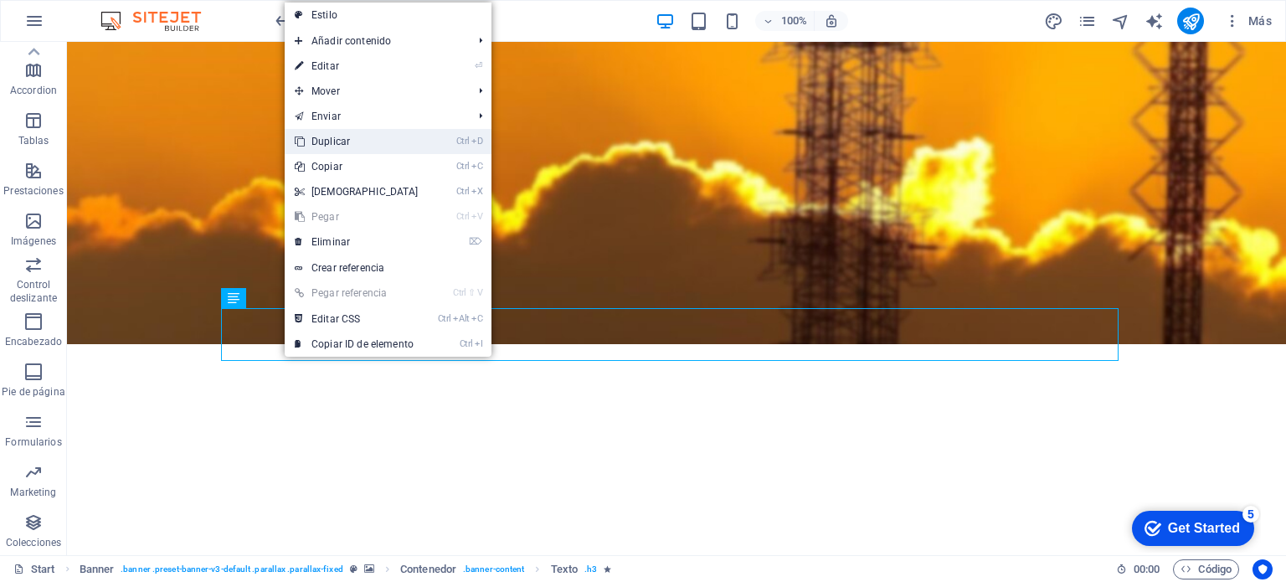
click at [332, 141] on link "Ctrl D Duplicar" at bounding box center [357, 141] width 144 height 25
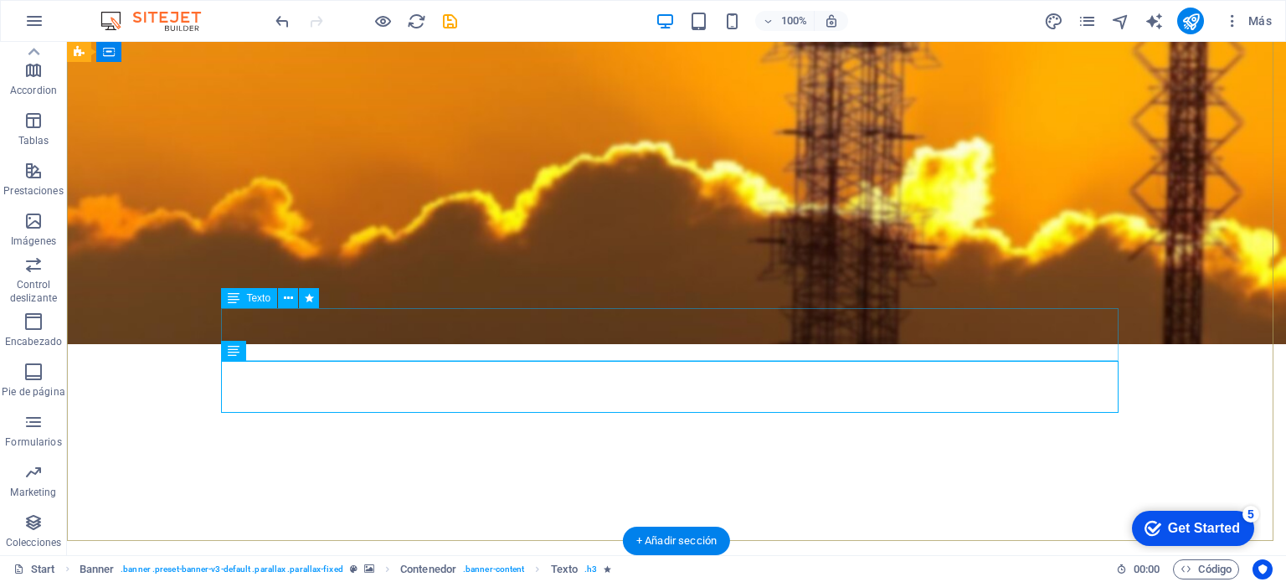
click at [492, 510] on div "Lorem ipsum dolor sit amet, consectetuer adipiscing elit. Aenean commodo ligula…" at bounding box center [676, 549] width 897 height 79
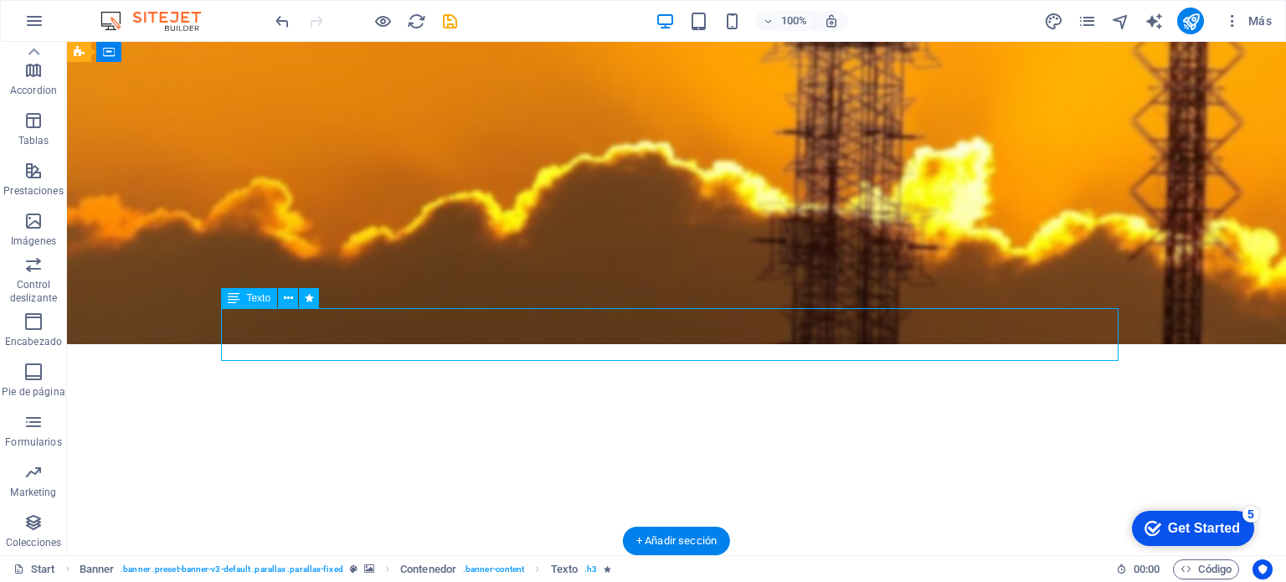
click at [673, 510] on div "Lorem ipsum dolor sit amet, consectetuer adipiscing elit. Aenean commodo ligula…" at bounding box center [676, 549] width 897 height 79
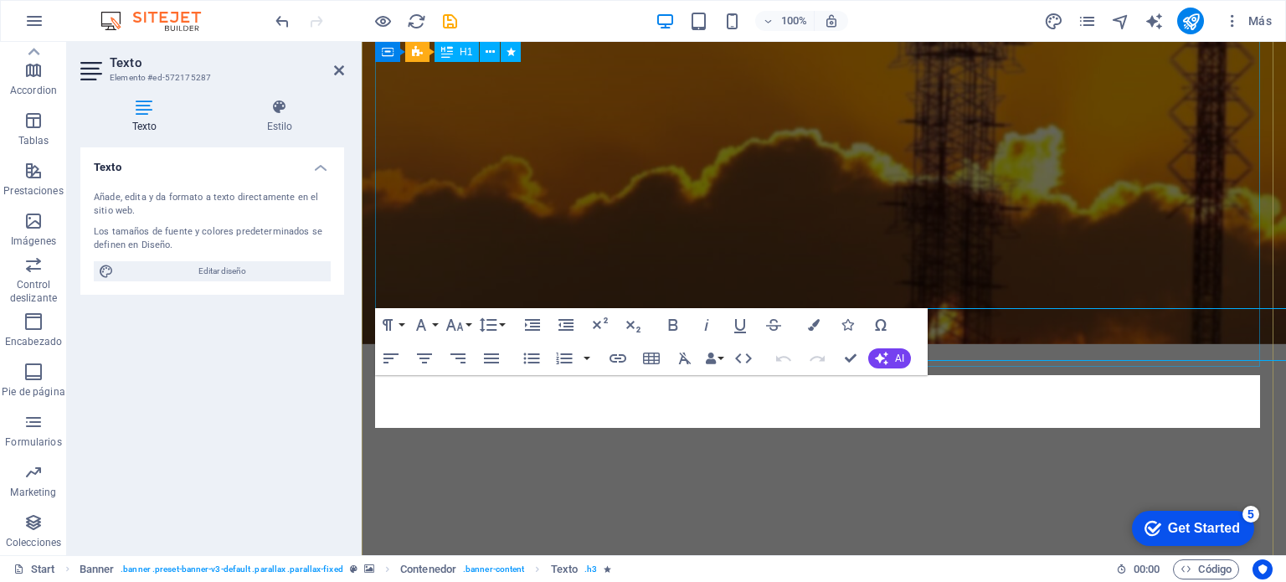
click at [673, 343] on div "­ sistemas de amplificacion de señal celular 3g/4g/4g+ y 5g" at bounding box center [823, 334] width 897 height 334
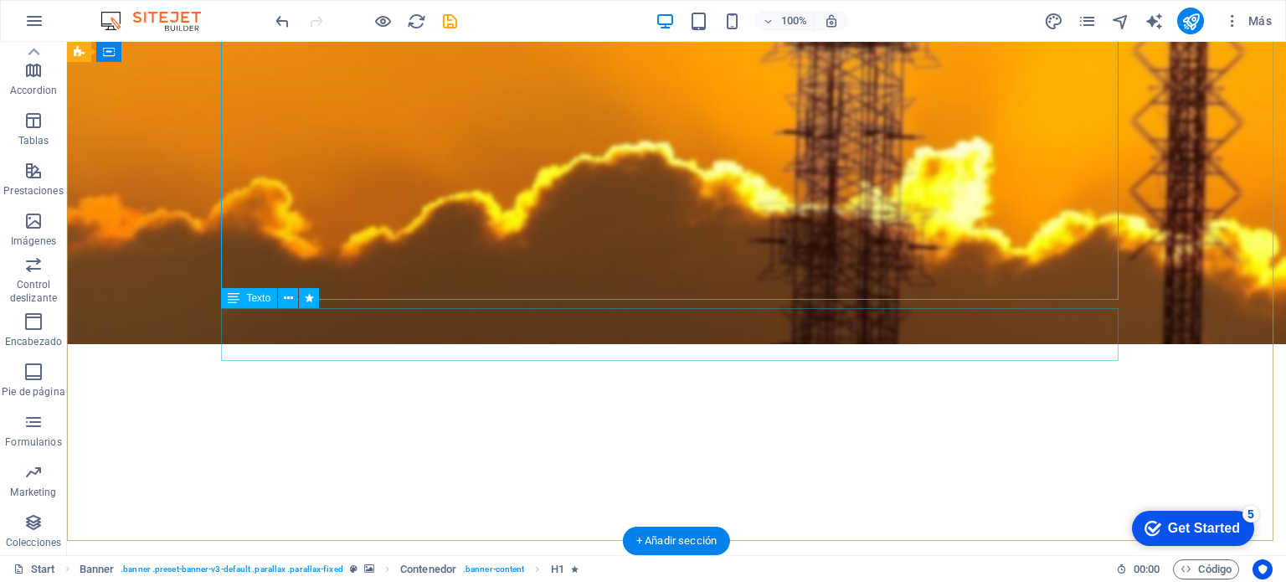
click at [835, 510] on div "Lorem ipsum dolor sit amet, consectetuer adipiscing elit. Aenean commodo ligula…" at bounding box center [676, 549] width 897 height 79
click at [1022, 510] on div "Lorem ipsum dolor sit amet, consectetuer adipiscing elit. Aenean commodo ligula…" at bounding box center [676, 549] width 897 height 79
click at [1114, 510] on div "Lorem ipsum dolor sit amet, consectetuer adipiscing elit. Aenean commodo ligula…" at bounding box center [676, 549] width 897 height 79
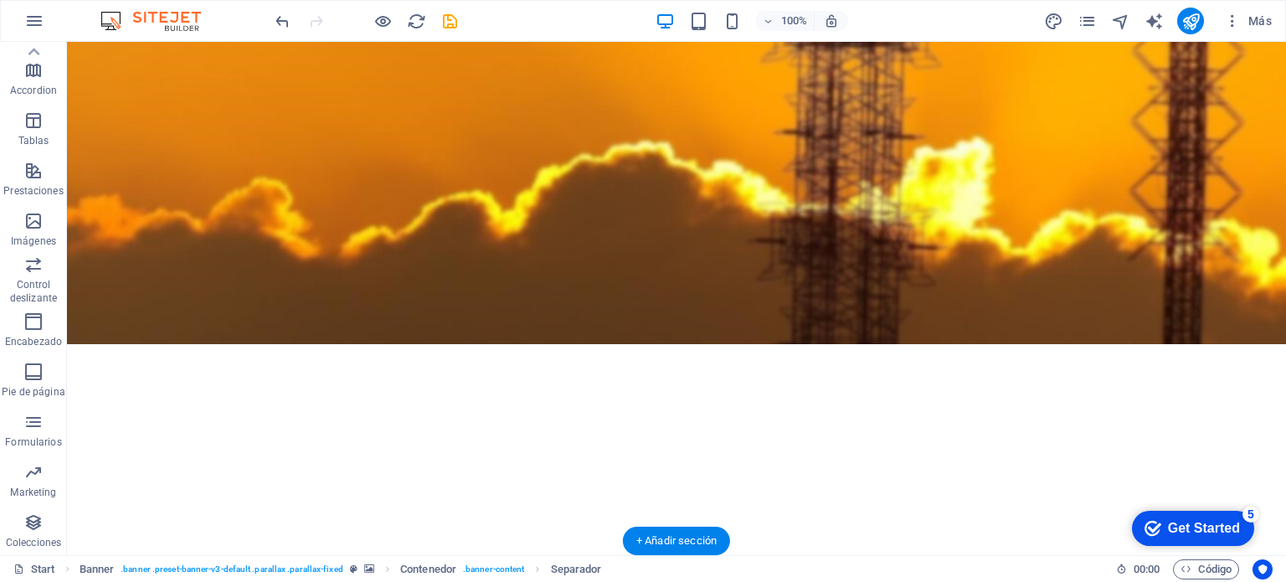
drag, startPoint x: 297, startPoint y: 336, endPoint x: 234, endPoint y: 317, distance: 65.4
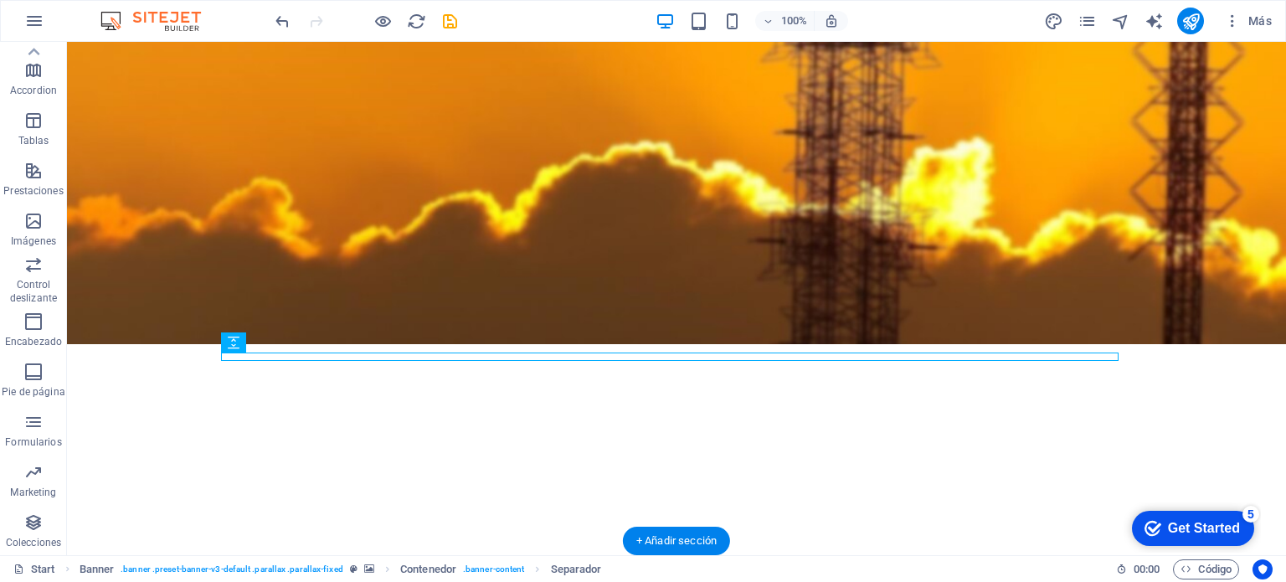
click at [330, 501] on div "Lorem ipsum dolor sit amet, consectetuer adipiscing elit. Aenean commodo ligula…" at bounding box center [676, 540] width 897 height 79
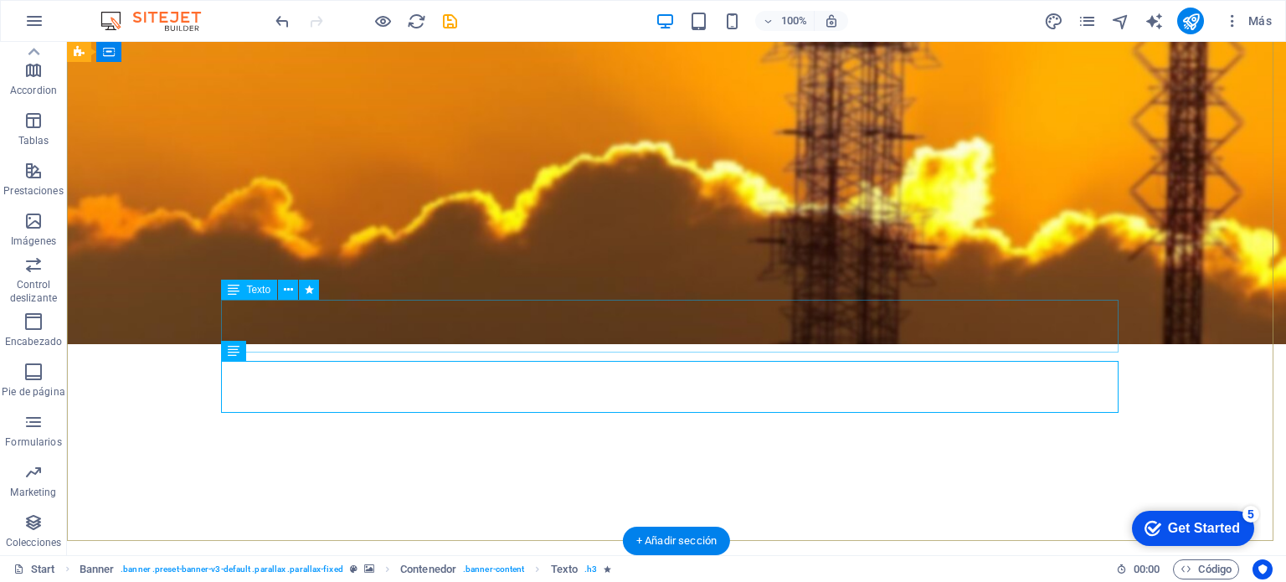
click at [408, 501] on div "Lorem ipsum dolor sit amet, consectetuer adipiscing elit. Aenean commodo ligula…" at bounding box center [676, 540] width 897 height 79
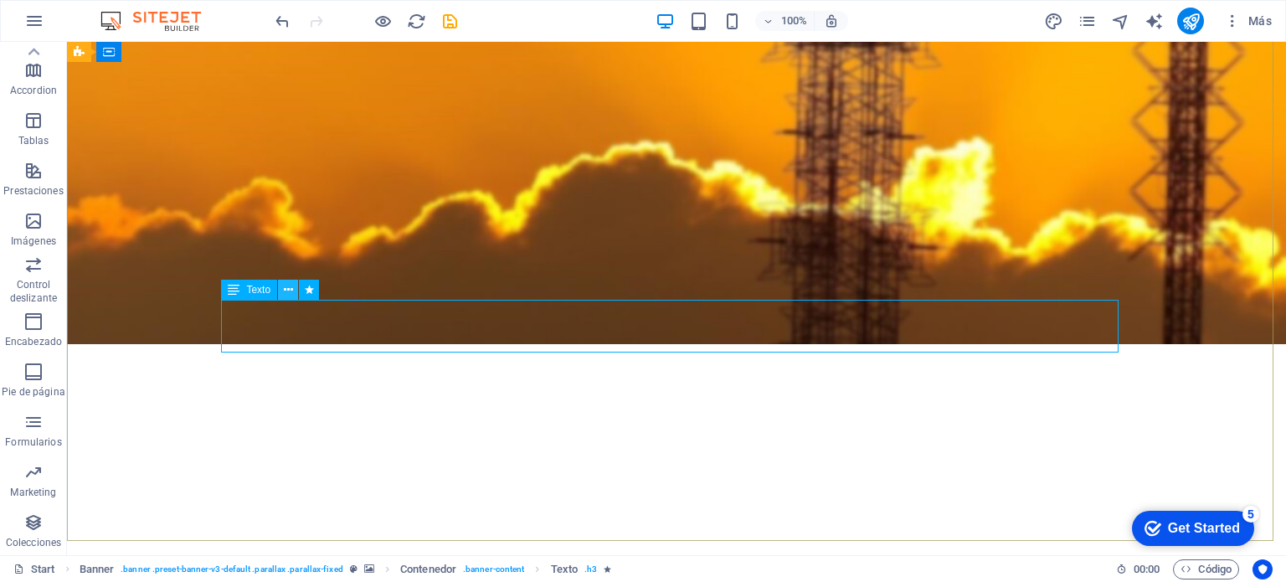
click at [291, 289] on icon at bounding box center [288, 290] width 9 height 18
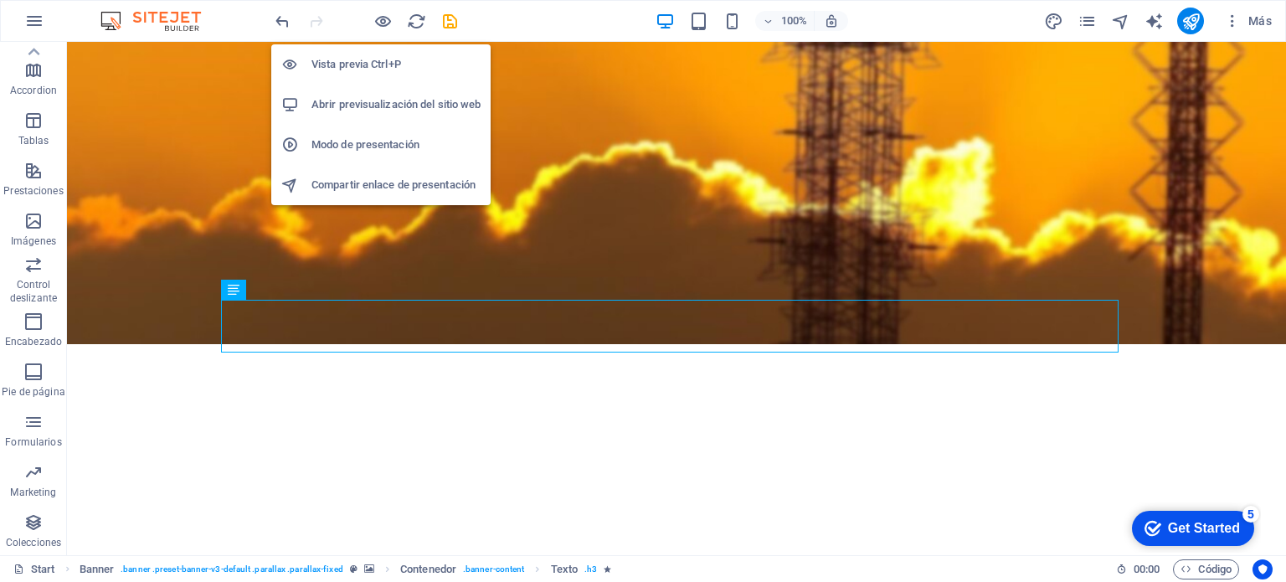
click at [375, 106] on h6 "Abrir previsualización del sitio web" at bounding box center [395, 105] width 169 height 20
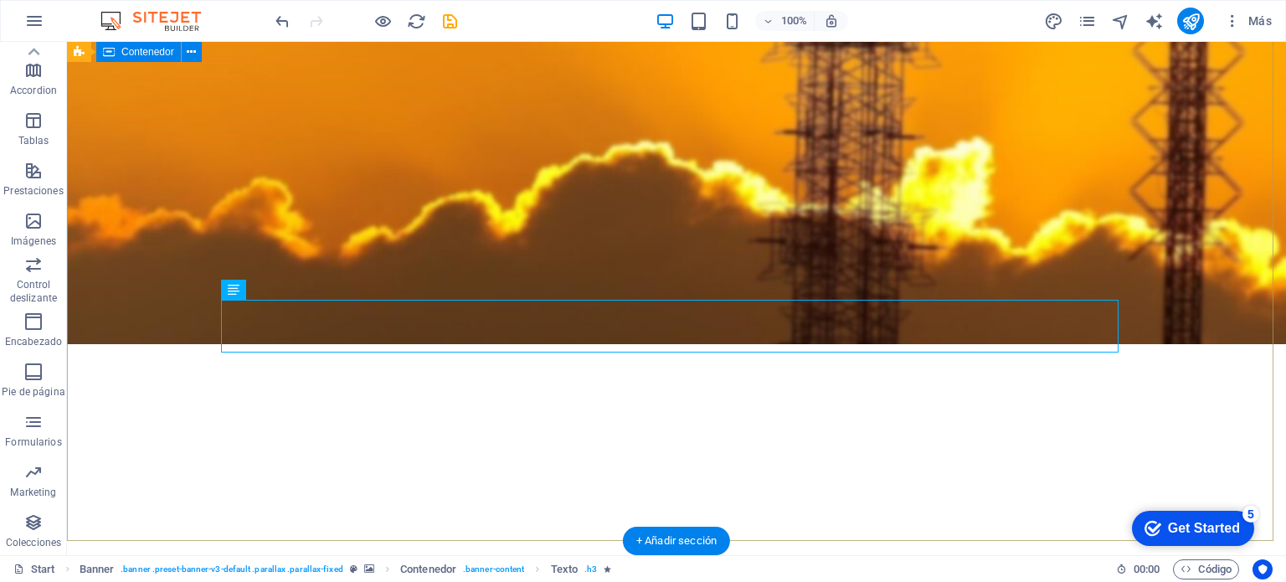
click at [1161, 260] on div "­ sistemas de amplificacion de señal celular 3g/4g/4g+ y 5g Lorem ipsum dolor s…" at bounding box center [676, 471] width 1219 height 743
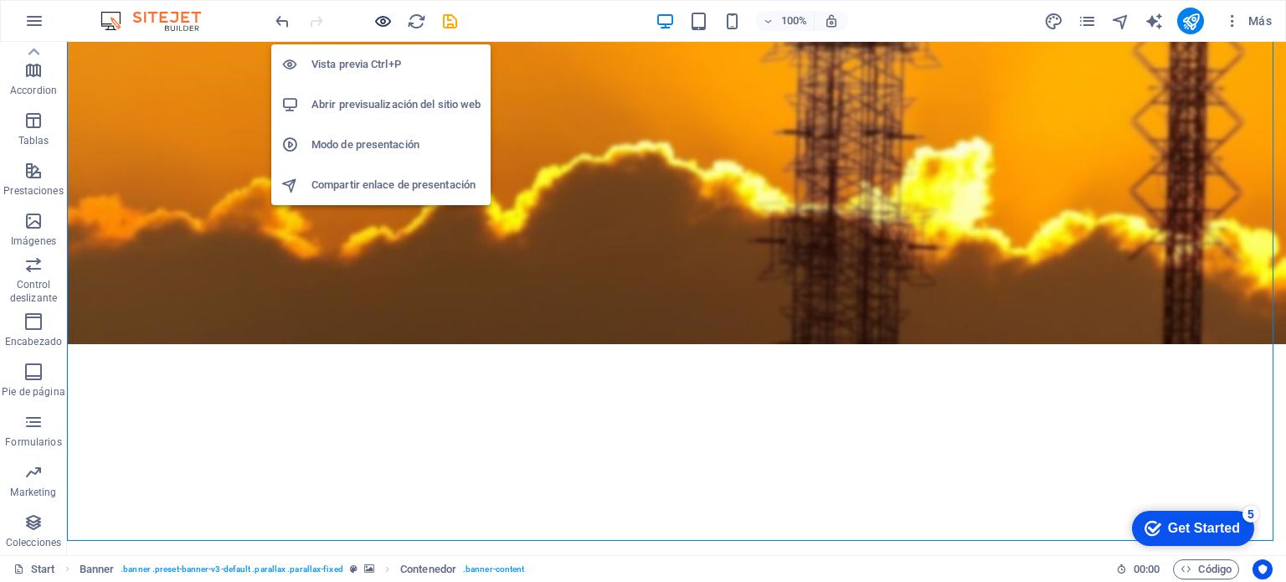
click at [383, 19] on icon "button" at bounding box center [382, 21] width 19 height 19
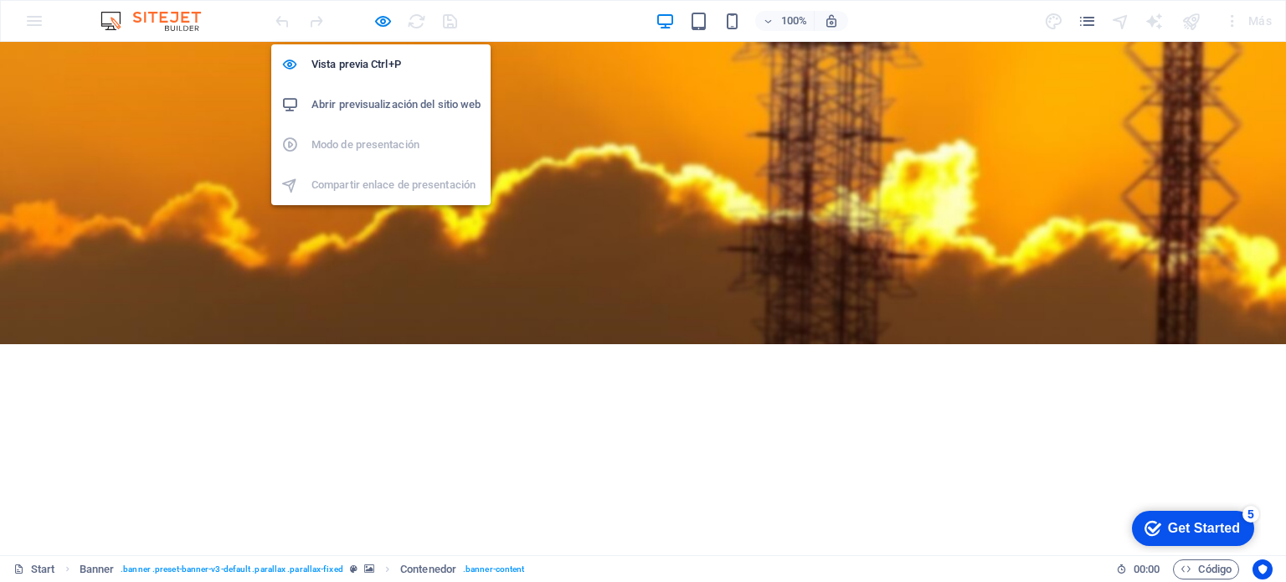
click at [364, 102] on h6 "Abrir previsualización del sitio web" at bounding box center [395, 105] width 169 height 20
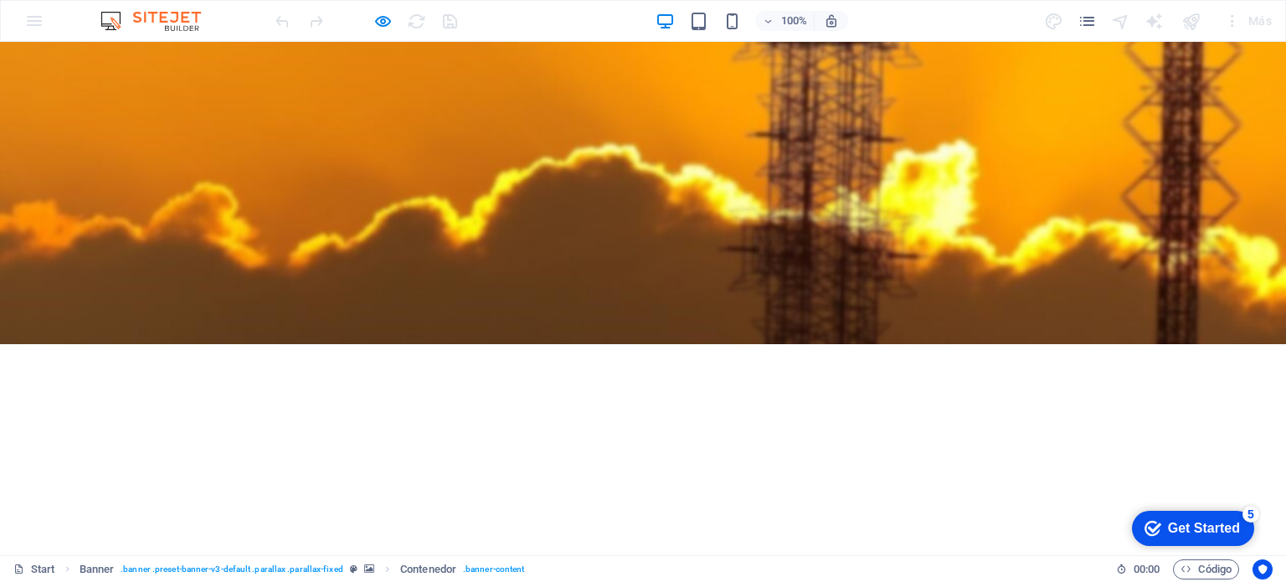
scroll to position [0, 0]
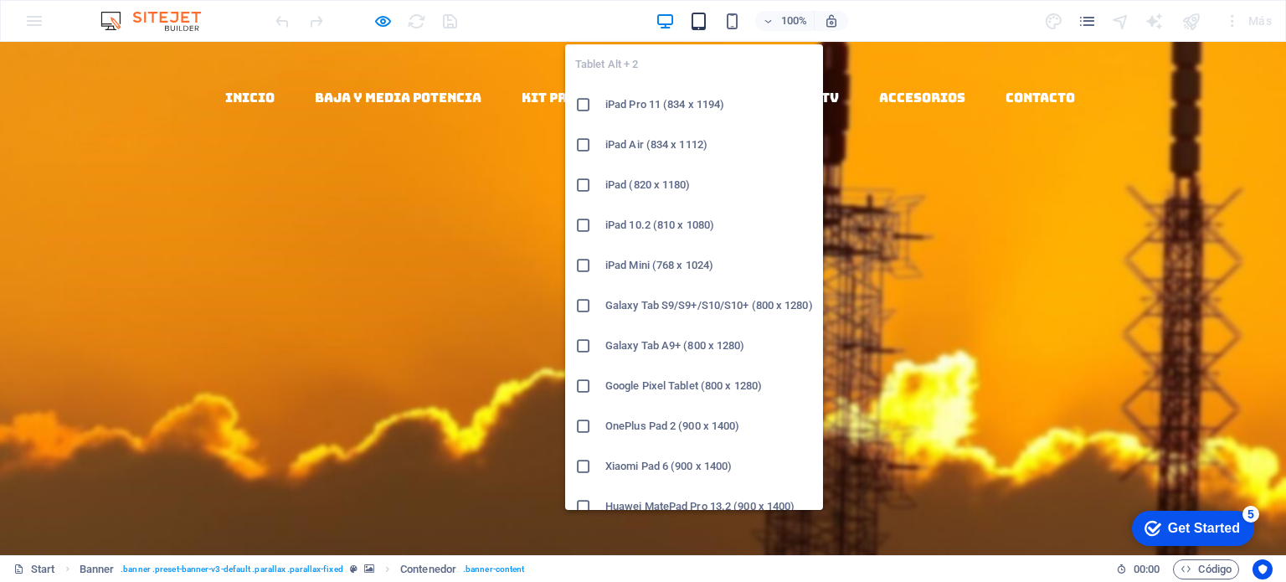
click at [699, 24] on icon "button" at bounding box center [698, 21] width 19 height 19
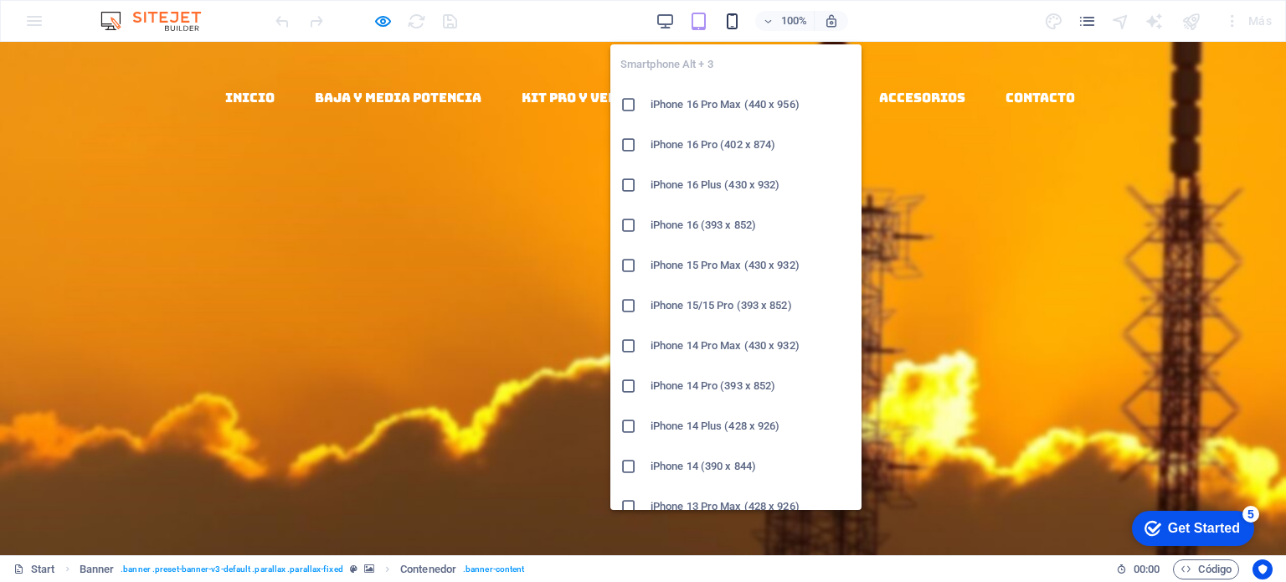
click at [734, 20] on icon "button" at bounding box center [731, 21] width 19 height 19
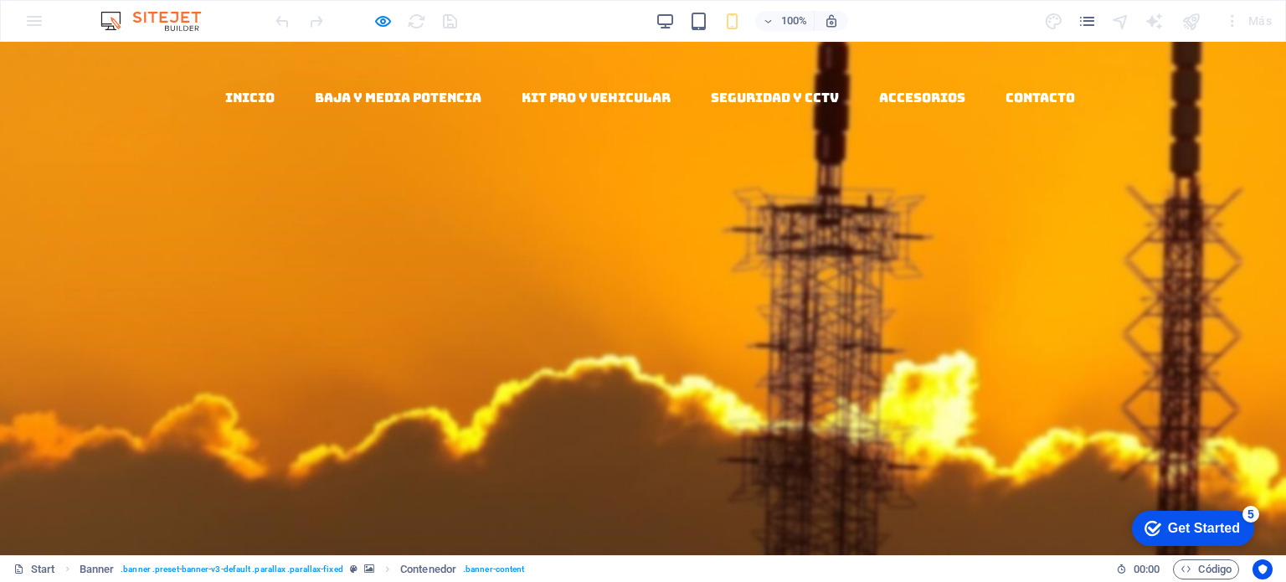
click at [177, 23] on img at bounding box center [159, 21] width 126 height 20
click at [49, 8] on div "100% Más" at bounding box center [643, 21] width 1284 height 40
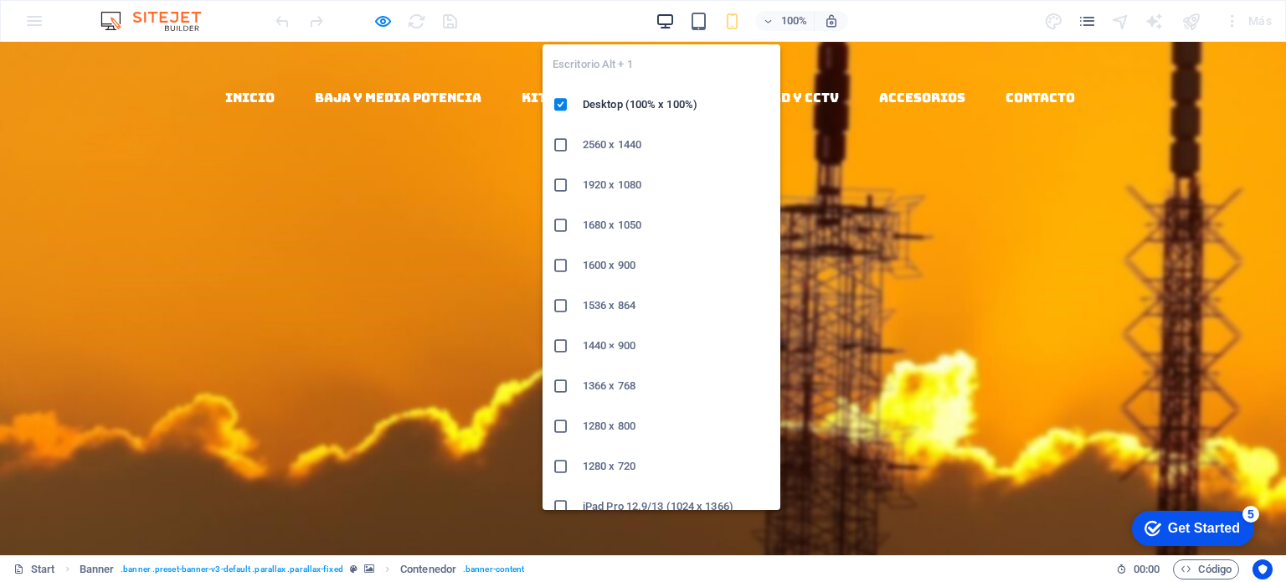
click at [664, 23] on icon "button" at bounding box center [664, 21] width 19 height 19
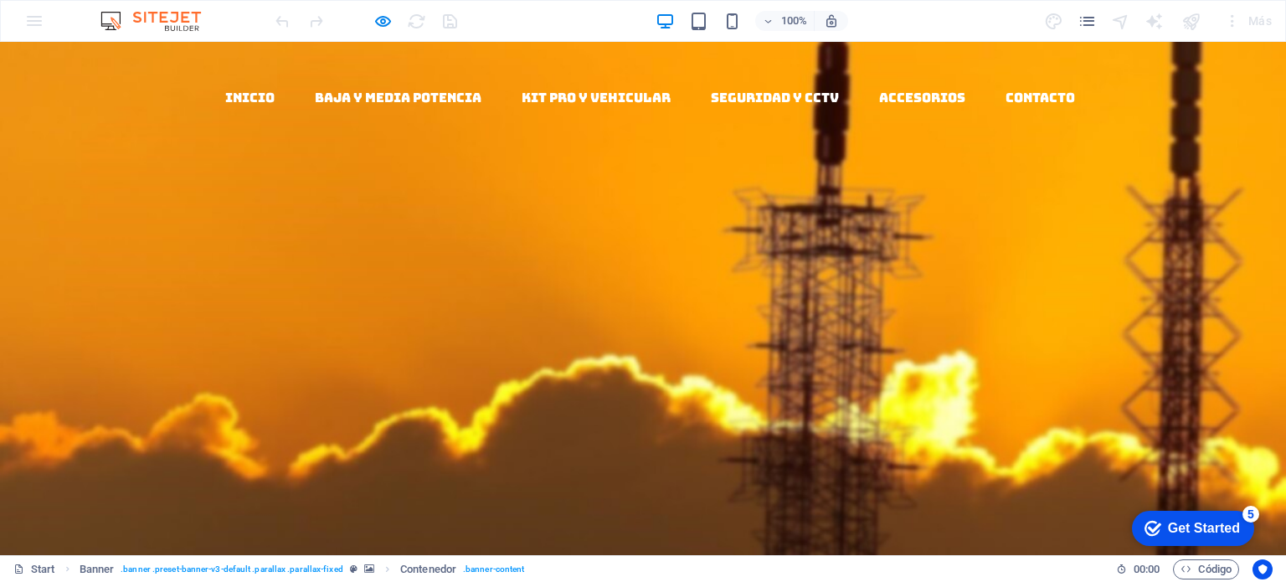
click at [322, 378] on h1 "­ sistemas de amplificacion de señal celular 3g/4g/4g+ y 5g" at bounding box center [642, 545] width 897 height 334
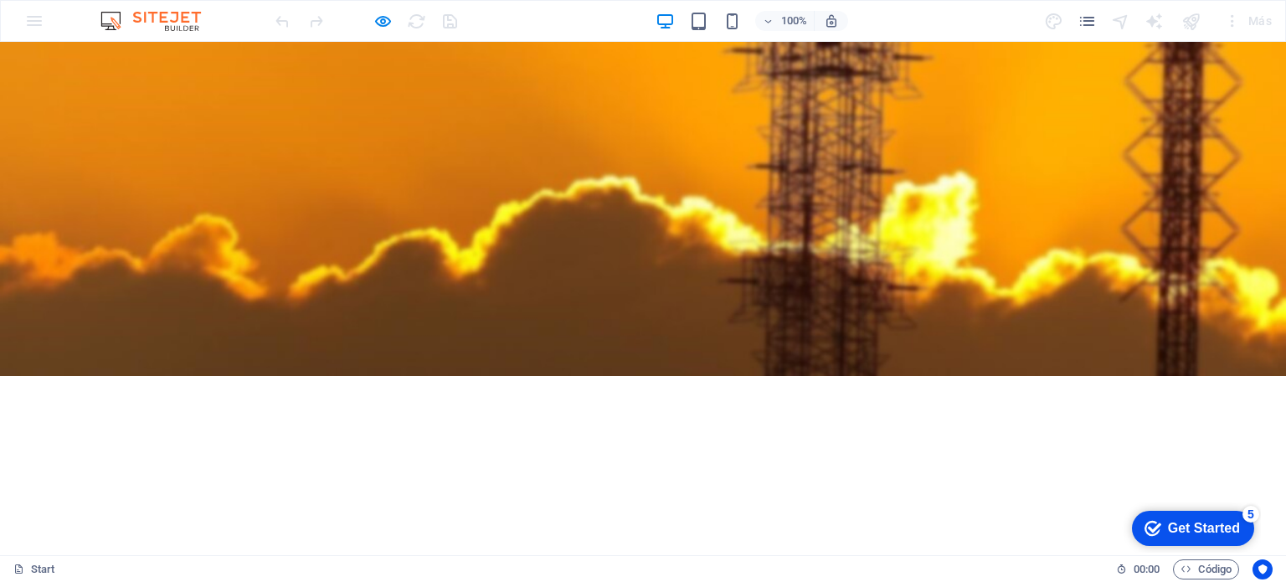
scroll to position [167, 0]
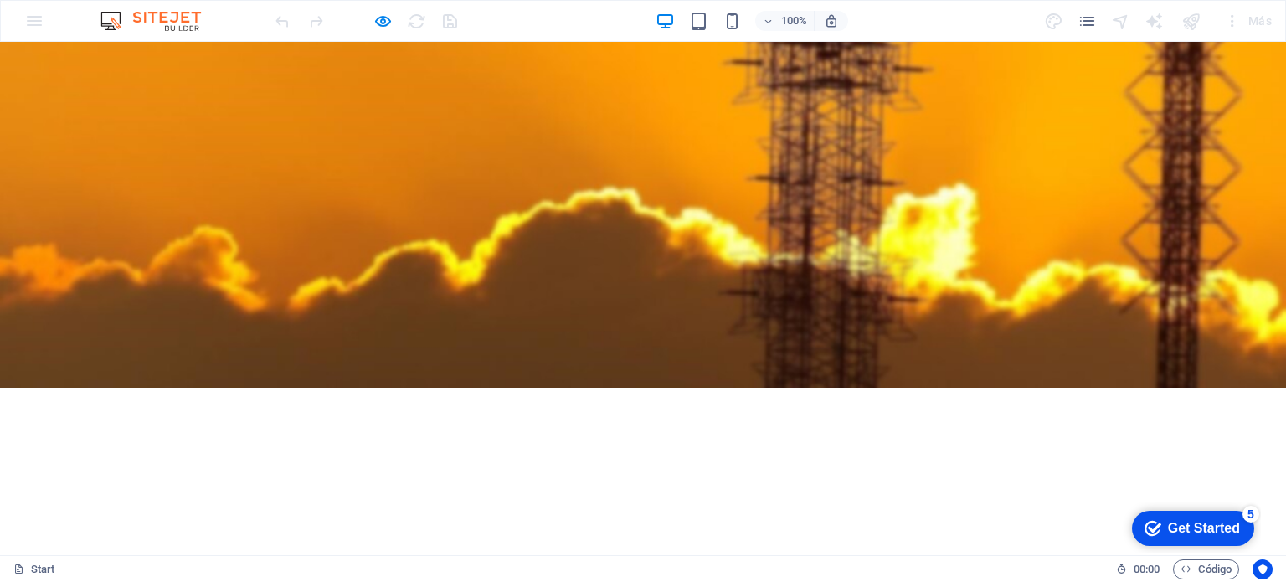
click at [776, 244] on span "sistemas de amplificacion de señal celular 3g/4g/4g+ y 5g" at bounding box center [643, 376] width 730 height 343
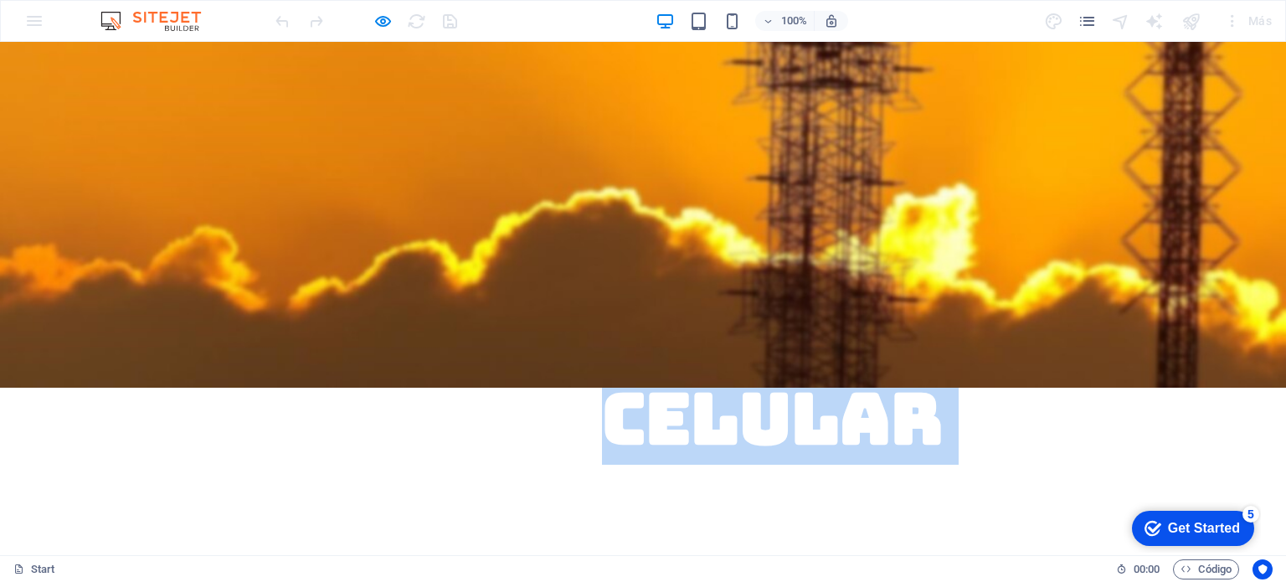
click at [776, 244] on span "sistemas de amplificacion de señal celular 3g/4g/4g+ y 5g" at bounding box center [643, 376] width 730 height 343
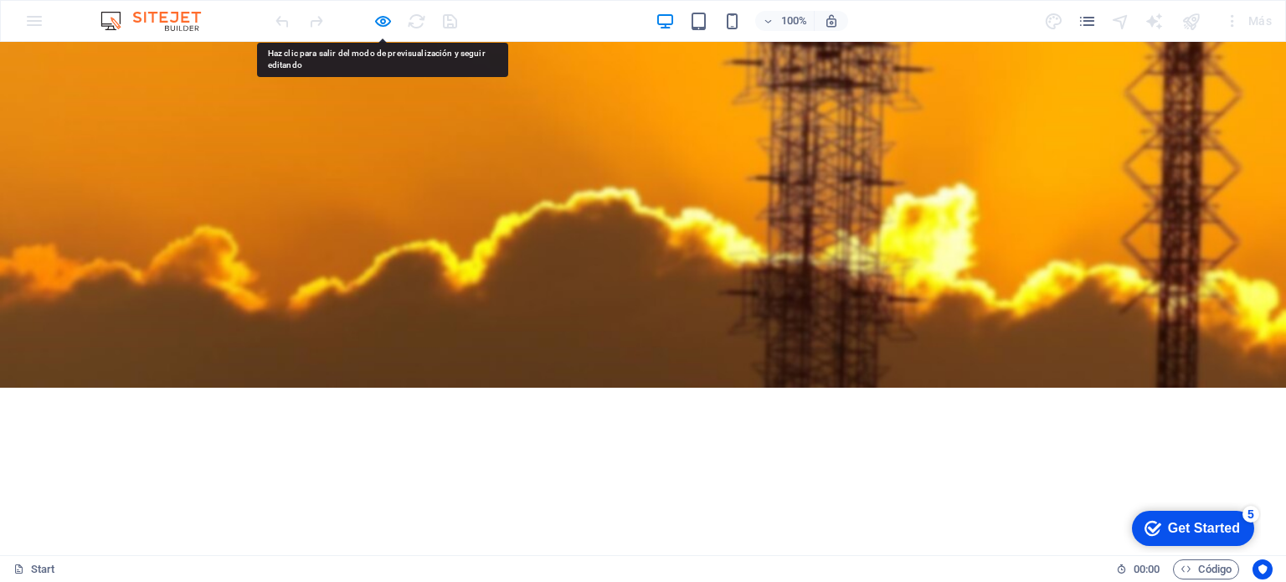
click at [512, 215] on span "sistemas de amplificacion de señal celular 3g/4g/4g+ y 5g" at bounding box center [643, 376] width 730 height 343
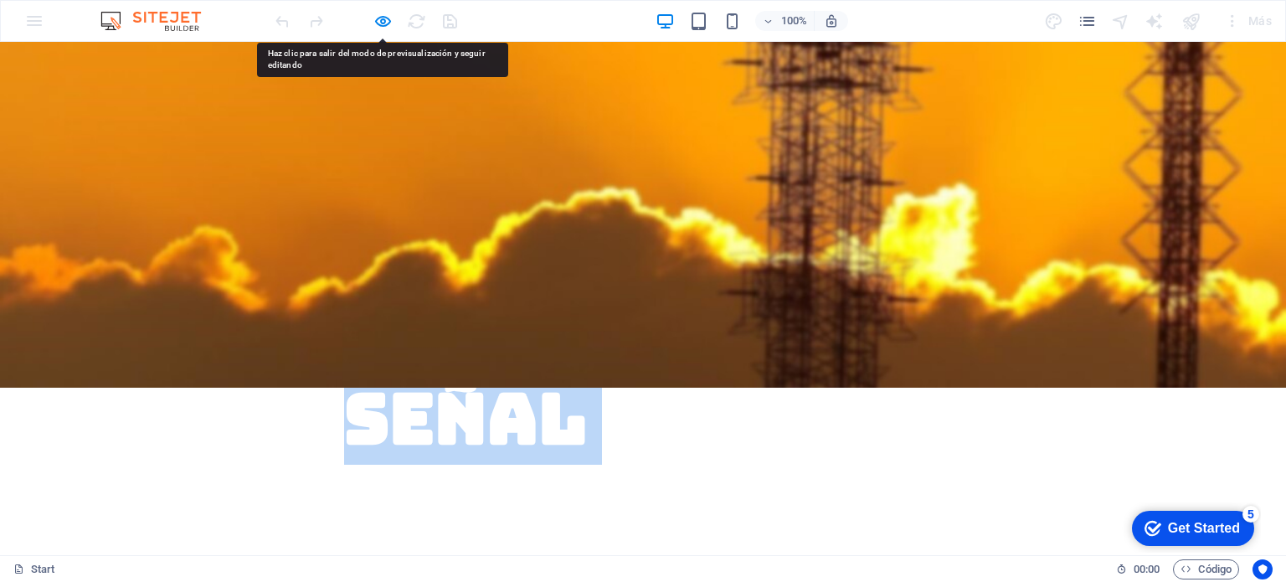
click at [512, 215] on span "sistemas de amplificacion de señal celular 3g/4g/4g+ y 5g" at bounding box center [643, 376] width 730 height 343
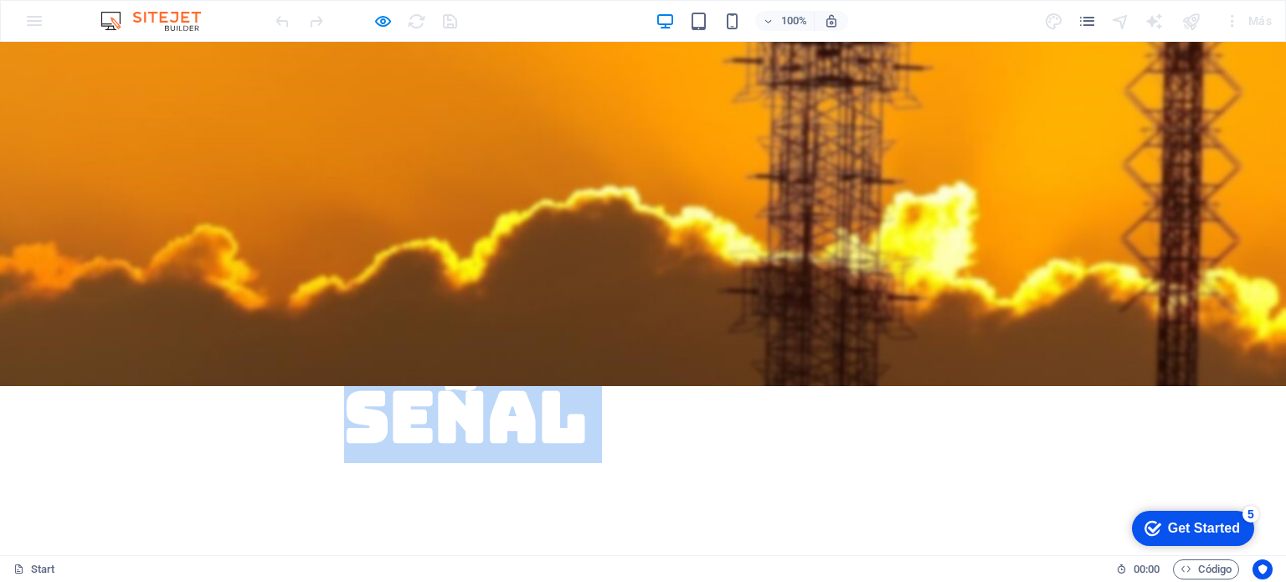
scroll to position [0, 0]
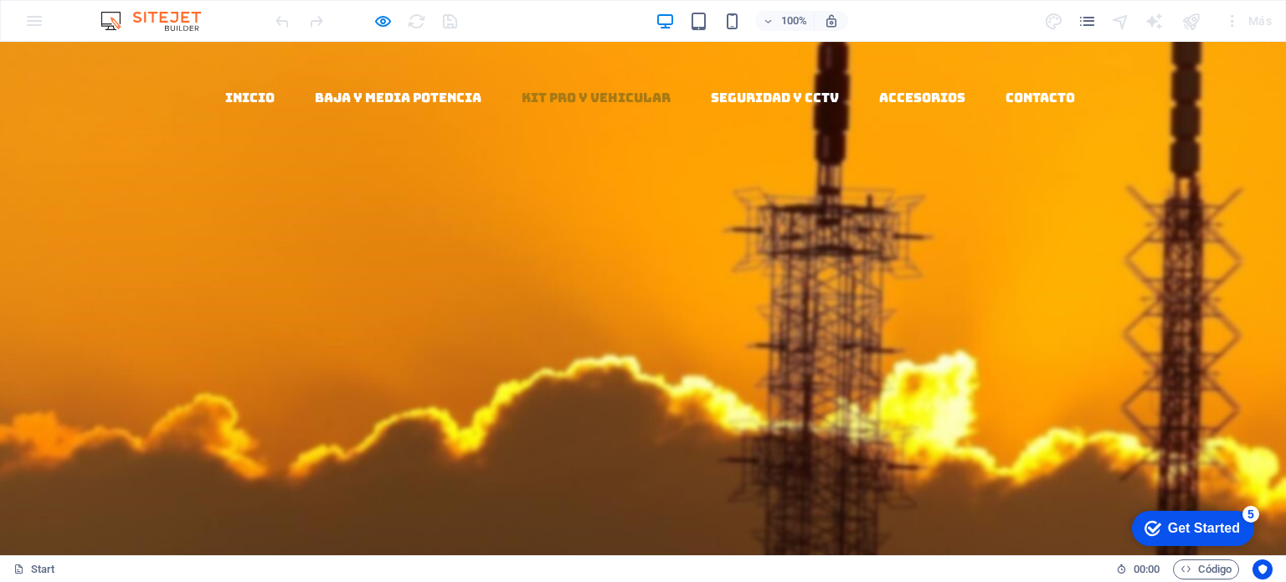
click at [566, 91] on link "kit pro y vehicular" at bounding box center [596, 97] width 149 height 13
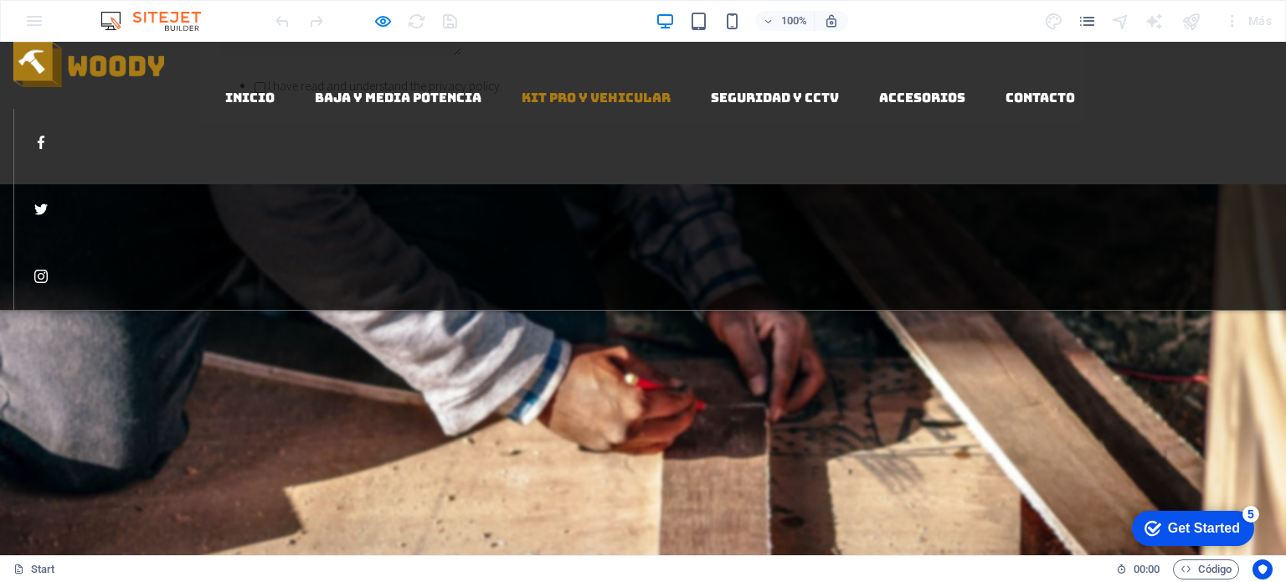
scroll to position [1902, 0]
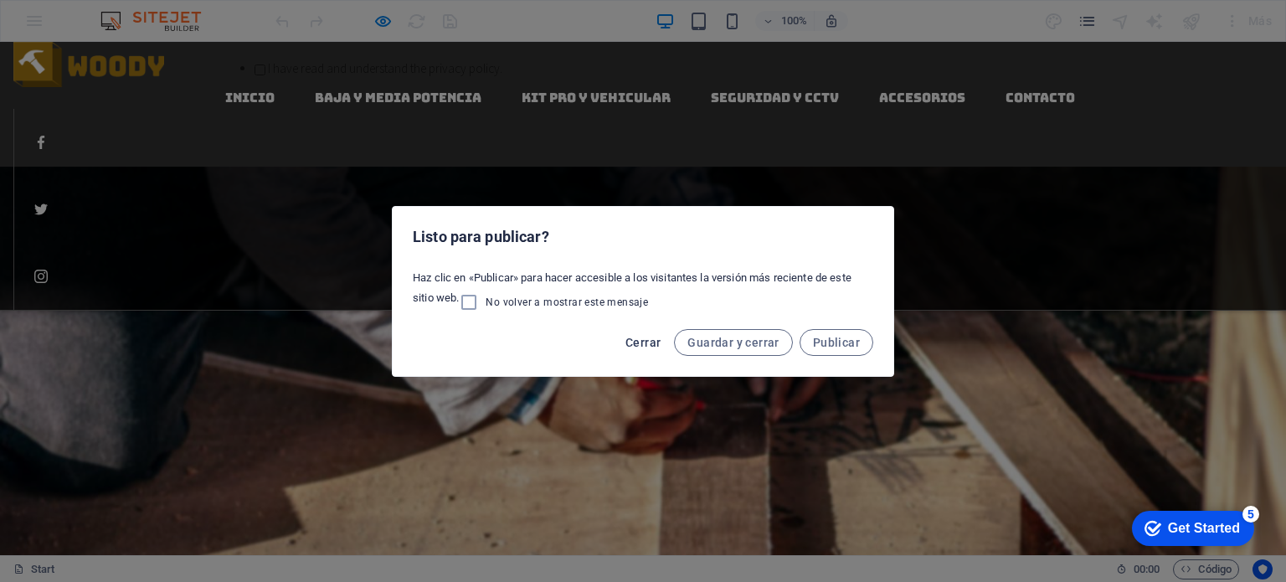
click at [644, 346] on span "Cerrar" at bounding box center [642, 342] width 35 height 13
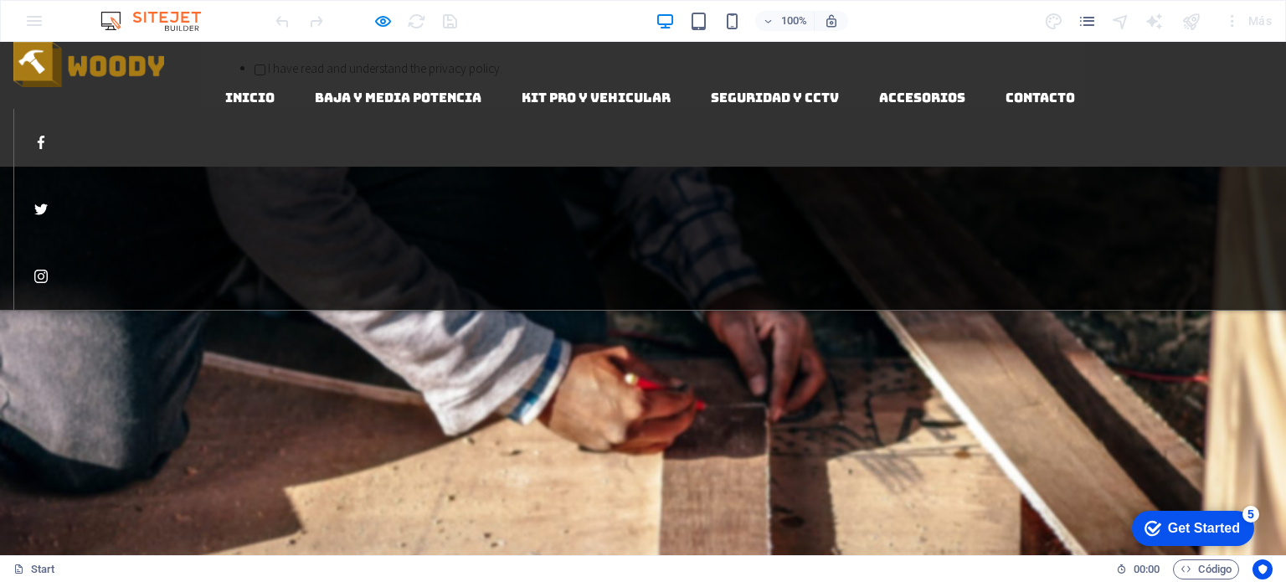
click at [135, 14] on img at bounding box center [159, 21] width 126 height 20
click at [122, 23] on img at bounding box center [159, 21] width 126 height 20
click at [114, 23] on img at bounding box center [159, 21] width 126 height 20
click at [174, 22] on img at bounding box center [159, 21] width 126 height 20
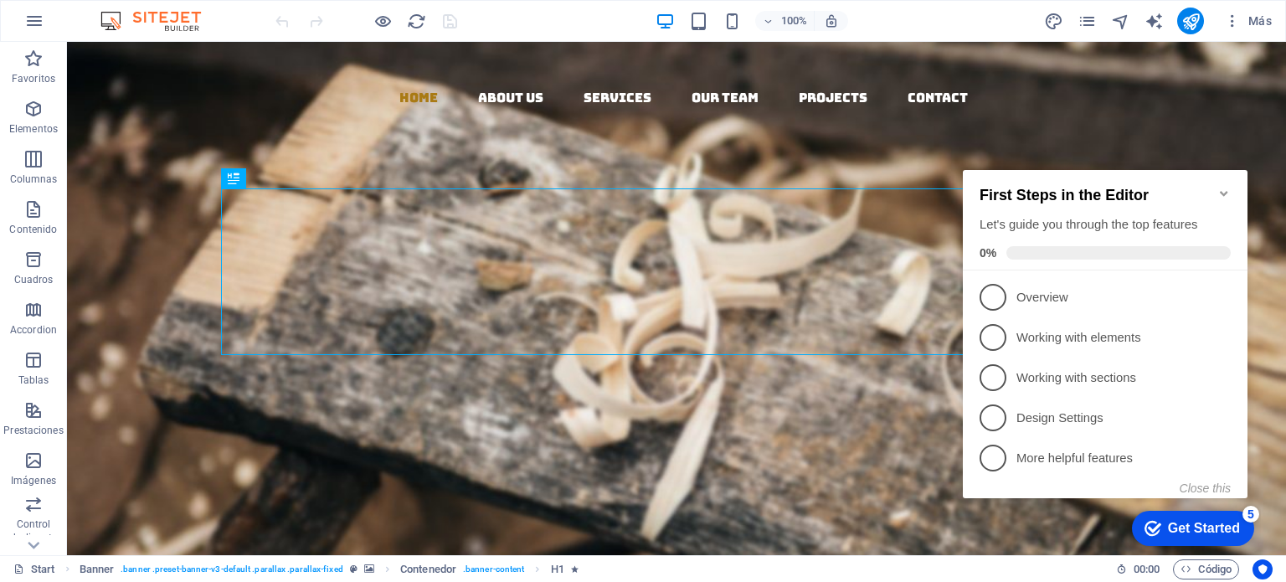
click at [1222, 191] on icon "Minimize checklist" at bounding box center [1224, 193] width 8 height 5
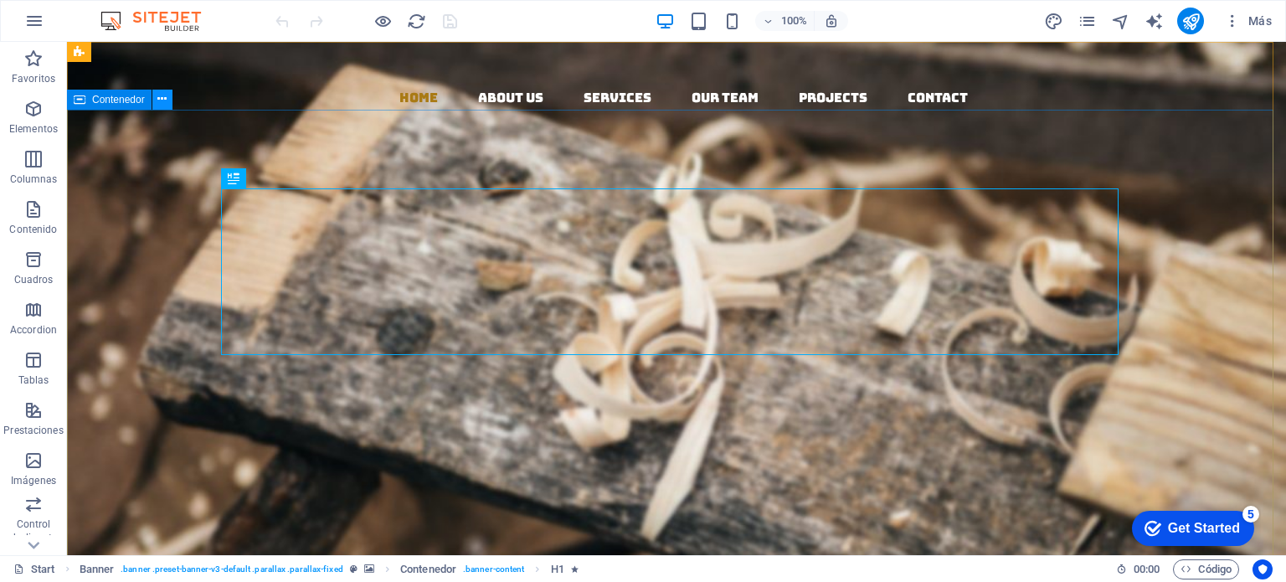
click at [157, 101] on icon at bounding box center [161, 99] width 9 height 18
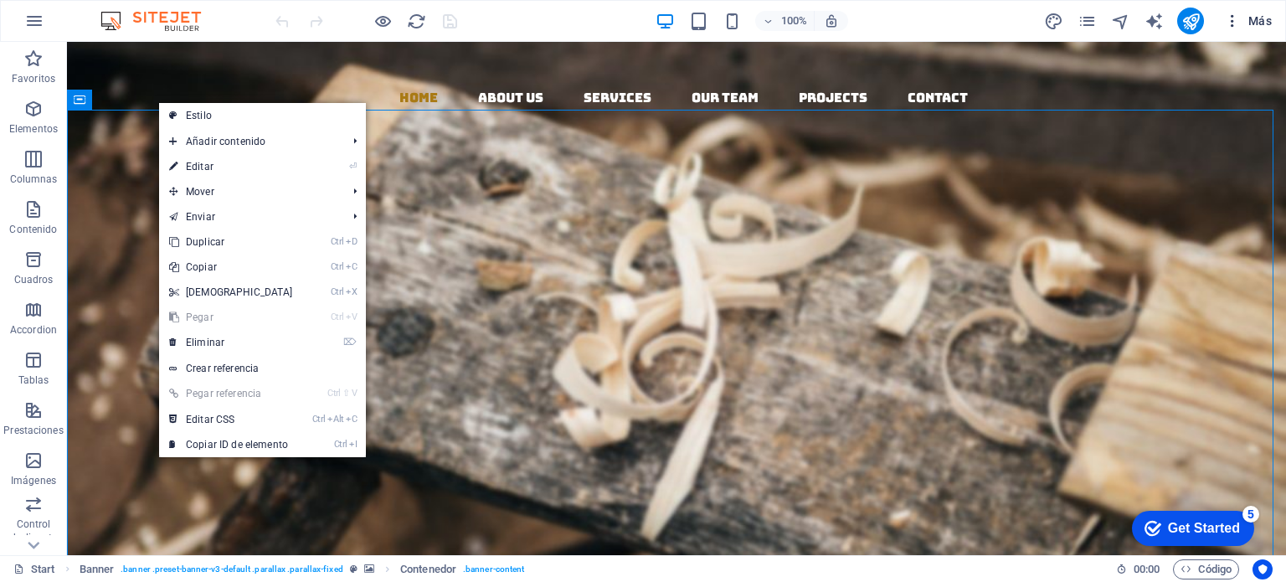
click at [1264, 22] on span "Más" at bounding box center [1248, 21] width 48 height 17
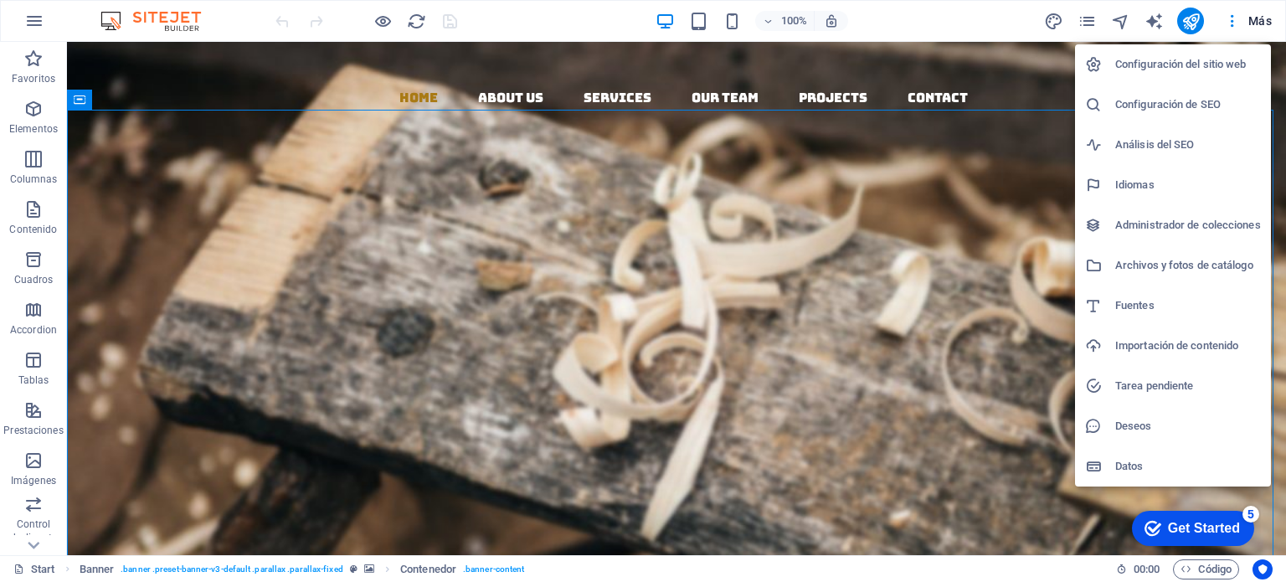
click at [1025, 517] on div at bounding box center [643, 291] width 1286 height 582
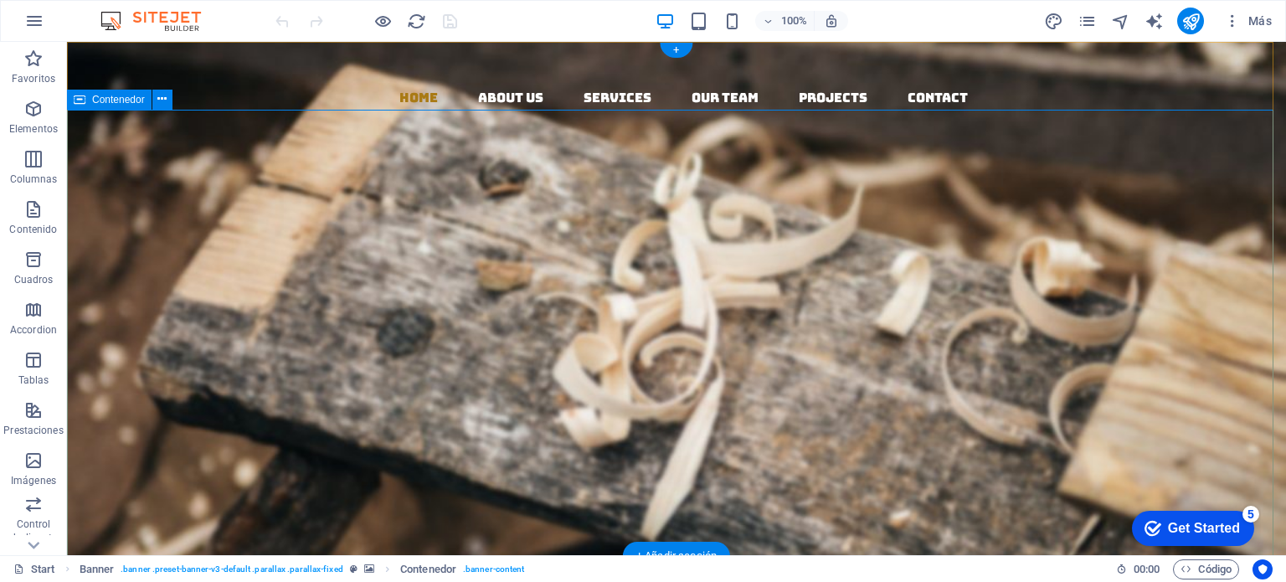
click at [1012, 505] on div "Woodworks ­ made with Passion Lorem ipsum dolor sit amet, consectetuer adipisci…" at bounding box center [676, 559] width 1219 height 496
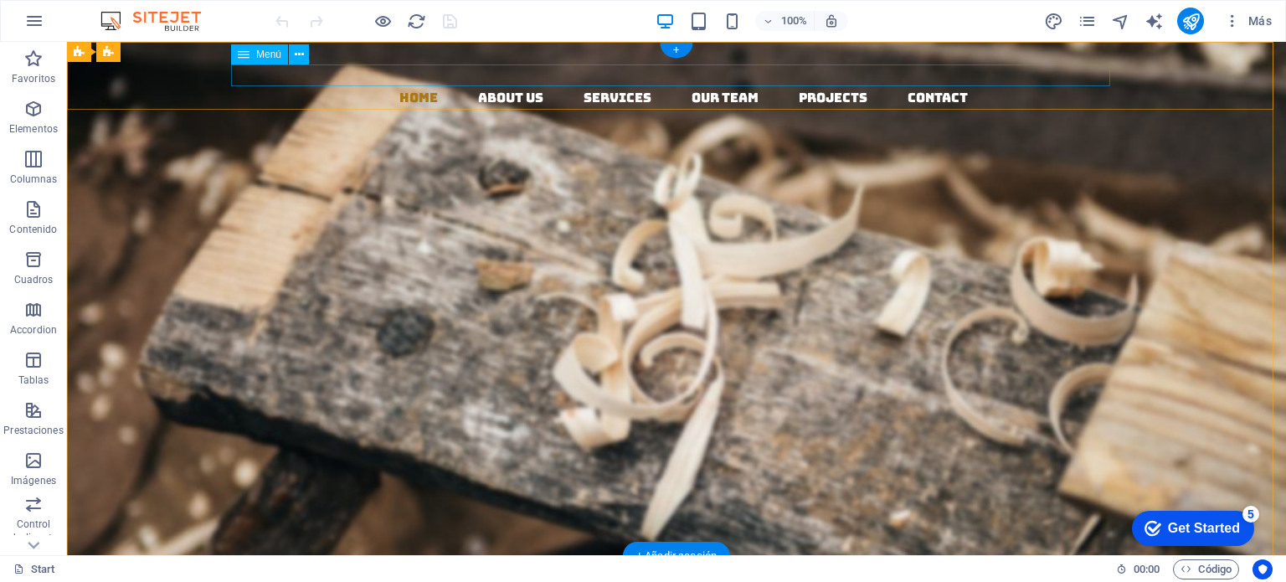
click at [602, 87] on nav "Home About us Services Our Team Projects Contact" at bounding box center [682, 98] width 1205 height 22
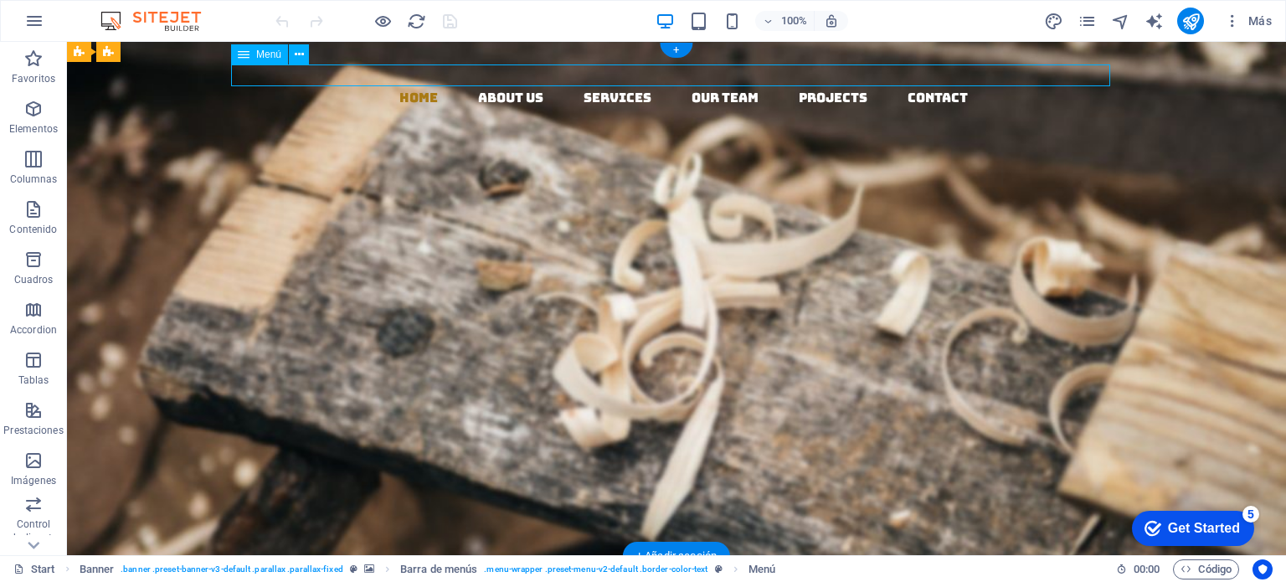
click at [602, 87] on nav "Home About us Services Our Team Projects Contact" at bounding box center [682, 98] width 1205 height 22
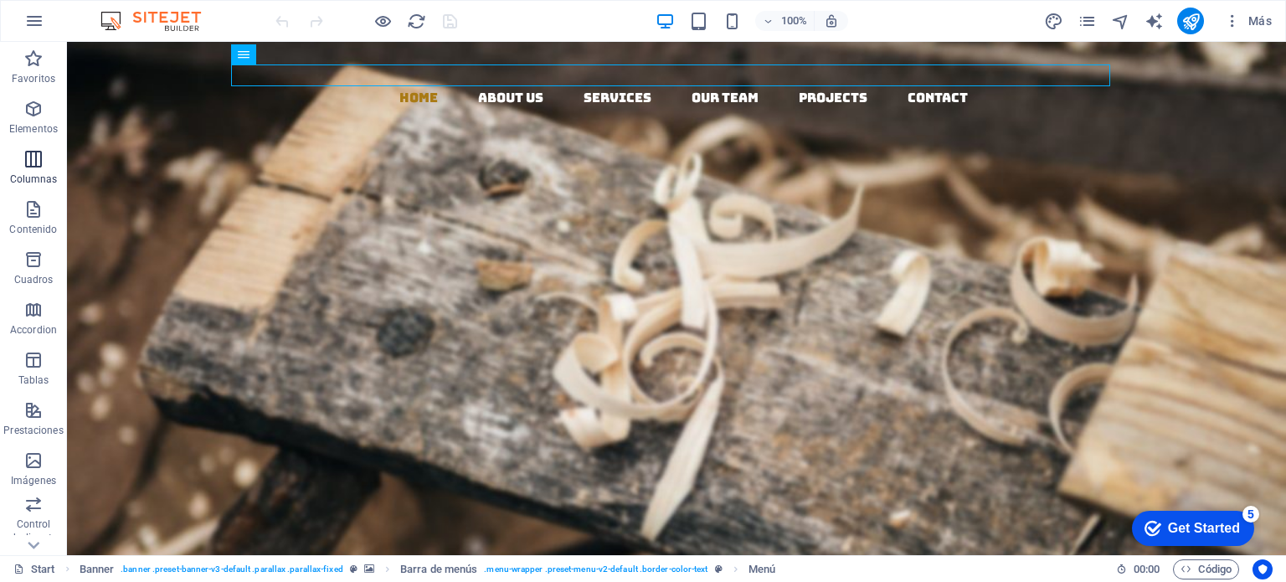
click at [37, 160] on icon "button" at bounding box center [33, 159] width 20 height 20
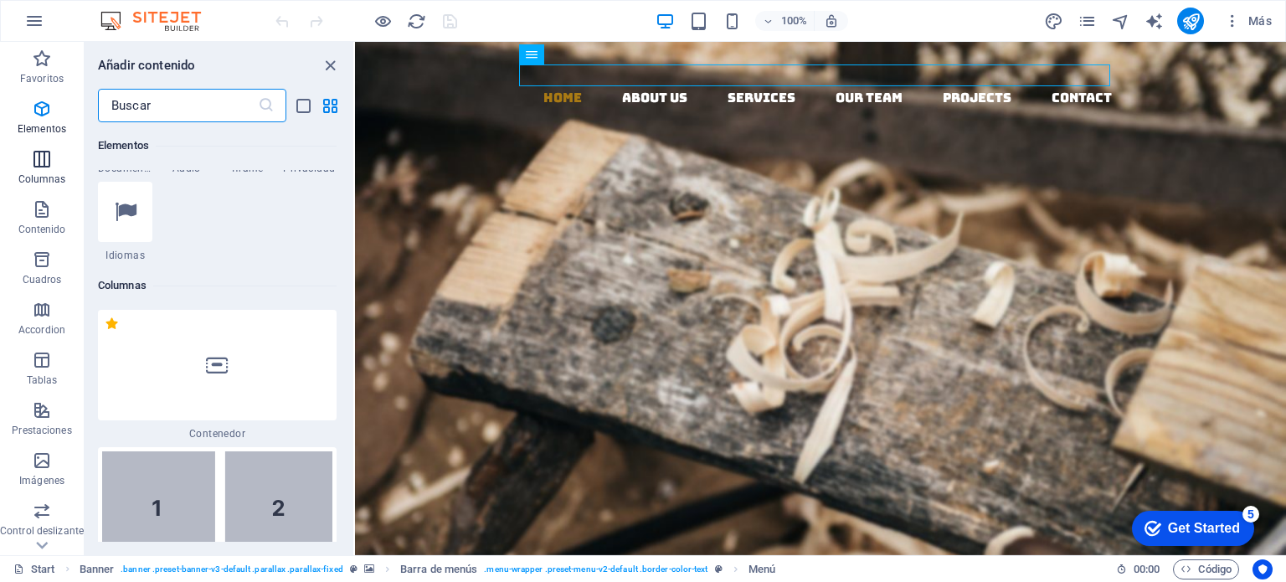
scroll to position [966, 0]
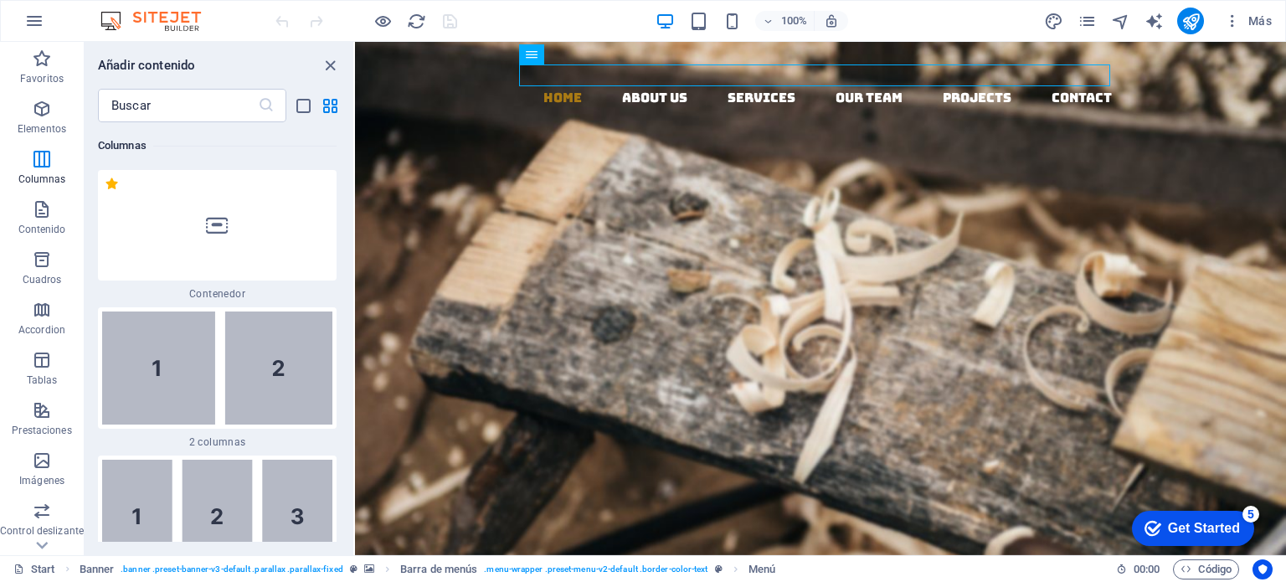
click at [348, 140] on div "Favoritos 1 Star Cabecera 1 Star Contenedor Elementos 1 Star Cabecera 1 Star Te…" at bounding box center [219, 331] width 269 height 419
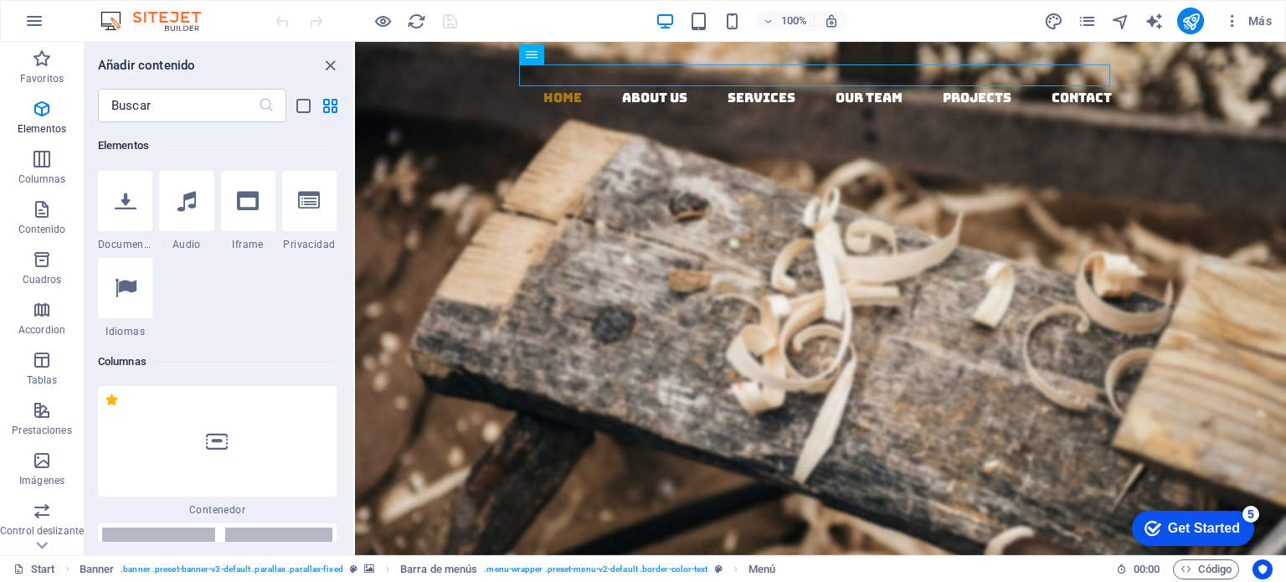
scroll to position [750, 0]
click at [268, 449] on div at bounding box center [217, 441] width 239 height 111
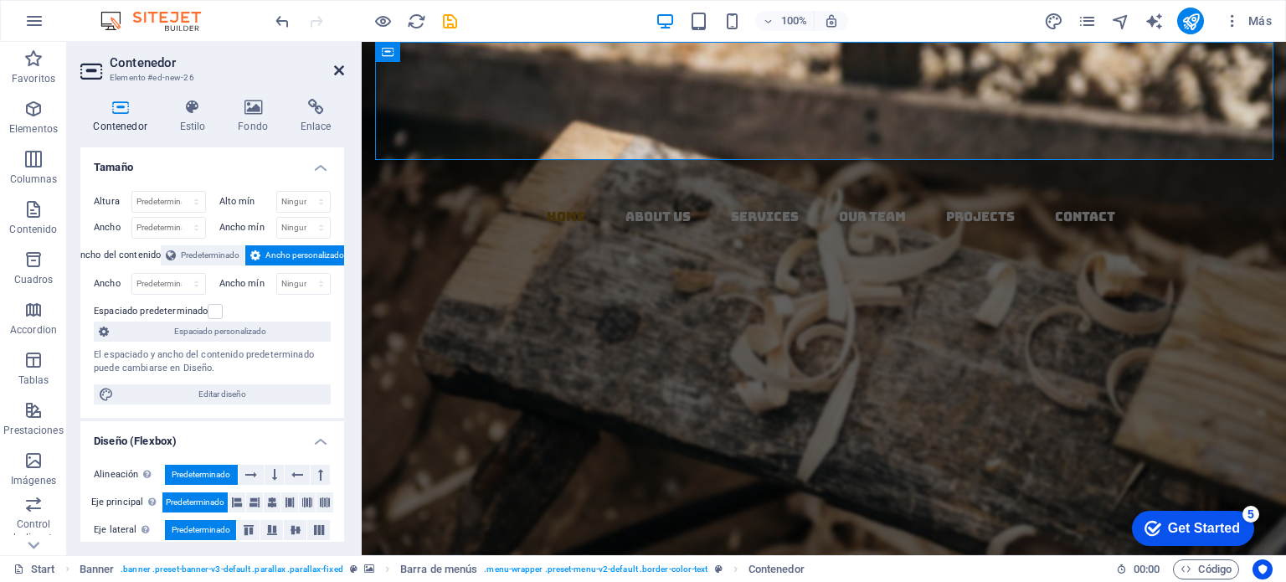
click at [342, 66] on icon at bounding box center [339, 70] width 10 height 13
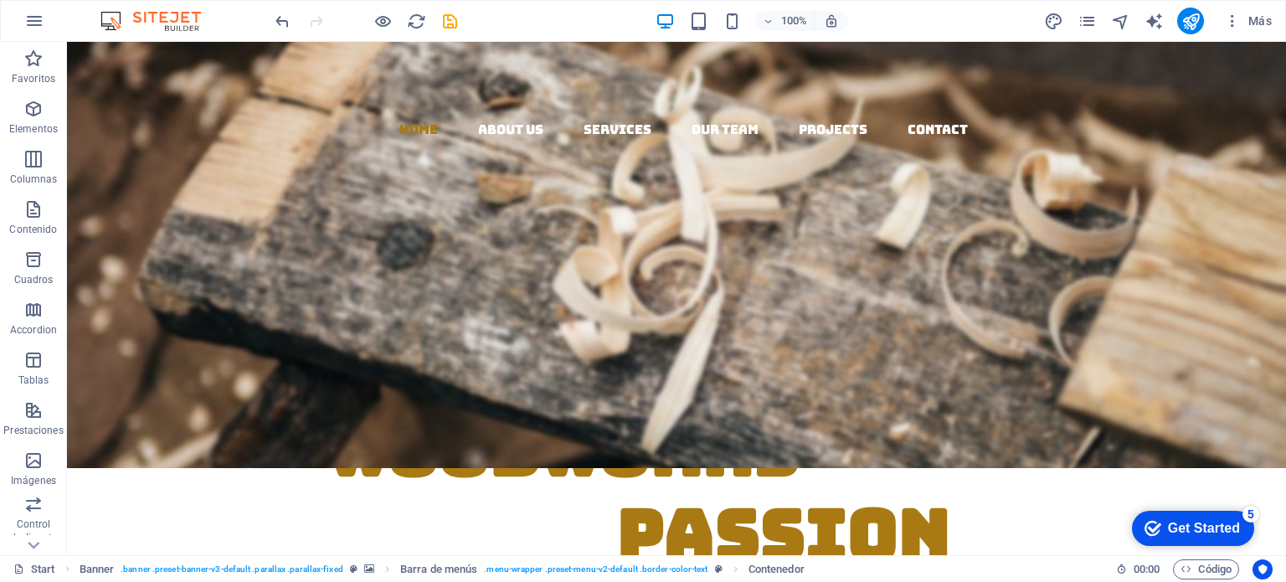
scroll to position [0, 0]
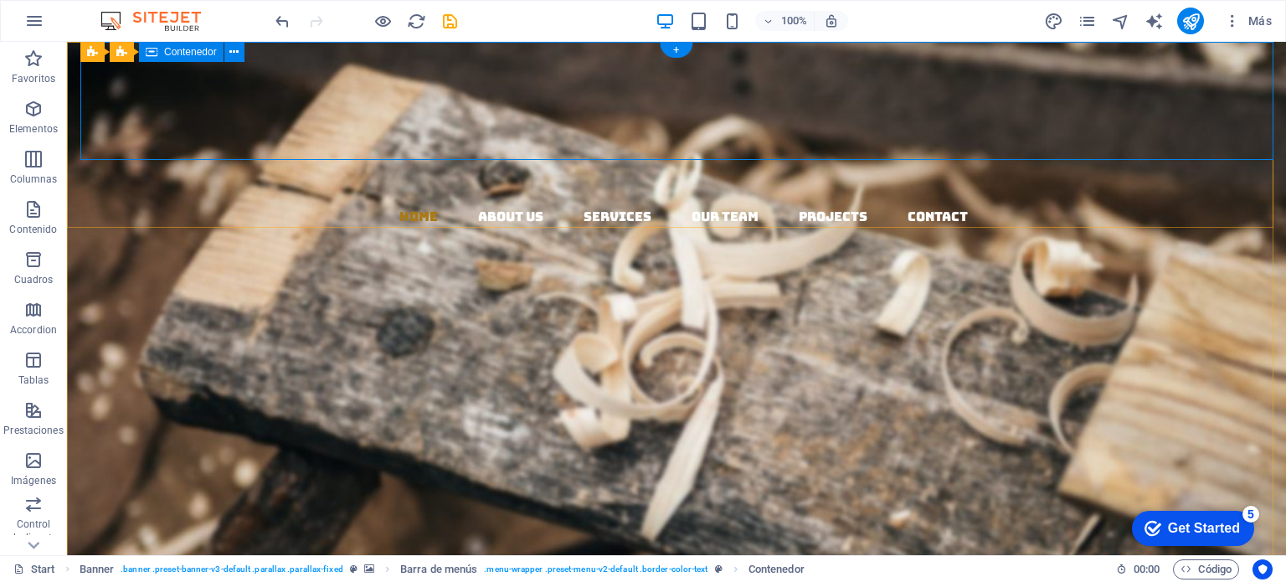
click at [910, 96] on div "Suelta el contenido aquí o Añadir elementos Pegar portapapeles" at bounding box center [682, 101] width 1205 height 119
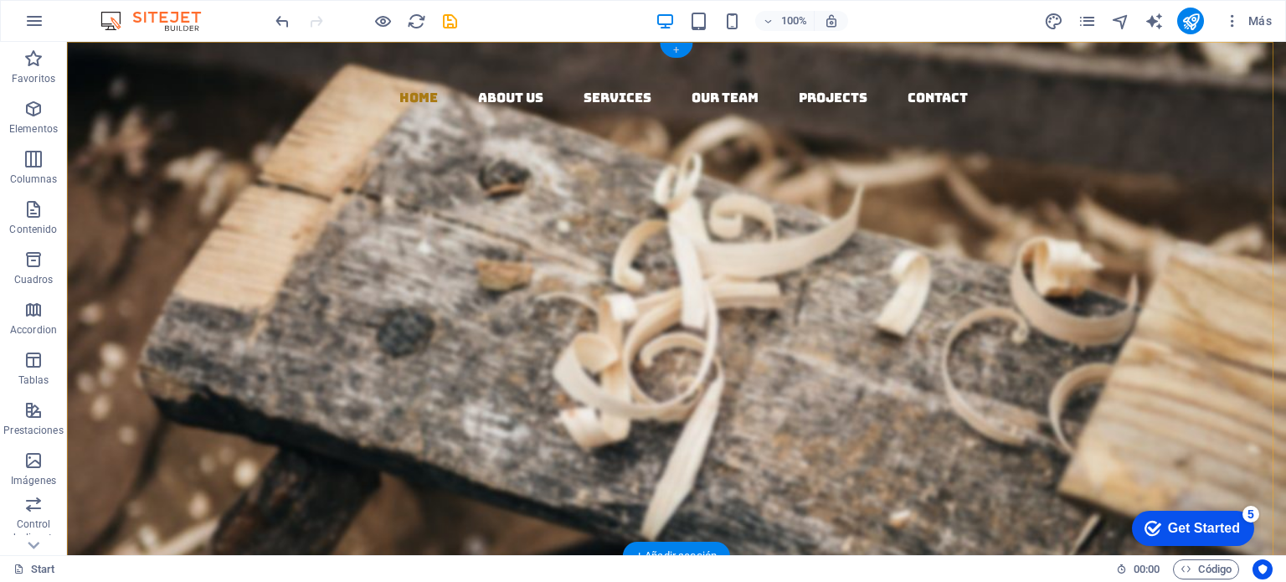
click at [676, 45] on div "+" at bounding box center [676, 50] width 33 height 15
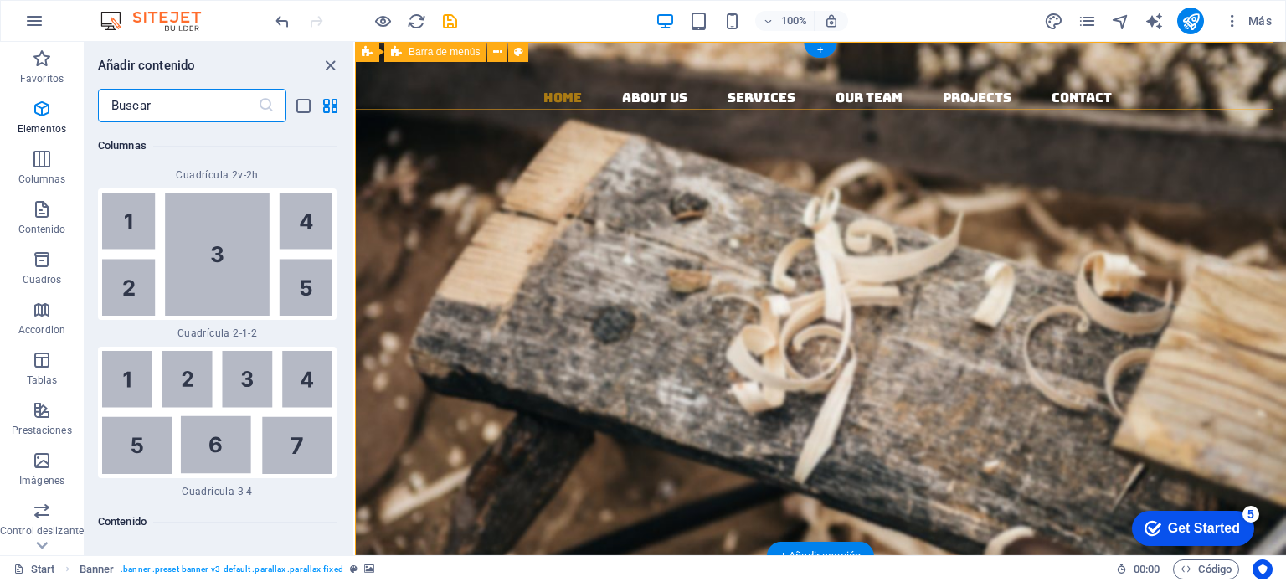
scroll to position [5672, 0]
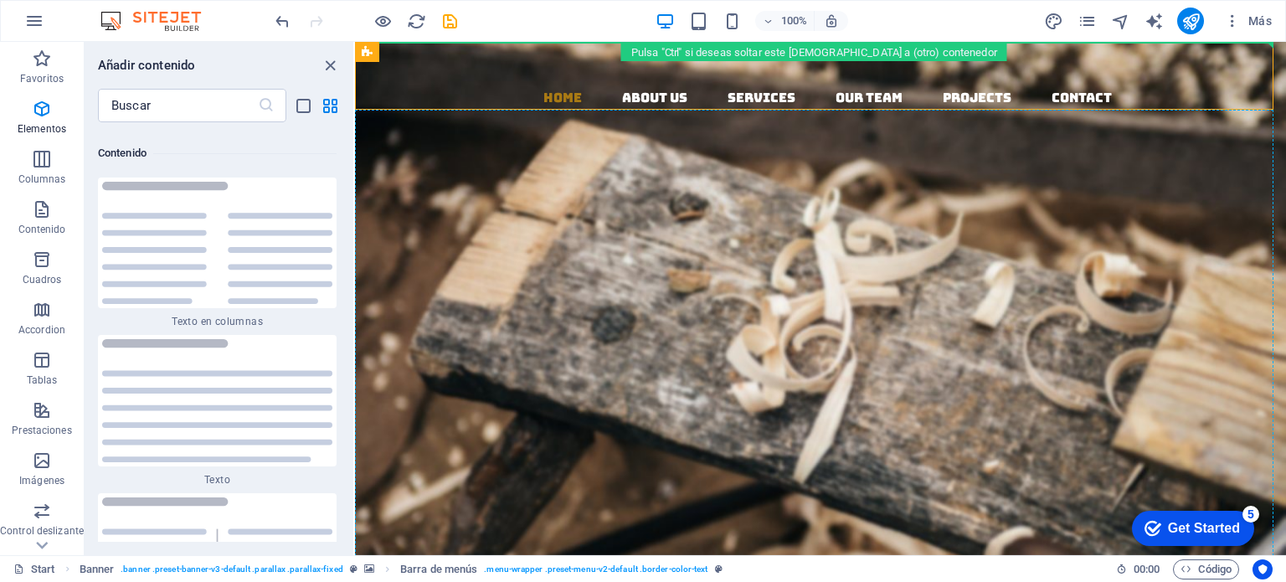
drag, startPoint x: 1031, startPoint y: 87, endPoint x: 238, endPoint y: 172, distance: 798.1
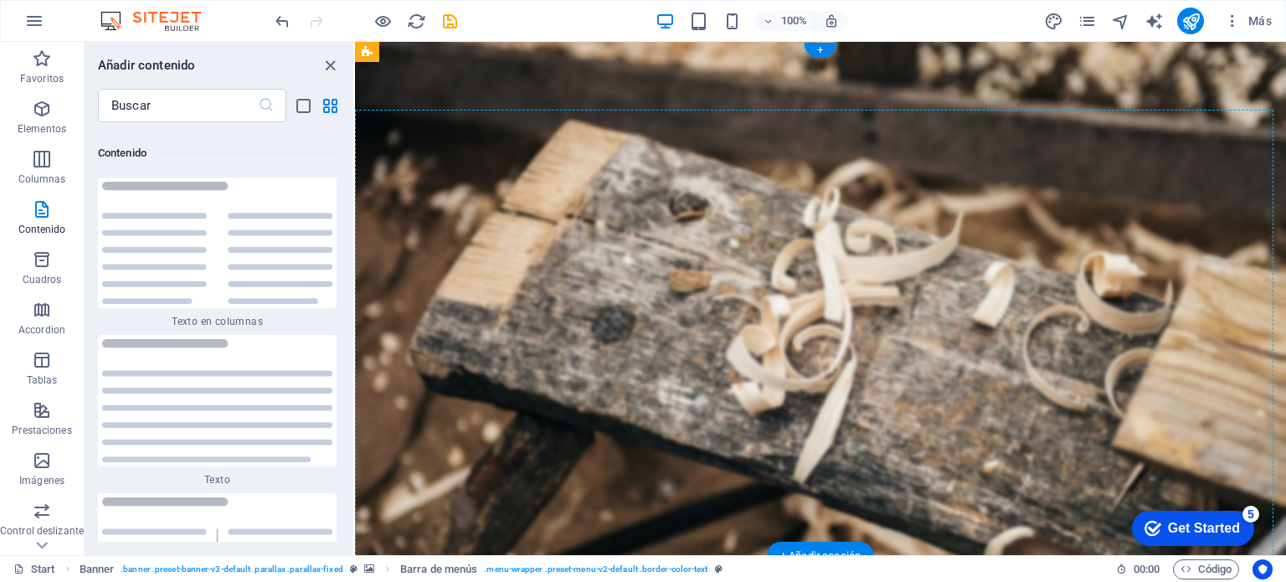
click at [395, 82] on div "Woodworks ­ made with Passion Lorem ipsum dolor sit amet, consectetuer adipisci…" at bounding box center [820, 290] width 931 height 496
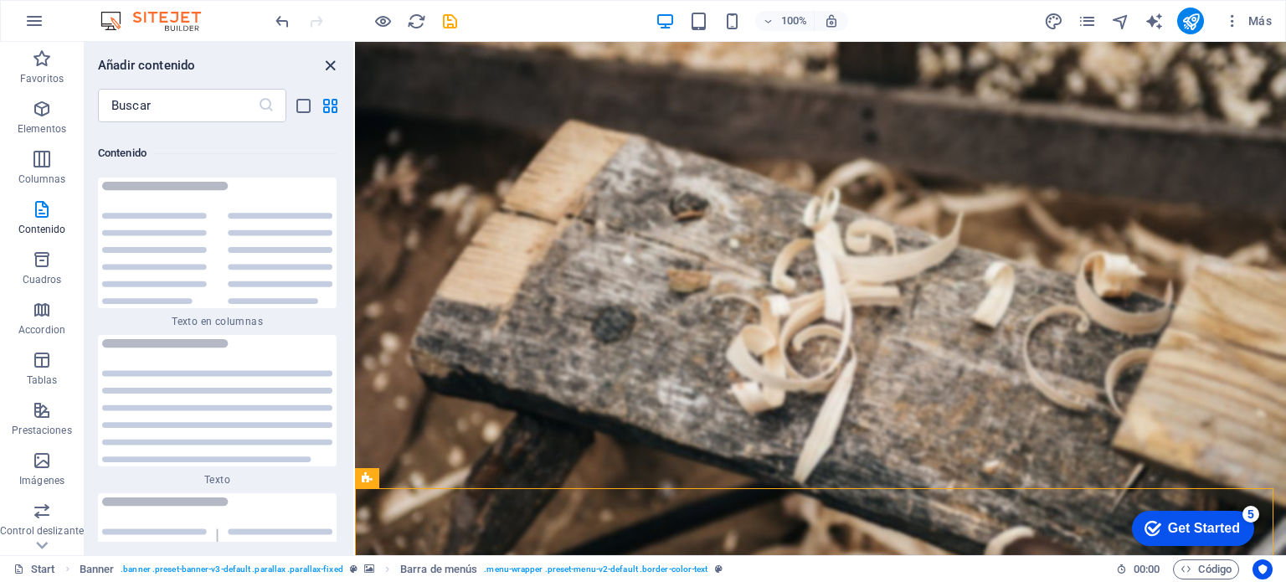
click at [323, 63] on icon "close panel" at bounding box center [330, 65] width 19 height 19
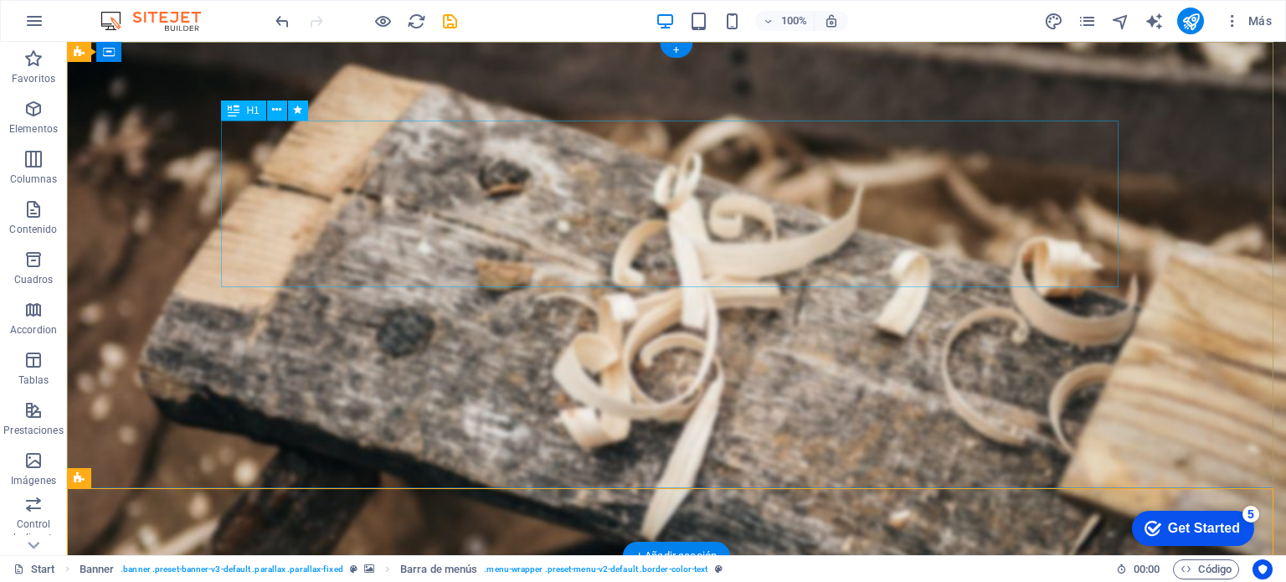
click at [735, 187] on div "Woodworks ­ made with Passion" at bounding box center [676, 192] width 897 height 167
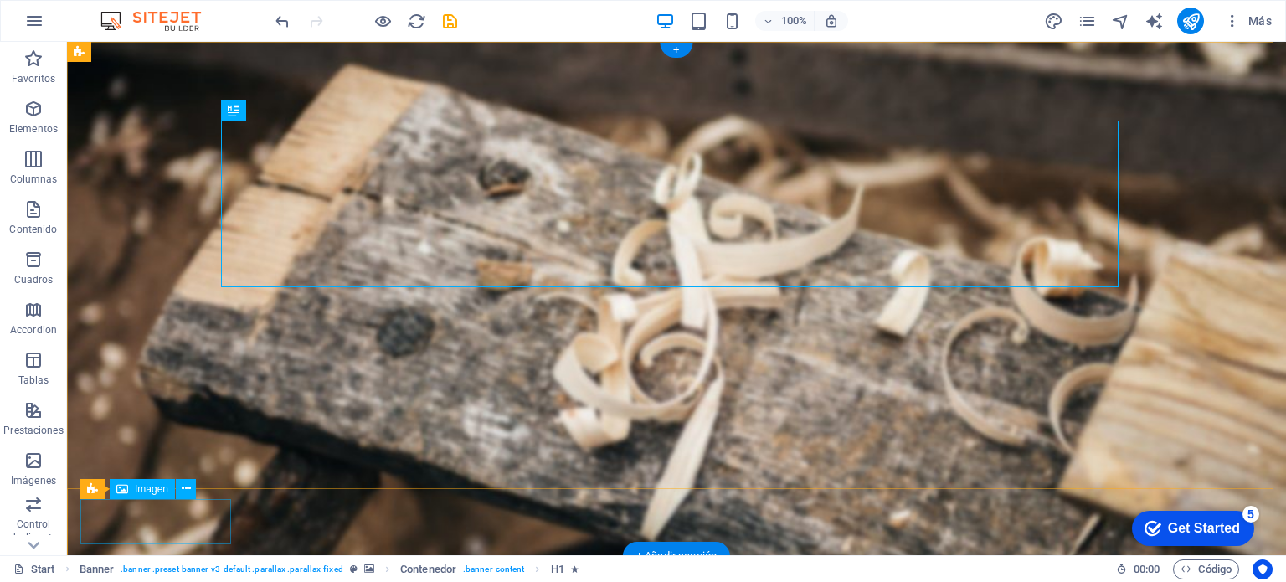
click at [98, 538] on figure at bounding box center [682, 560] width 1205 height 45
click at [98, 527] on div "Arrastra aquí para reemplazar el contenido existente. Si quieres crear un eleme…" at bounding box center [676, 298] width 1219 height 513
select select "px"
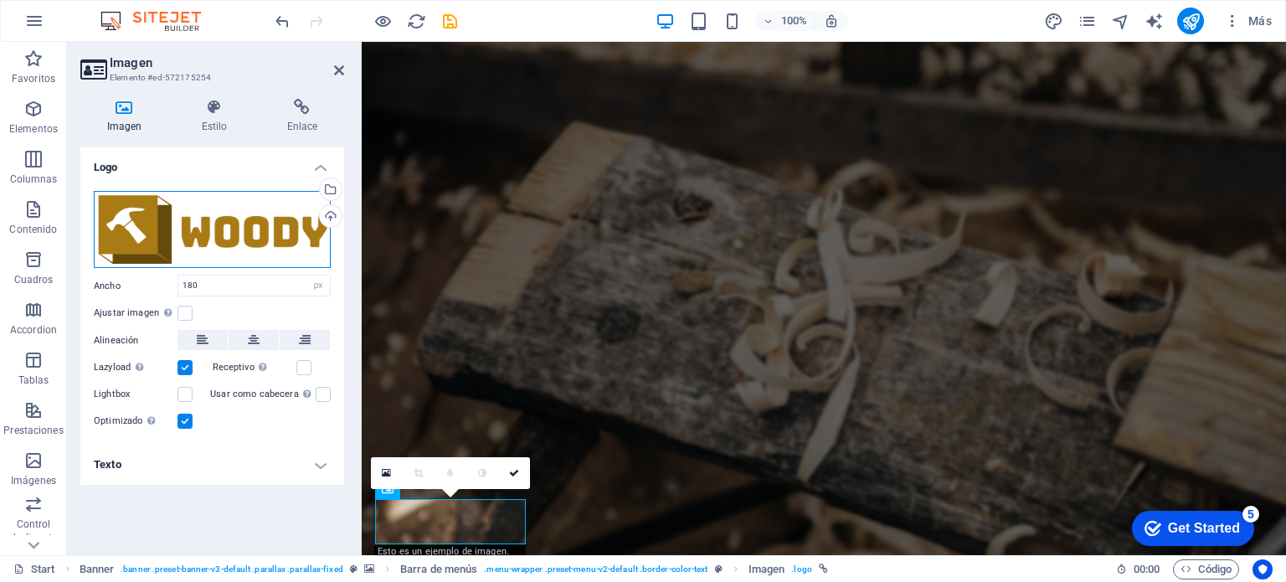
click at [144, 237] on div "Arrastra archivos aquí, haz clic para escoger archivos o selecciona archivos de…" at bounding box center [212, 230] width 237 height 78
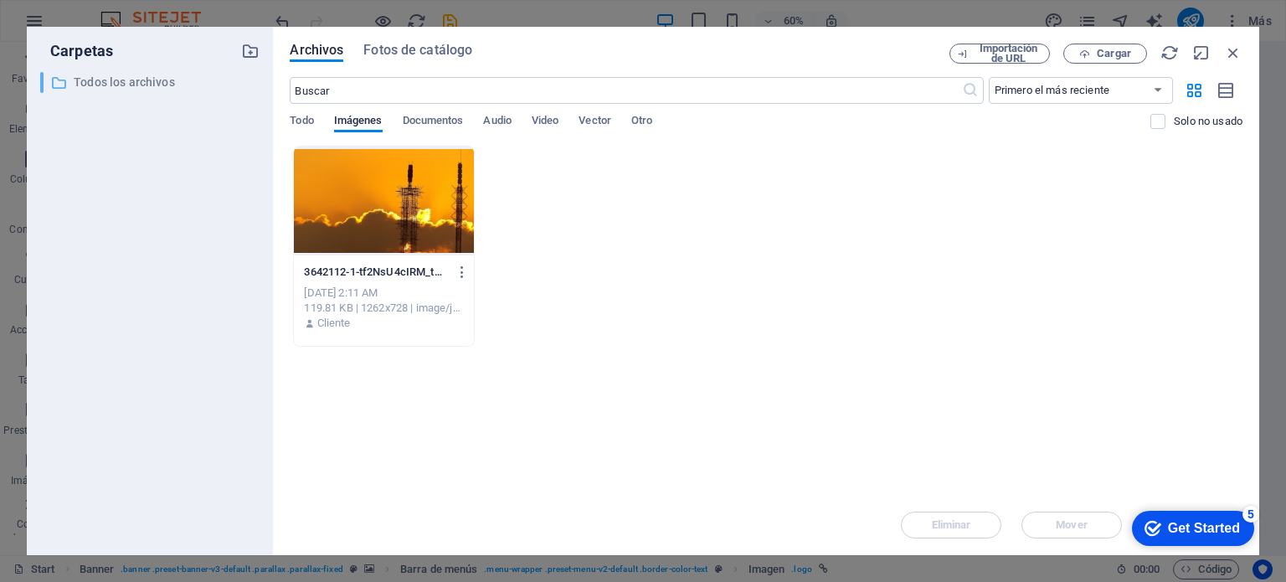
click at [132, 80] on p "Todos los archivos" at bounding box center [152, 82] width 156 height 19
drag, startPoint x: 529, startPoint y: 120, endPoint x: 248, endPoint y: 53, distance: 289.1
click at [248, 53] on div "Carpetas ​ Todos los archivos Todos los archivos Archivos Fotos de catálogo Imp…" at bounding box center [643, 291] width 1232 height 528
click at [248, 53] on icon "button" at bounding box center [250, 51] width 18 height 18
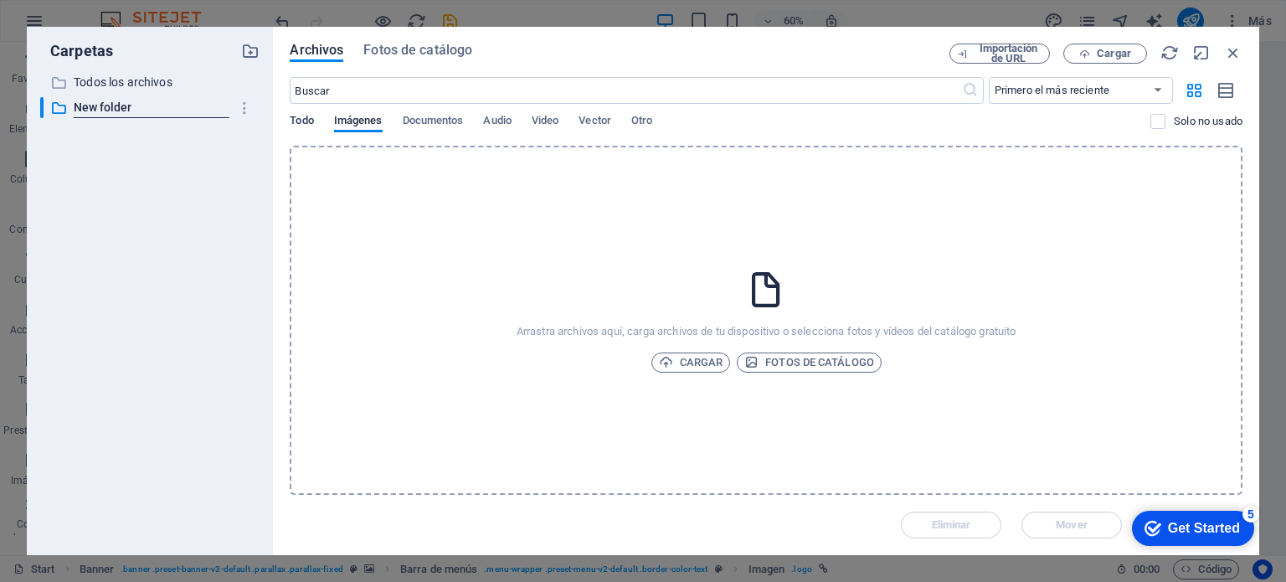
click at [298, 125] on span "Todo" at bounding box center [301, 122] width 23 height 23
click at [157, 85] on p "Todos los archivos" at bounding box center [152, 82] width 156 height 19
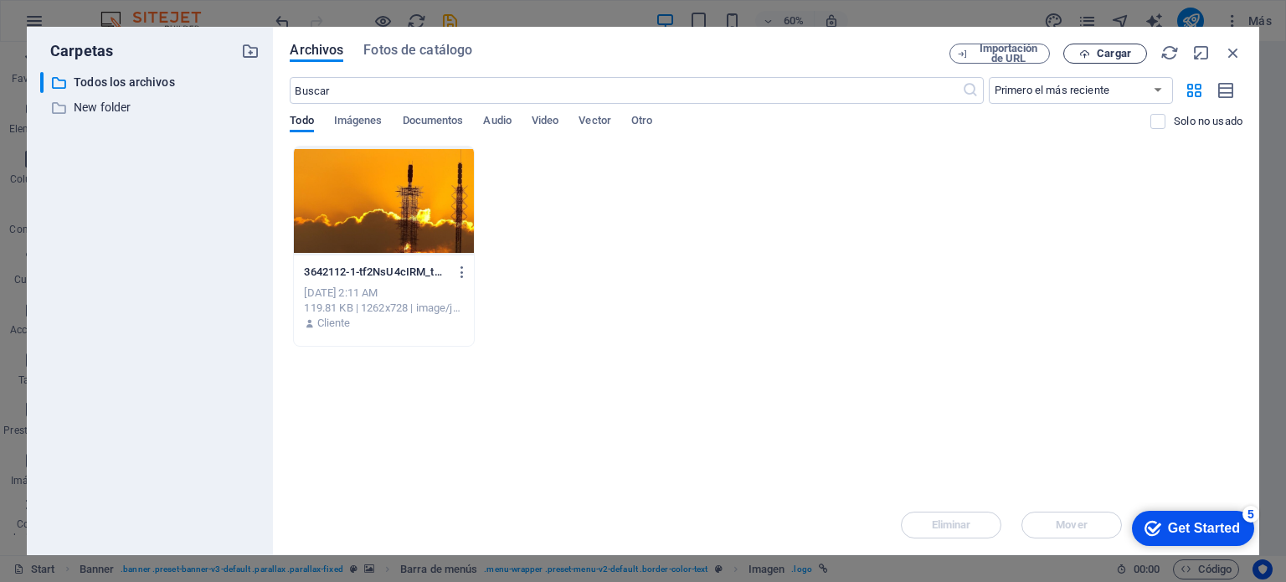
click at [1108, 57] on span "Cargar" at bounding box center [1114, 54] width 34 height 10
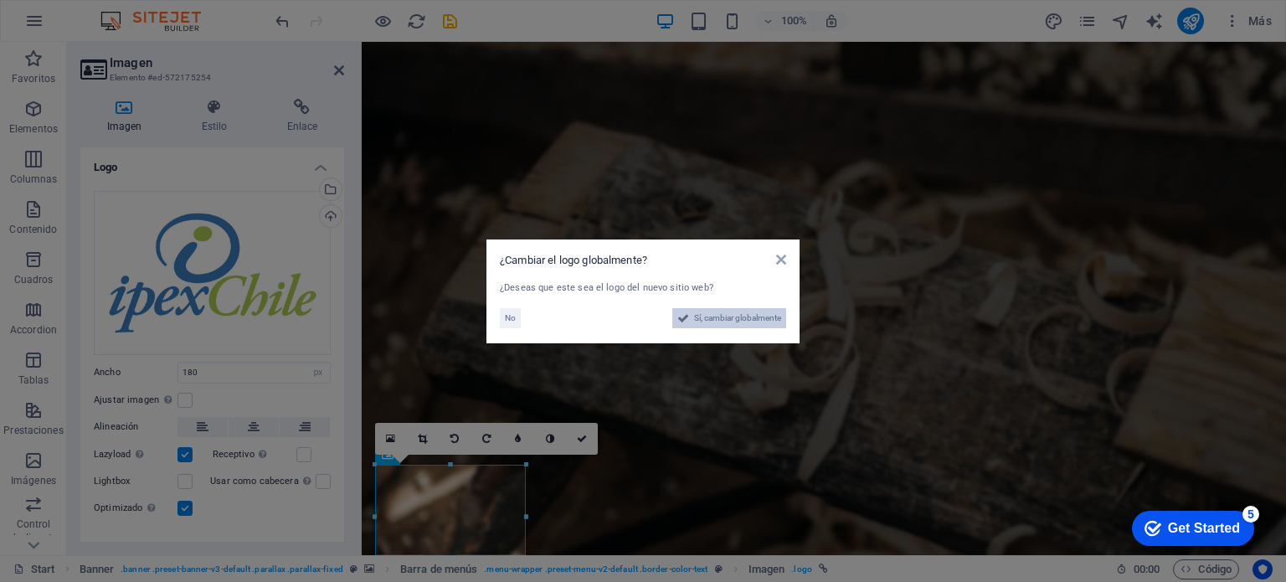
click at [703, 313] on span "Sí, cambiar globalmente" at bounding box center [737, 318] width 87 height 20
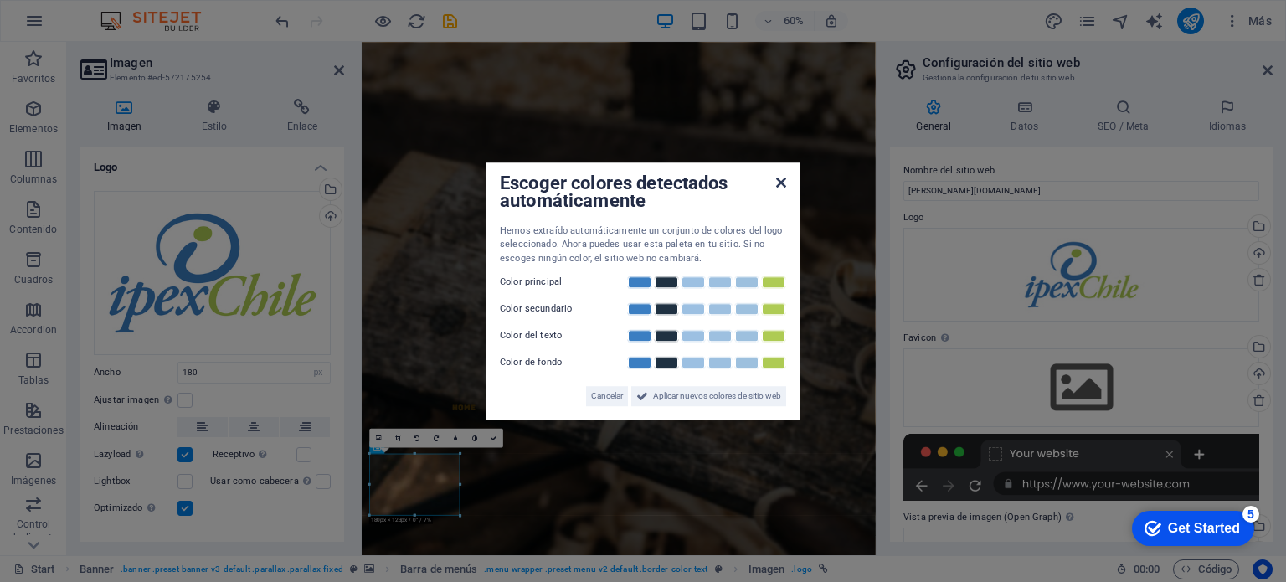
click at [780, 183] on icon at bounding box center [781, 182] width 10 height 13
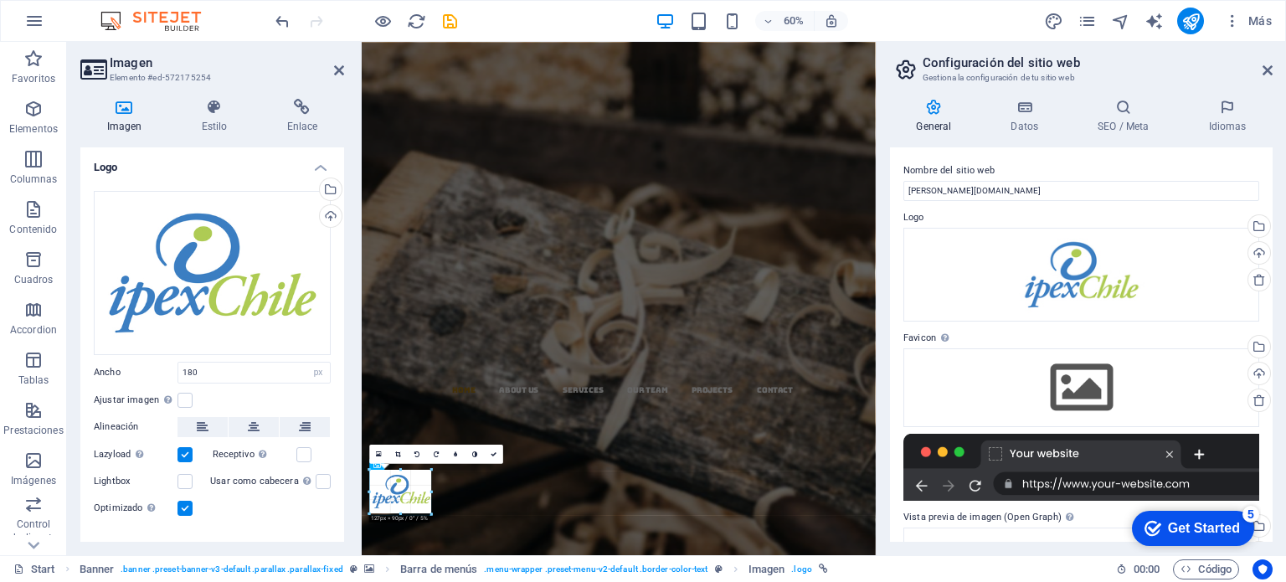
drag, startPoint x: 460, startPoint y: 514, endPoint x: 75, endPoint y: 730, distance: 441.5
type input "123"
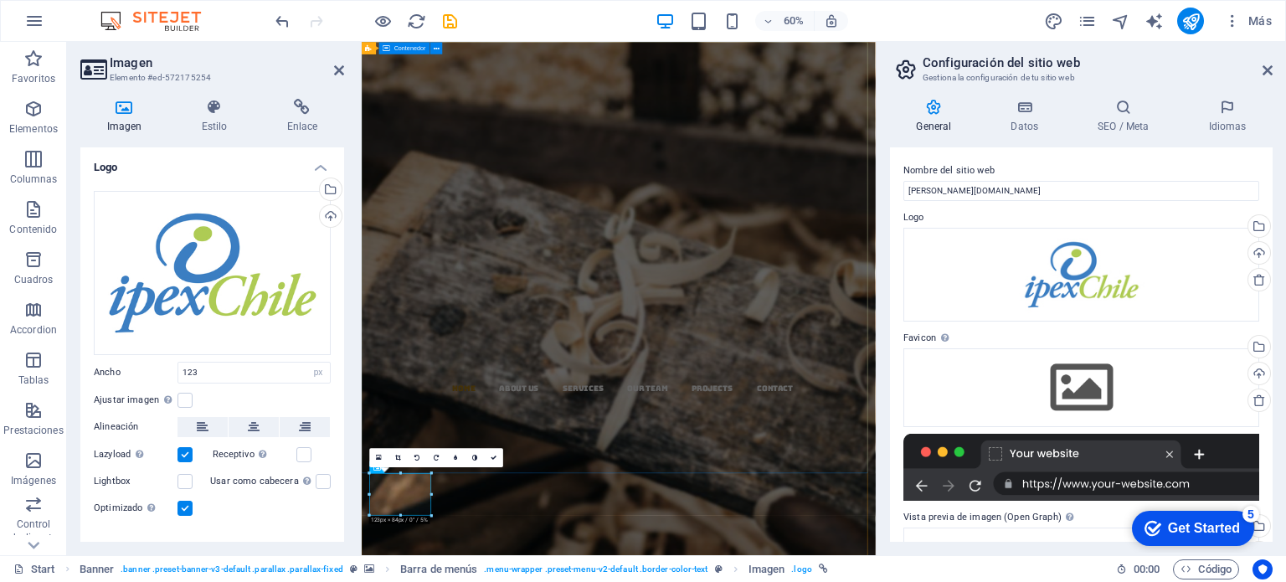
click at [792, 538] on div "Woodworks ­ made with Passion Lorem ipsum dolor sit amet, consectetuer adipisci…" at bounding box center [790, 290] width 856 height 496
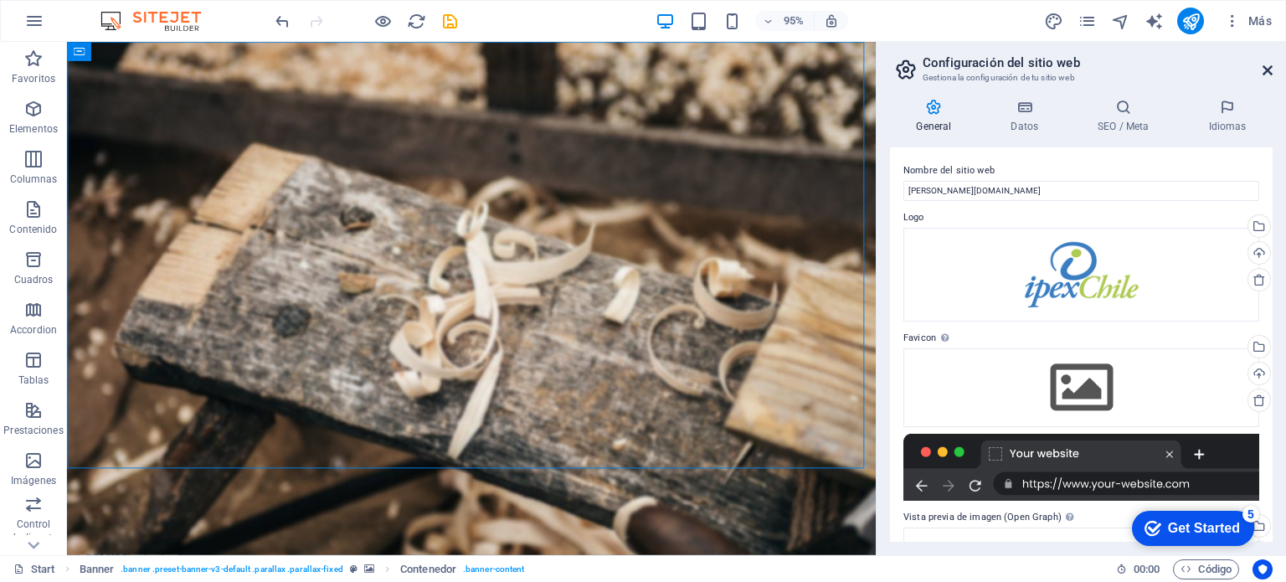
click at [1270, 73] on icon at bounding box center [1267, 70] width 10 height 13
